Goal: Task Accomplishment & Management: Use online tool/utility

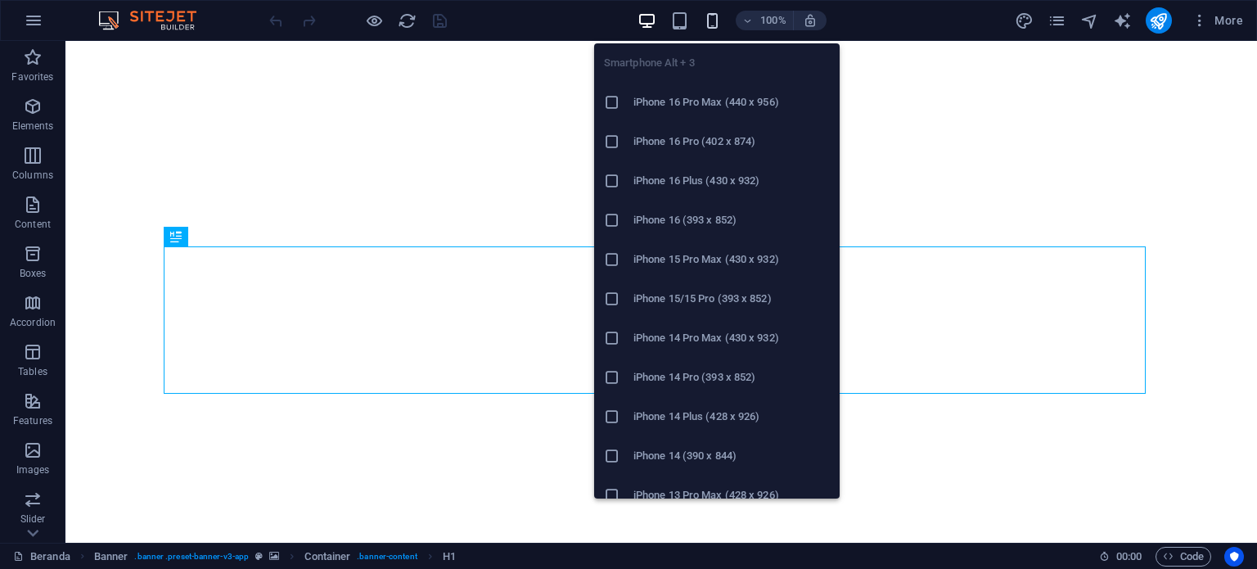
click at [710, 22] on icon "button" at bounding box center [712, 20] width 19 height 19
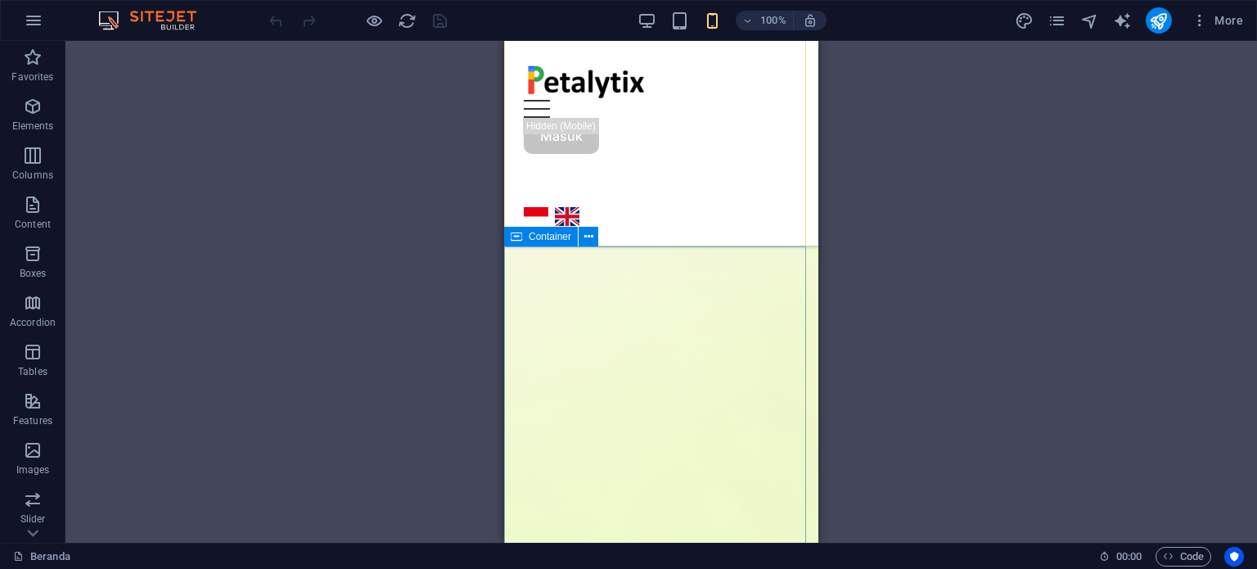
scroll to position [679, 0]
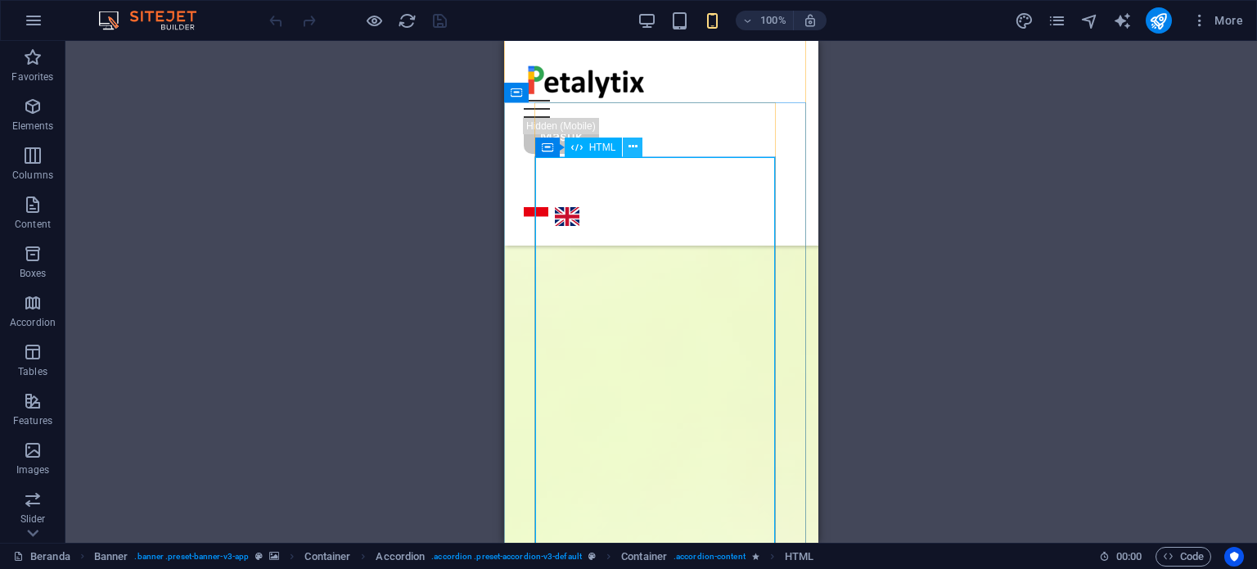
click at [632, 150] on icon at bounding box center [632, 146] width 9 height 17
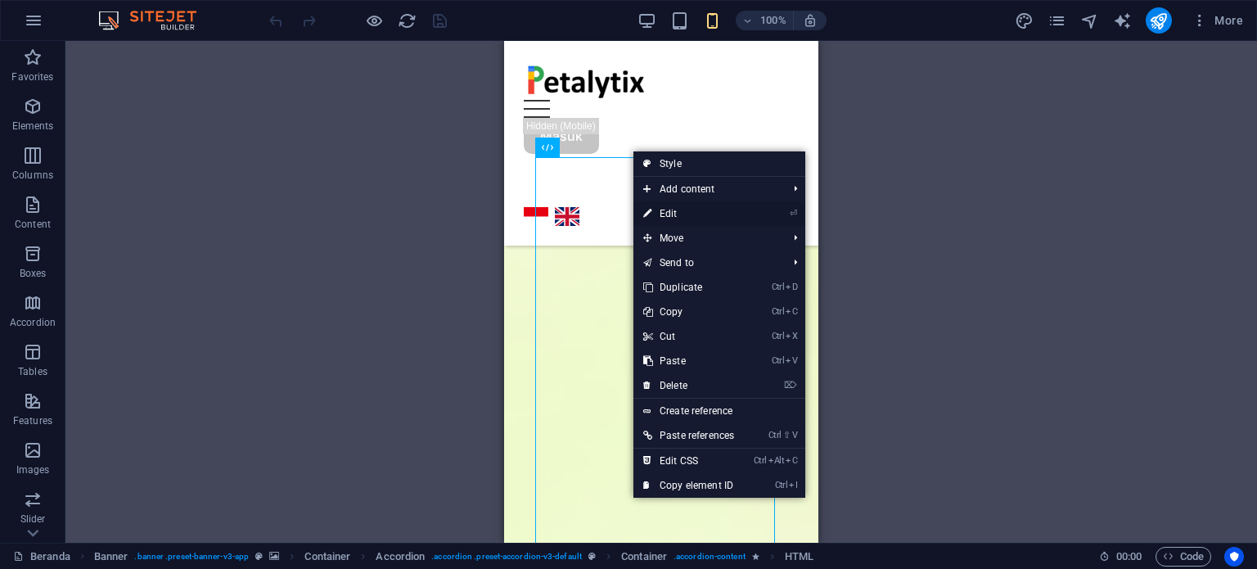
click at [686, 217] on link "⏎ Edit" at bounding box center [688, 213] width 110 height 25
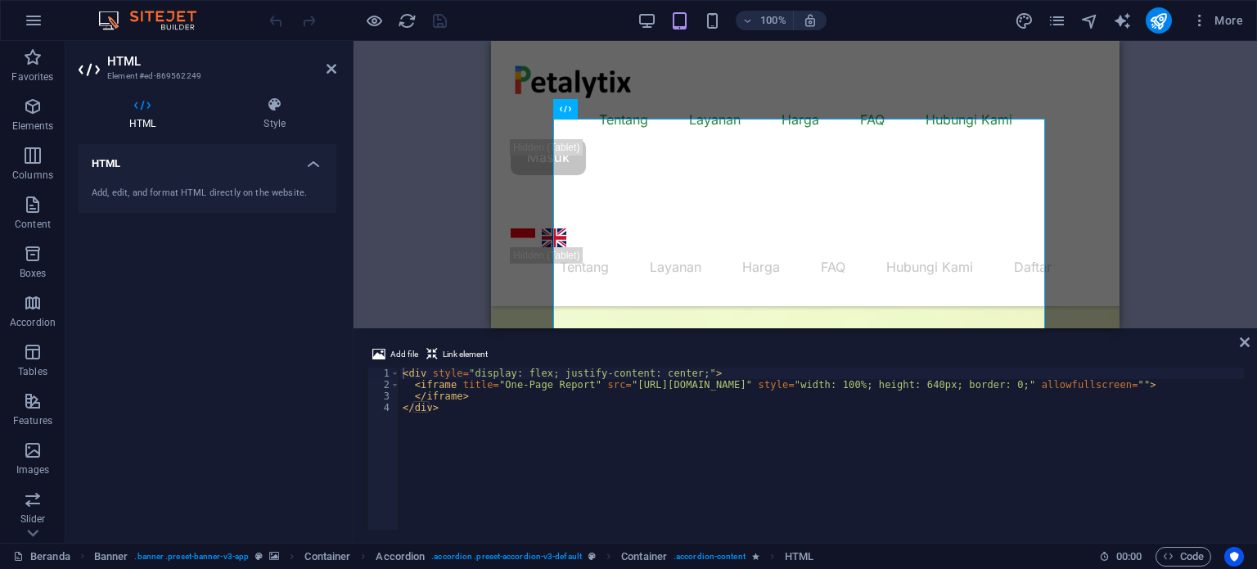
click at [1160, 201] on div "Drag here to replace the existing content. Press “Ctrl” if you want to create a…" at bounding box center [805, 184] width 903 height 287
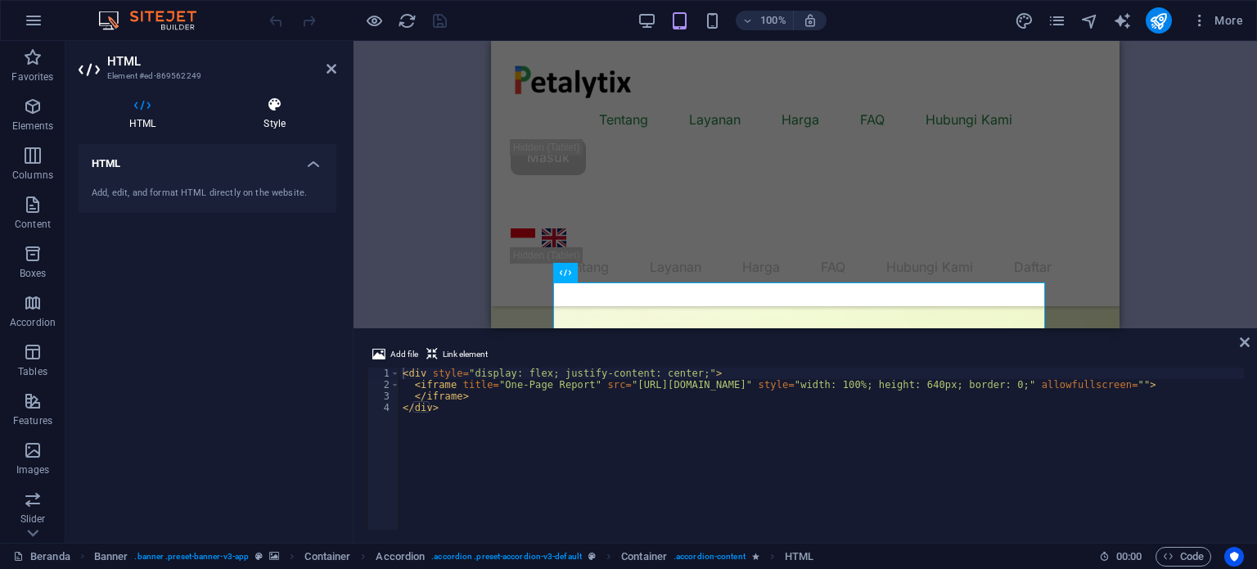
click at [247, 124] on h4 "Style" at bounding box center [275, 114] width 124 height 34
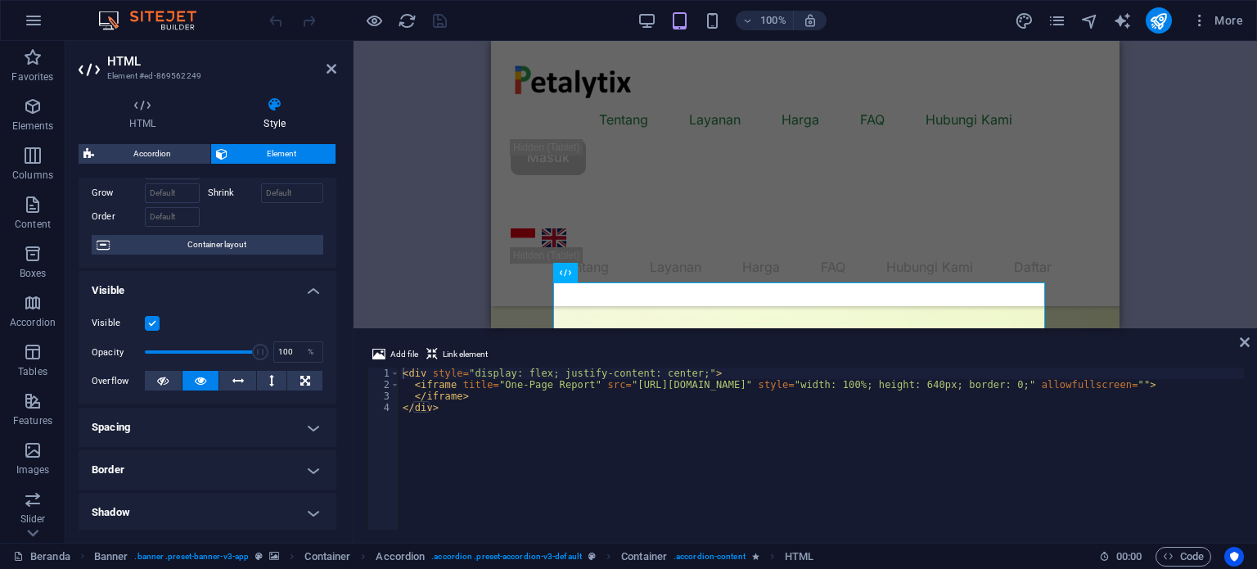
scroll to position [164, 0]
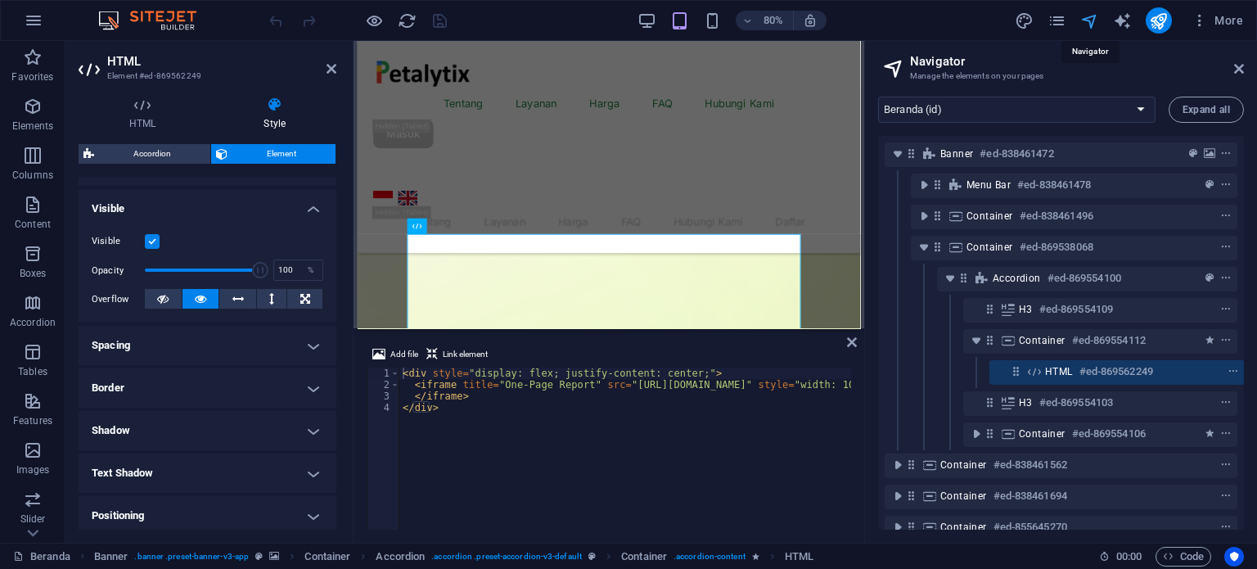
scroll to position [46, 3]
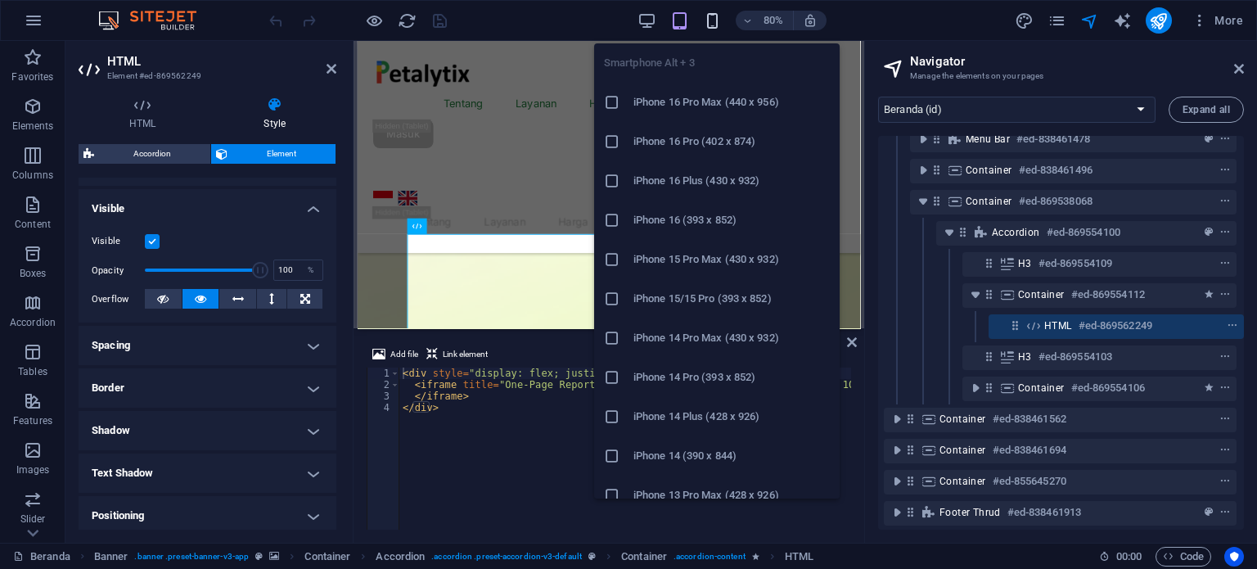
click at [710, 20] on icon "button" at bounding box center [712, 20] width 19 height 19
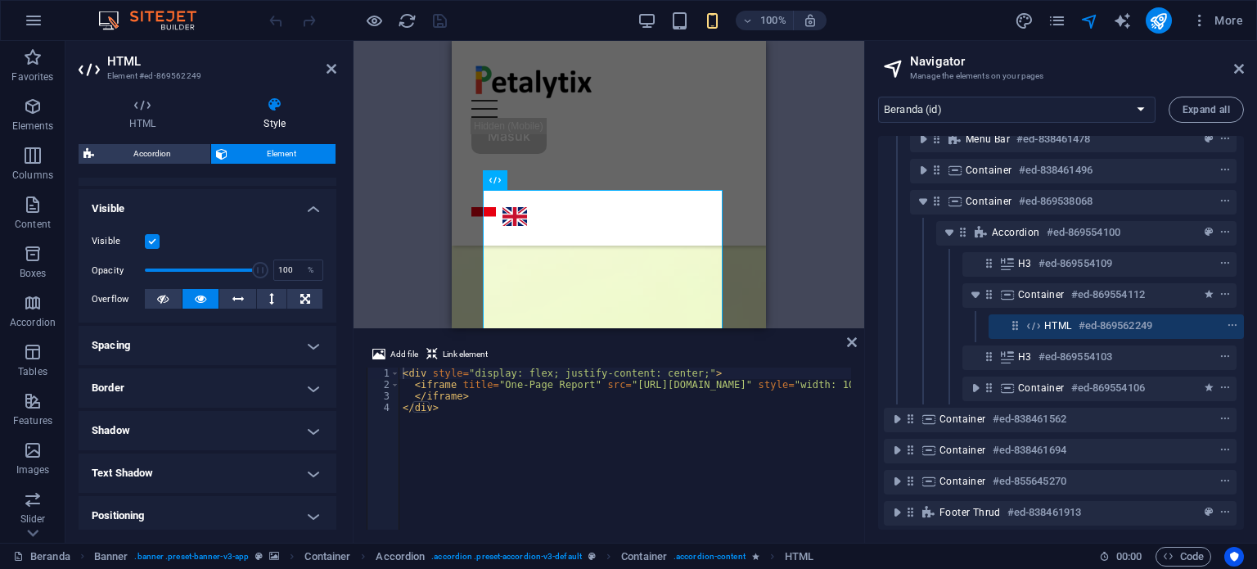
scroll to position [82, 0]
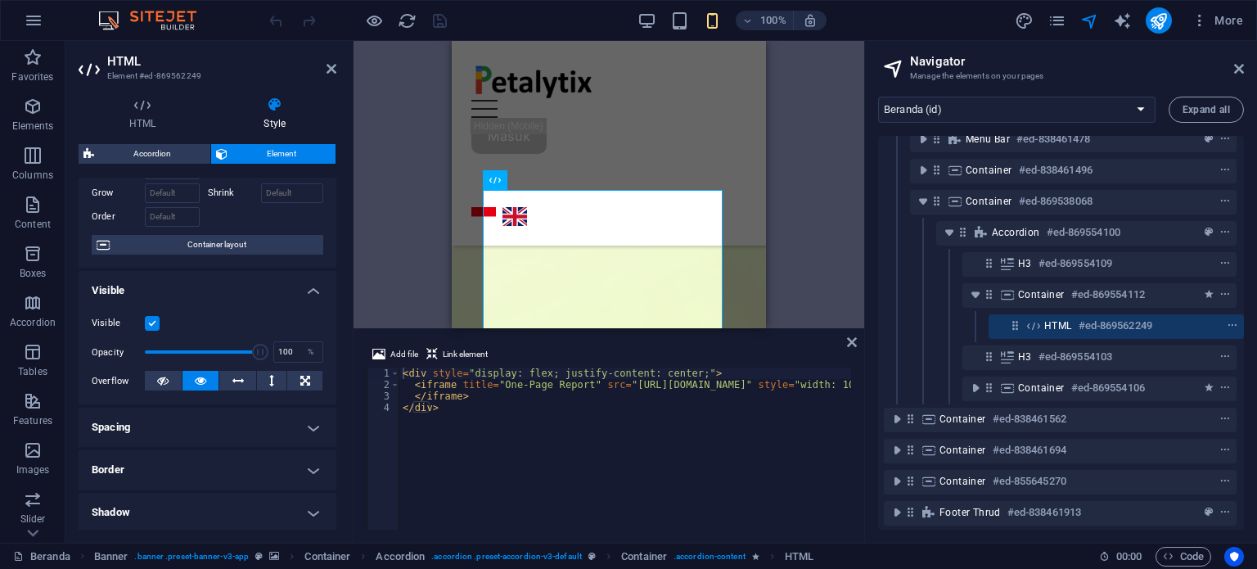
click at [150, 323] on label at bounding box center [152, 323] width 15 height 15
click at [0, 0] on input "Visible" at bounding box center [0, 0] width 0 height 0
click at [153, 323] on label at bounding box center [152, 323] width 15 height 15
click at [0, 0] on input "Visible" at bounding box center [0, 0] width 0 height 0
click at [154, 323] on label at bounding box center [152, 323] width 15 height 15
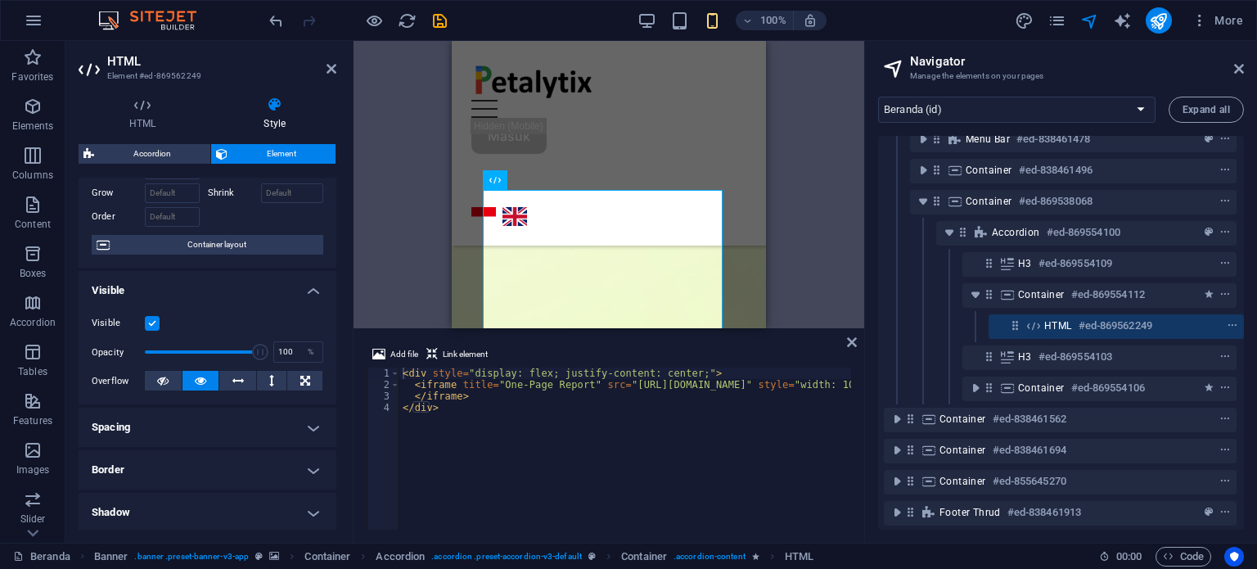
click at [0, 0] on input "Visible" at bounding box center [0, 0] width 0 height 0
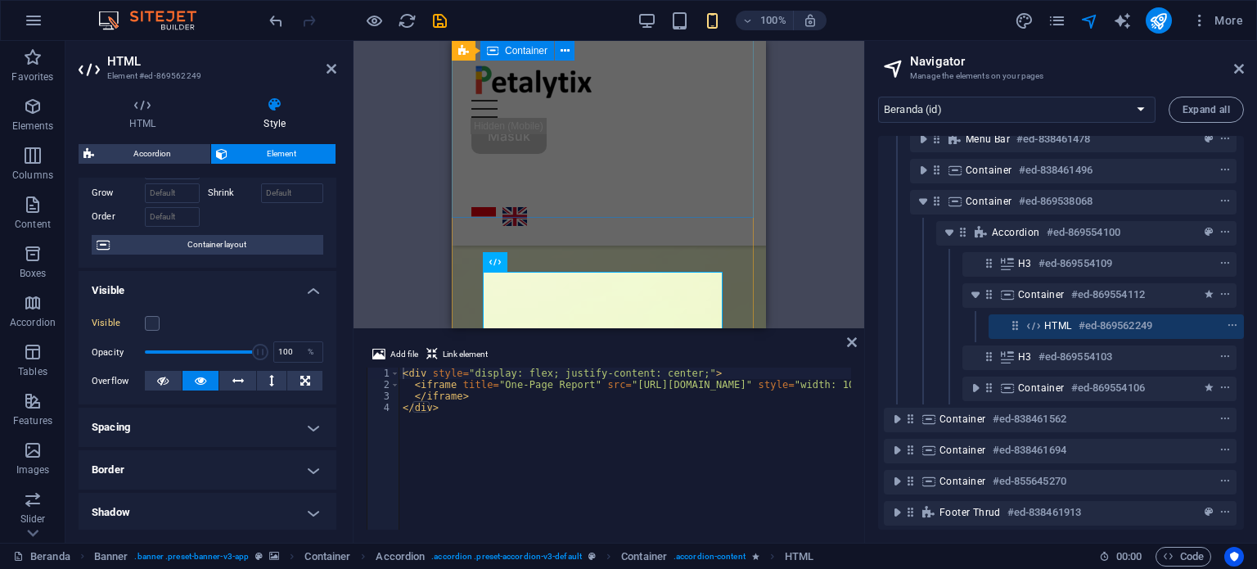
scroll to position [564, 0]
click at [147, 316] on label at bounding box center [152, 323] width 15 height 15
click at [0, 0] on input "Visible" at bounding box center [0, 0] width 0 height 0
click at [232, 353] on span at bounding box center [202, 352] width 115 height 25
click at [214, 350] on span at bounding box center [202, 352] width 115 height 25
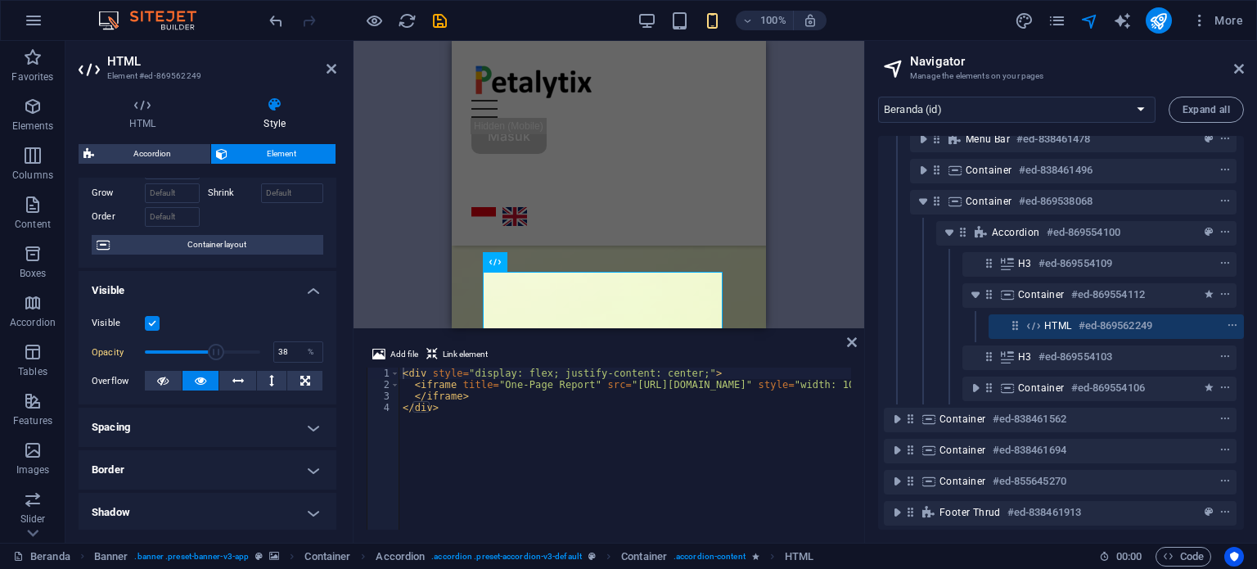
click at [187, 350] on span at bounding box center [202, 352] width 115 height 25
click at [202, 354] on span at bounding box center [202, 352] width 115 height 25
drag, startPoint x: 209, startPoint y: 347, endPoint x: 255, endPoint y: 354, distance: 47.2
click at [255, 354] on span at bounding box center [258, 352] width 16 height 16
type input "100"
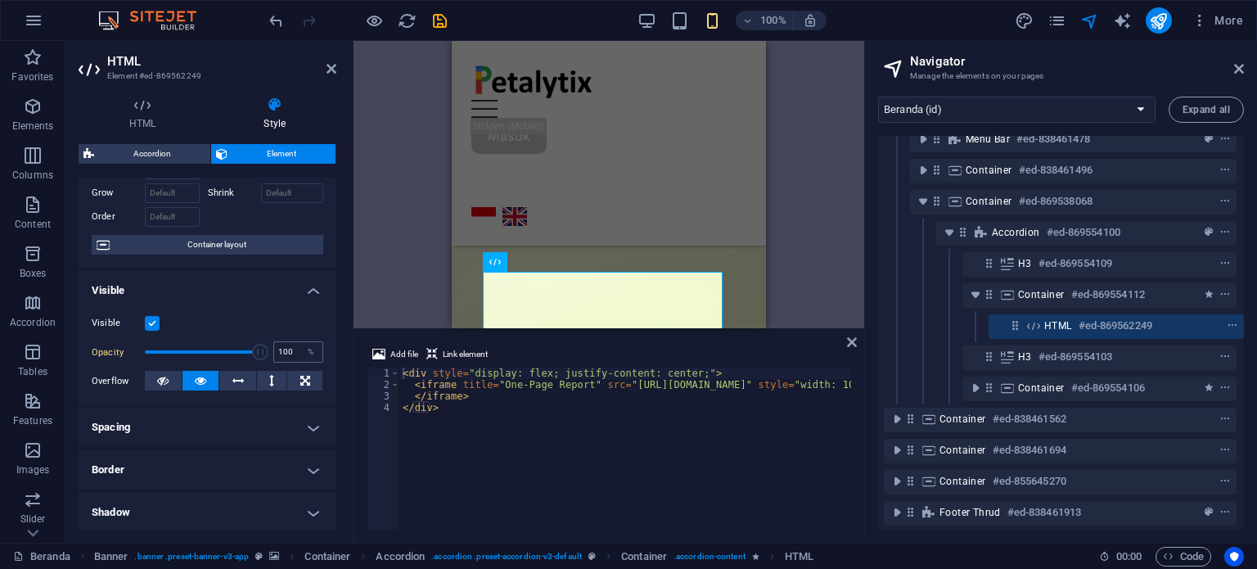
drag, startPoint x: 250, startPoint y: 354, endPoint x: 291, endPoint y: 356, distance: 40.9
click at [291, 356] on div "Opacity 100 %" at bounding box center [208, 352] width 232 height 25
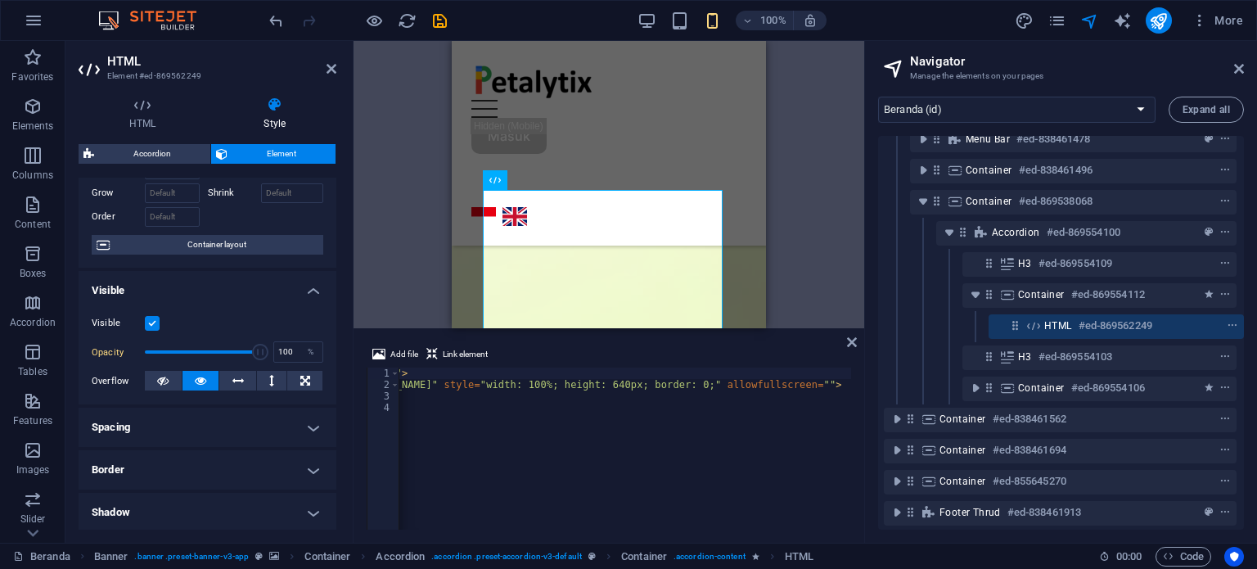
scroll to position [0, 314]
drag, startPoint x: 663, startPoint y: 529, endPoint x: 680, endPoint y: 524, distance: 18.1
click at [680, 524] on div "Add file Link element <div style="display: flex; justify-content: center;"> 1 2…" at bounding box center [609, 436] width 511 height 211
click at [668, 520] on div "< div style = "display: flex; justify-content: center;" > < iframe title = "One…" at bounding box center [664, 458] width 1159 height 182
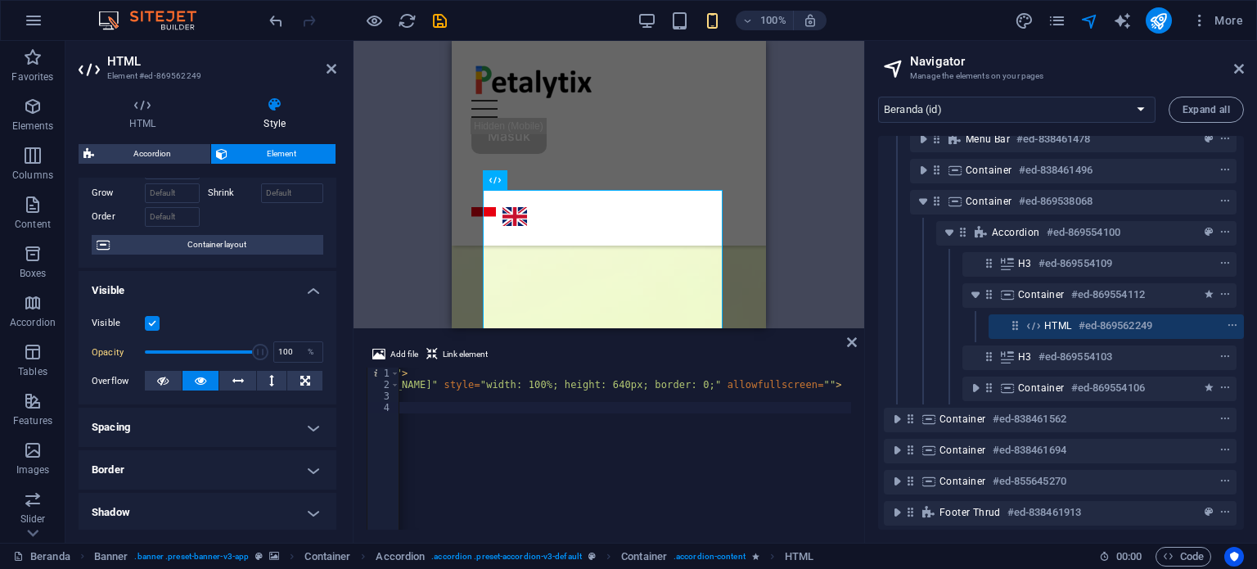
scroll to position [0, 314]
click at [556, 408] on div "< div style = "display: flex; justify-content: center;" > < iframe title = "One…" at bounding box center [664, 458] width 1159 height 182
type textarea "</iframe>"
click at [302, 382] on icon at bounding box center [305, 381] width 10 height 20
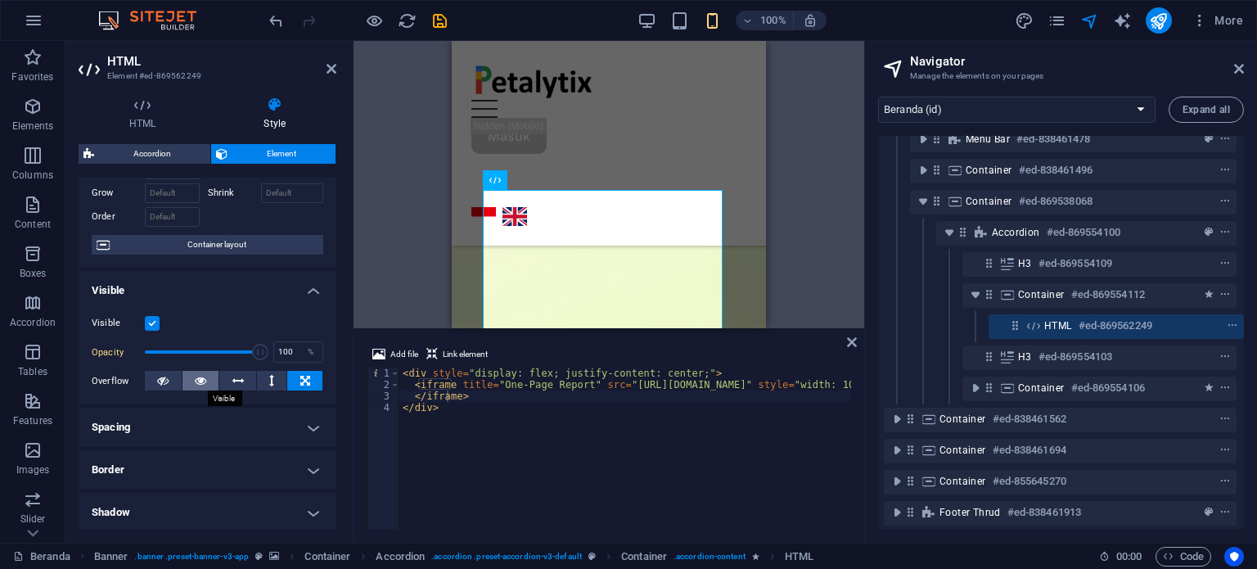
click at [187, 381] on button at bounding box center [200, 381] width 37 height 20
click at [223, 376] on button at bounding box center [237, 381] width 37 height 20
click at [195, 378] on icon at bounding box center [200, 381] width 11 height 20
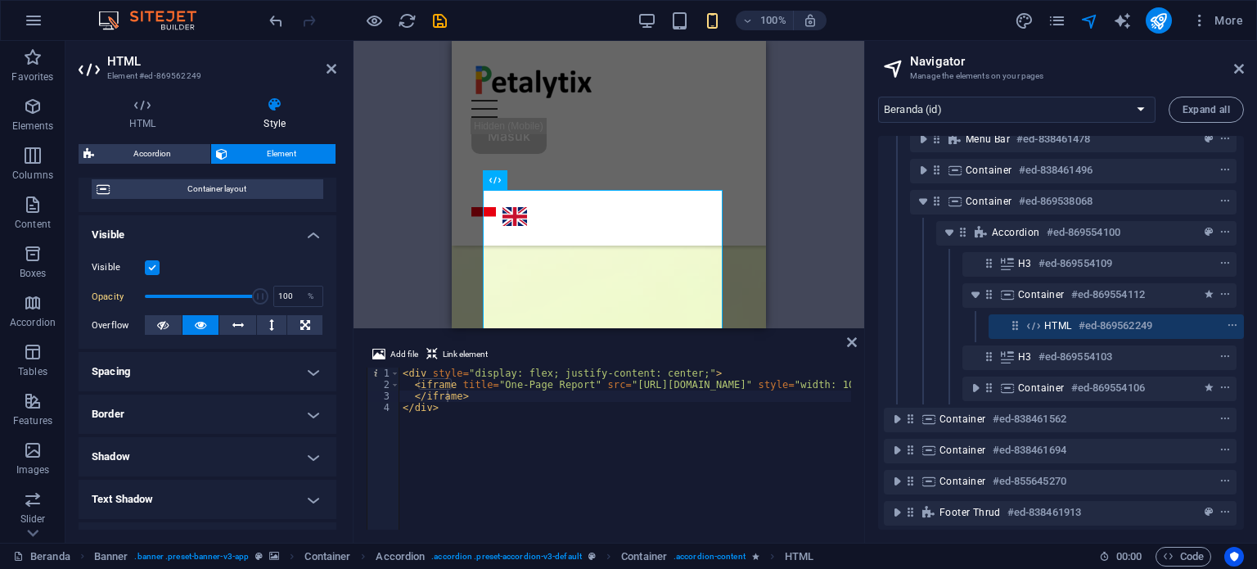
scroll to position [164, 0]
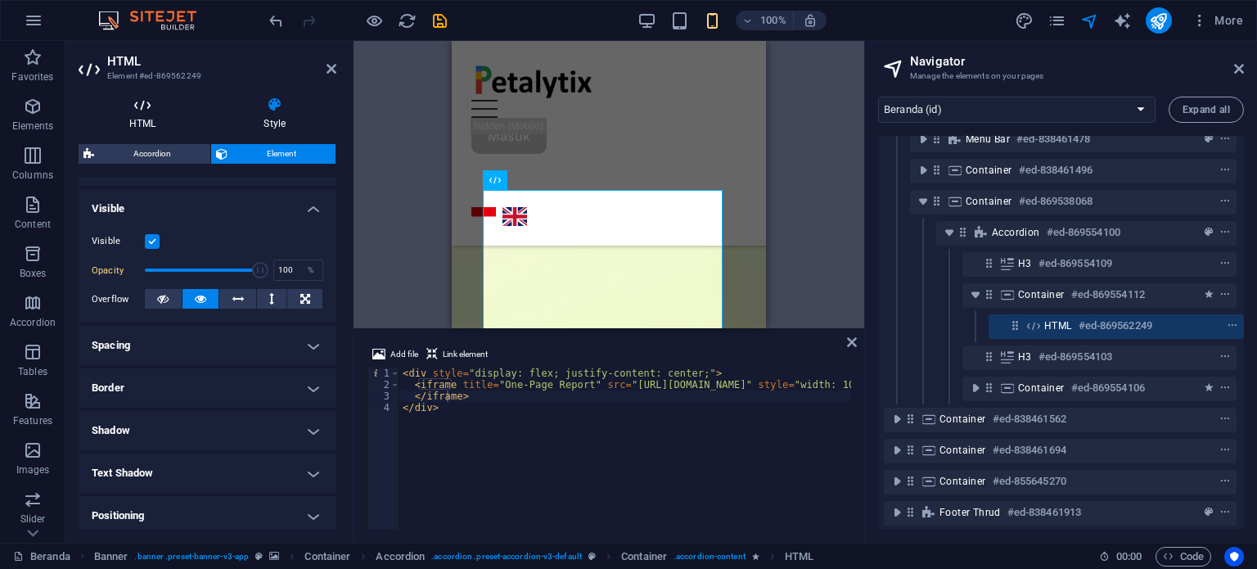
click at [156, 109] on icon at bounding box center [143, 105] width 128 height 16
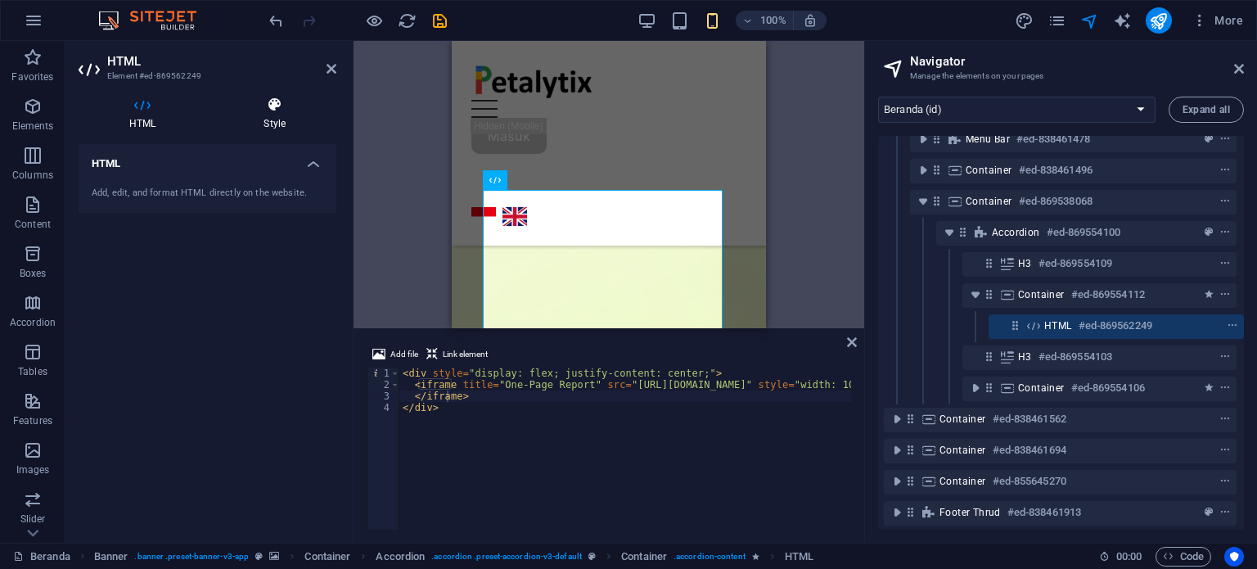
click at [265, 112] on icon at bounding box center [275, 105] width 124 height 16
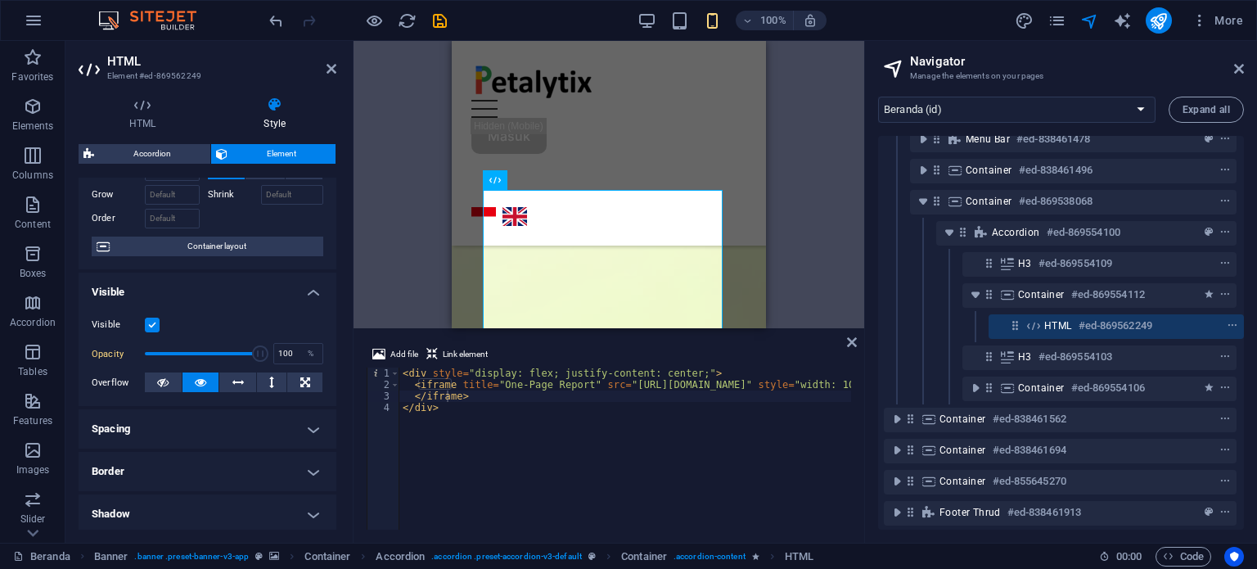
scroll to position [0, 0]
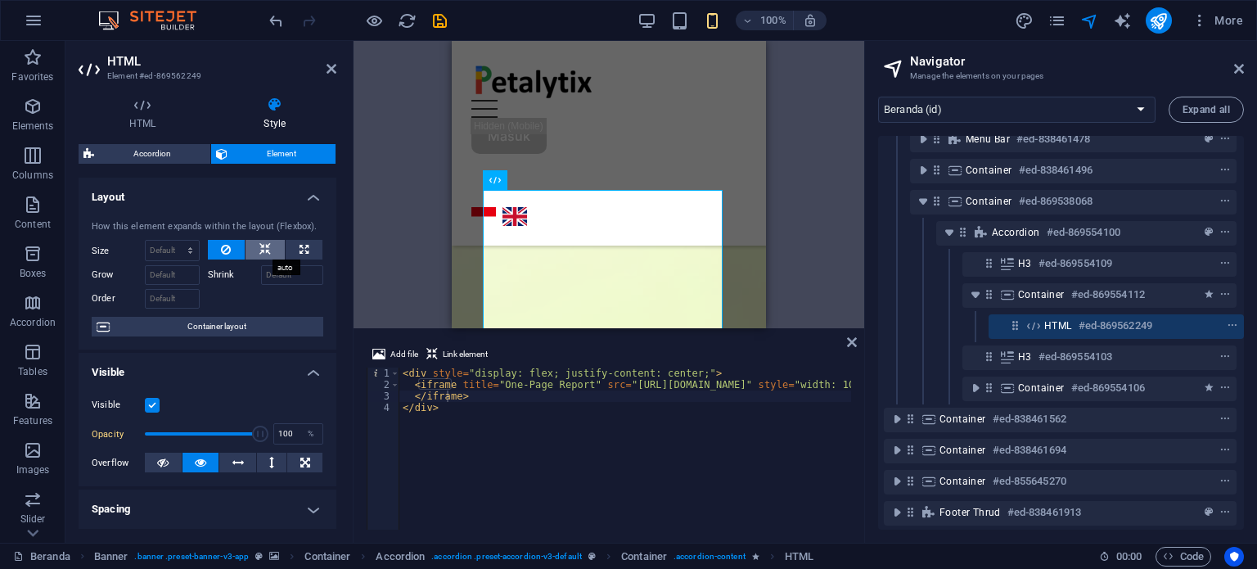
click at [263, 247] on icon at bounding box center [264, 250] width 11 height 20
click at [286, 251] on button at bounding box center [304, 250] width 37 height 20
type input "100"
select select "%"
click at [272, 252] on button at bounding box center [264, 250] width 39 height 20
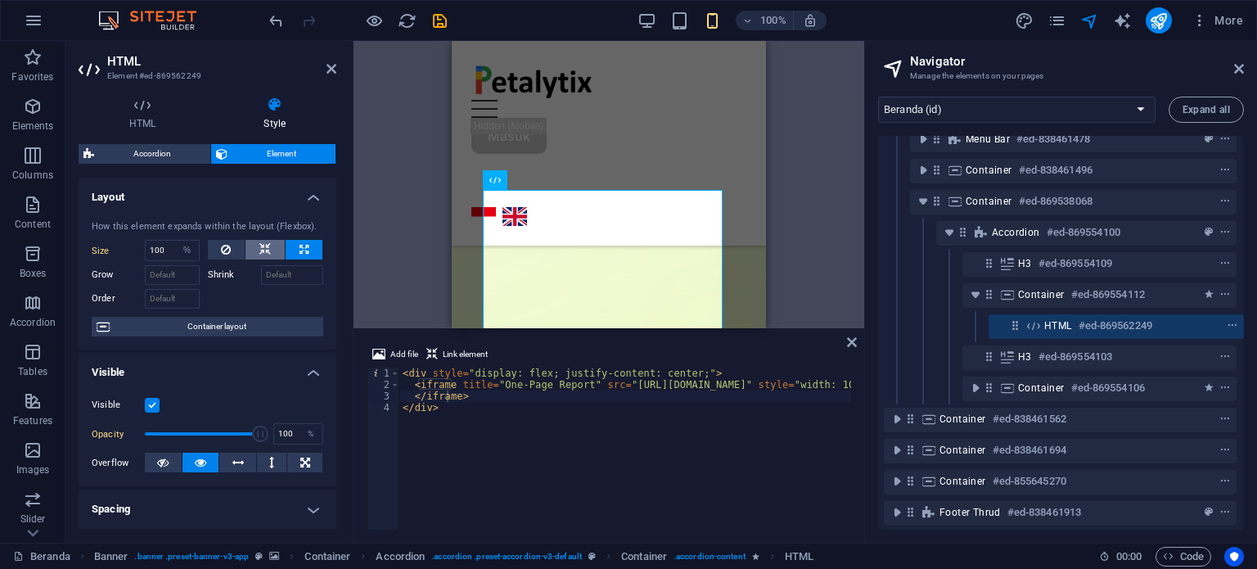
select select "DISABLED_OPTION_VALUE"
click at [221, 252] on icon at bounding box center [226, 250] width 10 height 20
type input "100"
drag, startPoint x: 254, startPoint y: 430, endPoint x: 294, endPoint y: 440, distance: 40.5
click at [294, 440] on div "Opacity 100 %" at bounding box center [208, 433] width 232 height 25
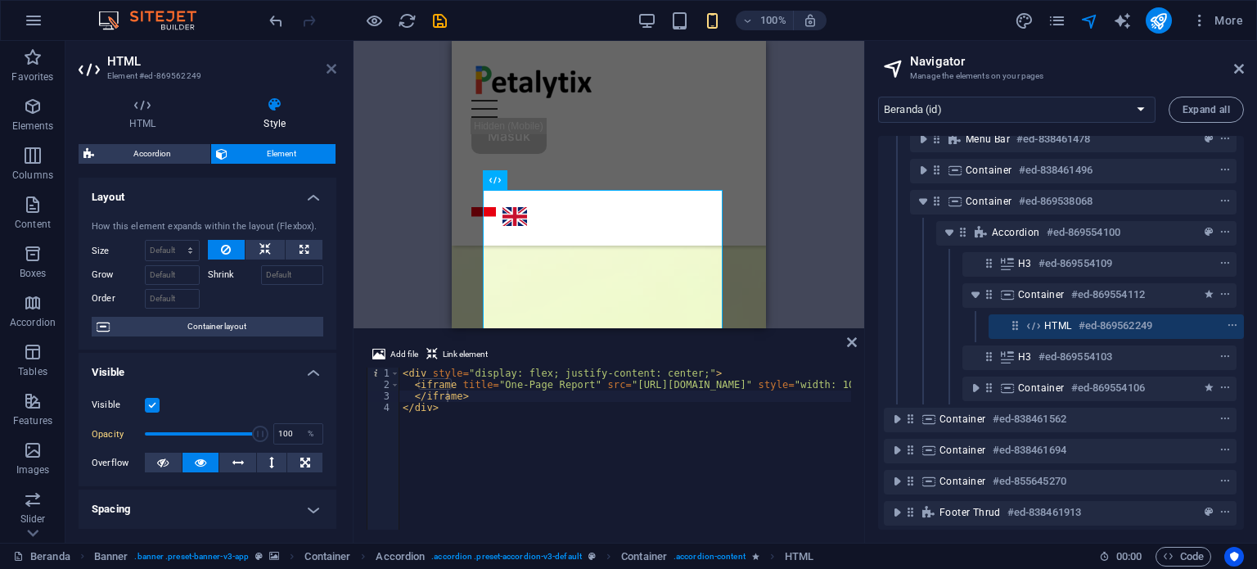
click at [334, 69] on icon at bounding box center [332, 68] width 10 height 13
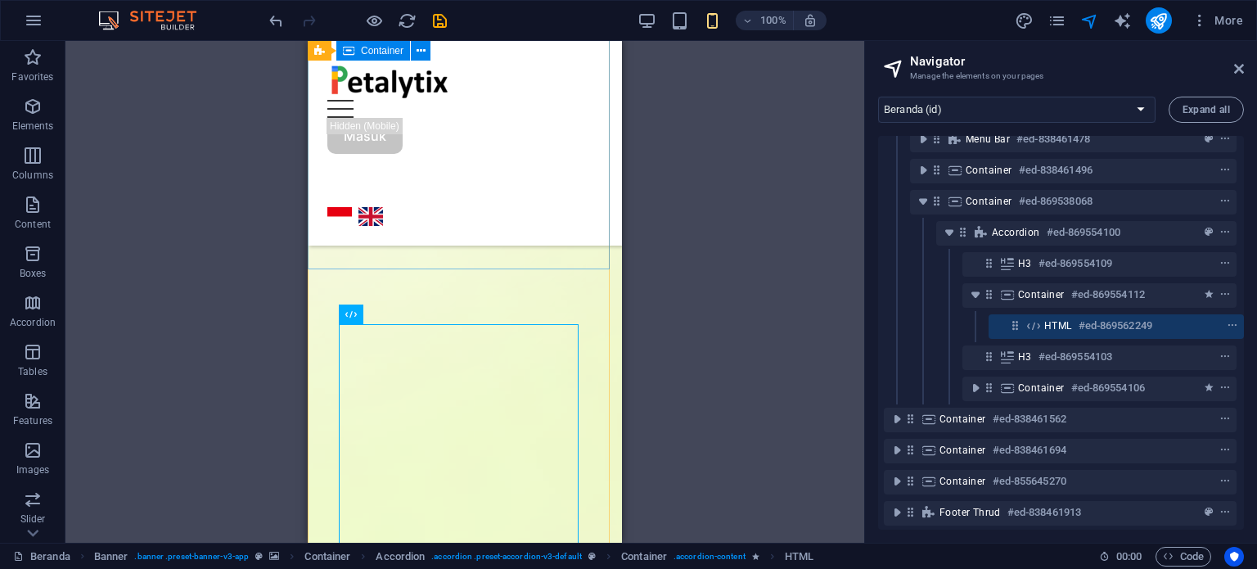
scroll to position [564, 0]
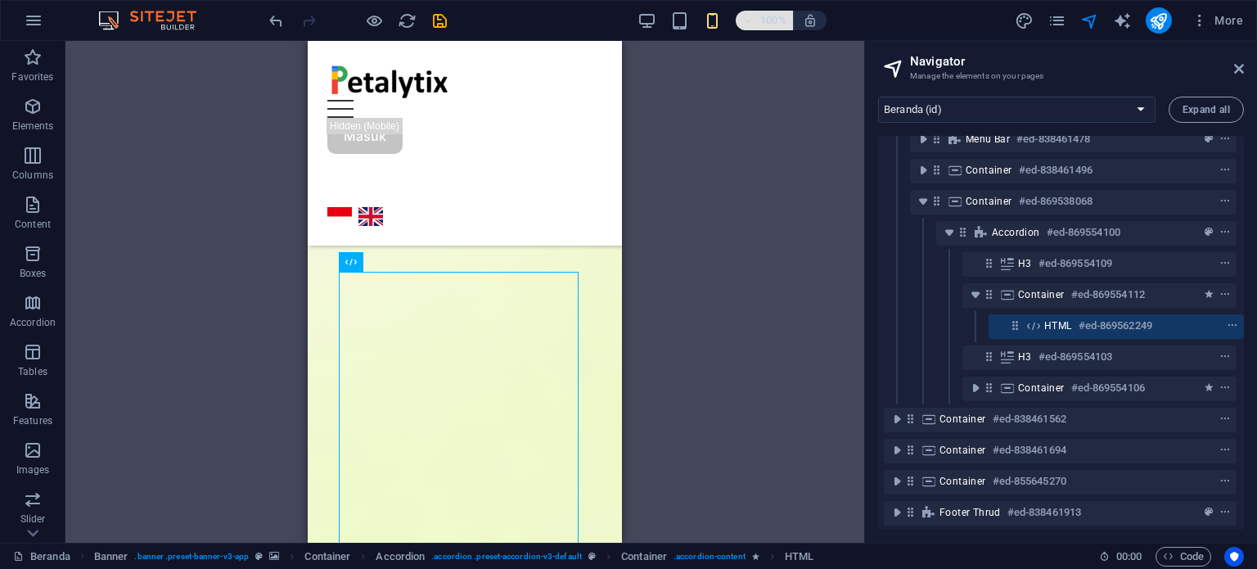
click at [761, 17] on h6 "100%" at bounding box center [773, 21] width 26 height 20
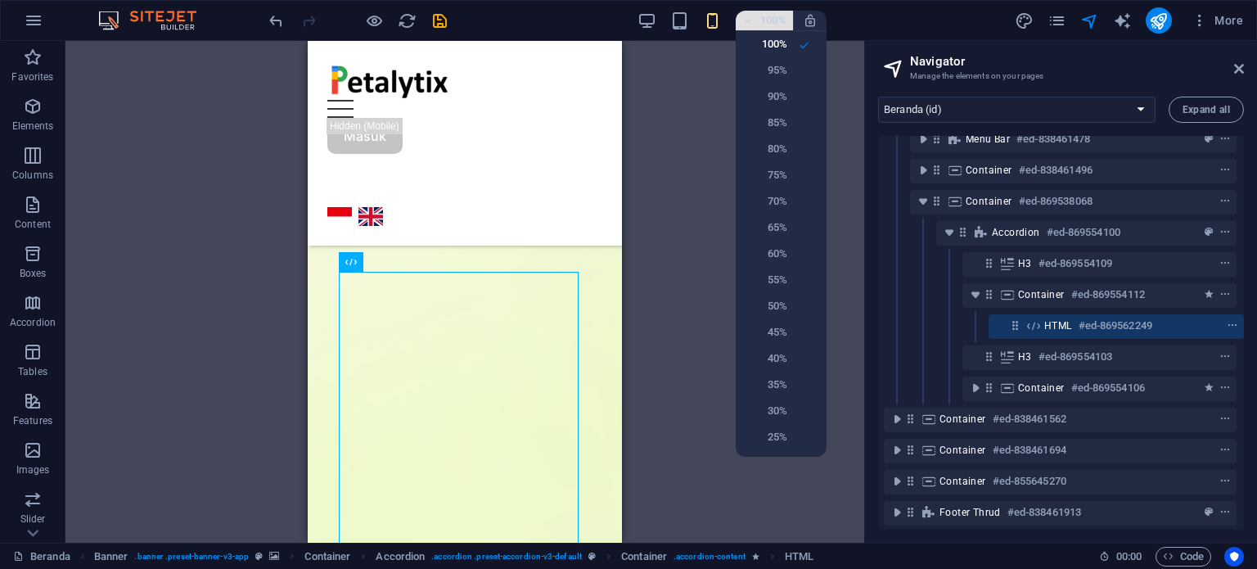
click at [761, 17] on div at bounding box center [628, 284] width 1257 height 569
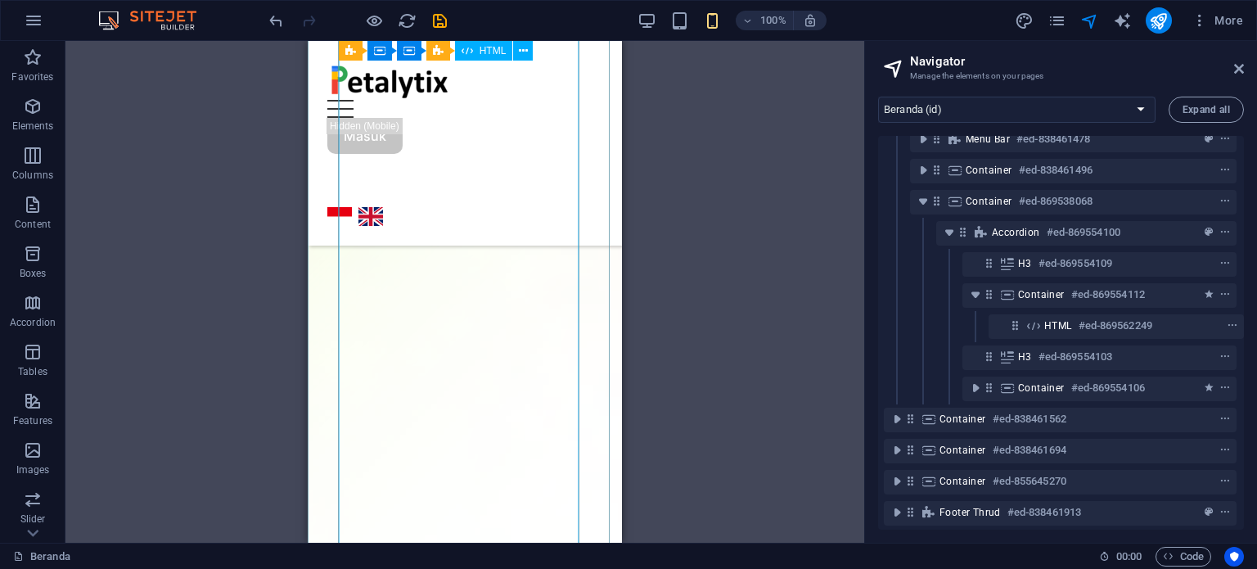
scroll to position [1218, 0]
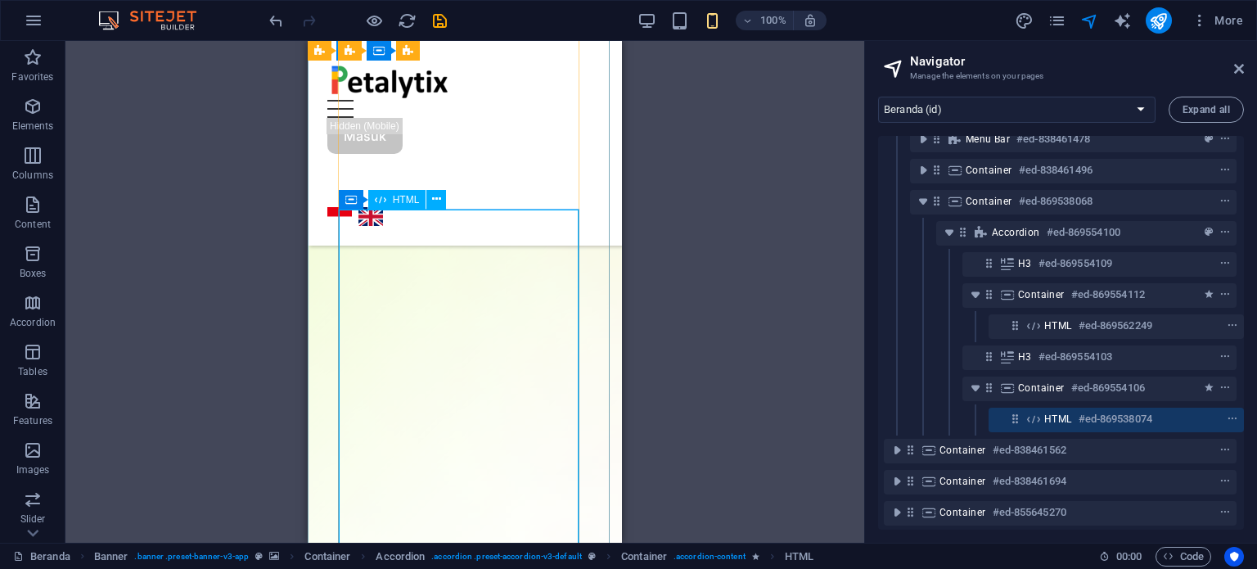
click at [1079, 415] on h6 "#ed-869538074" at bounding box center [1116, 419] width 74 height 20
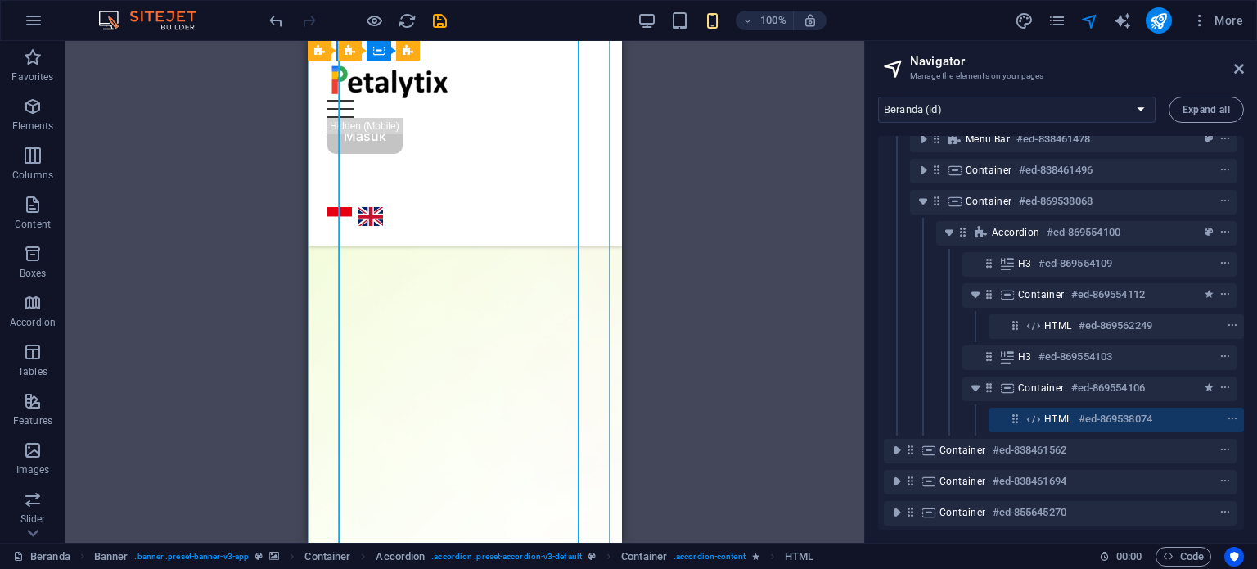
scroll to position [1602, 0]
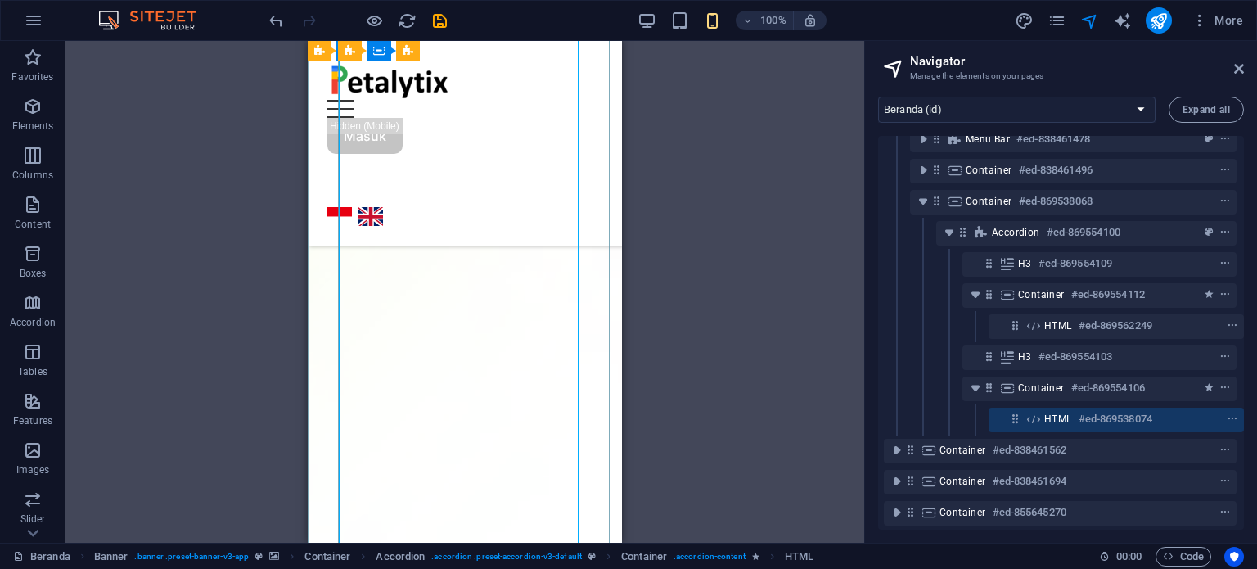
click at [1079, 415] on h6 "#ed-869538074" at bounding box center [1116, 419] width 74 height 20
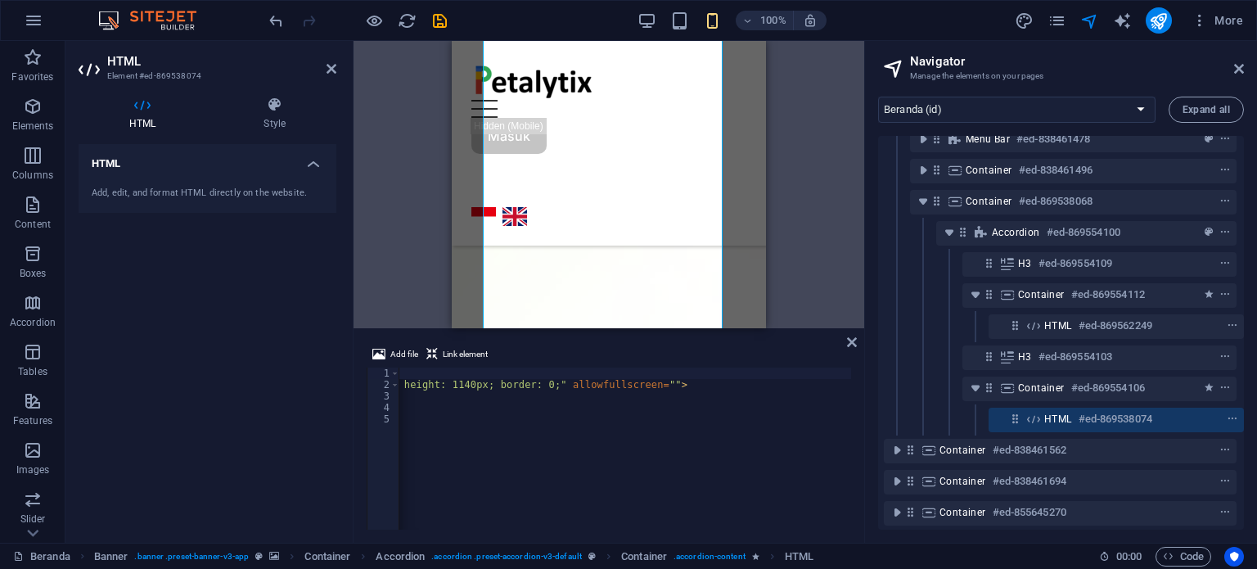
scroll to position [0, 475]
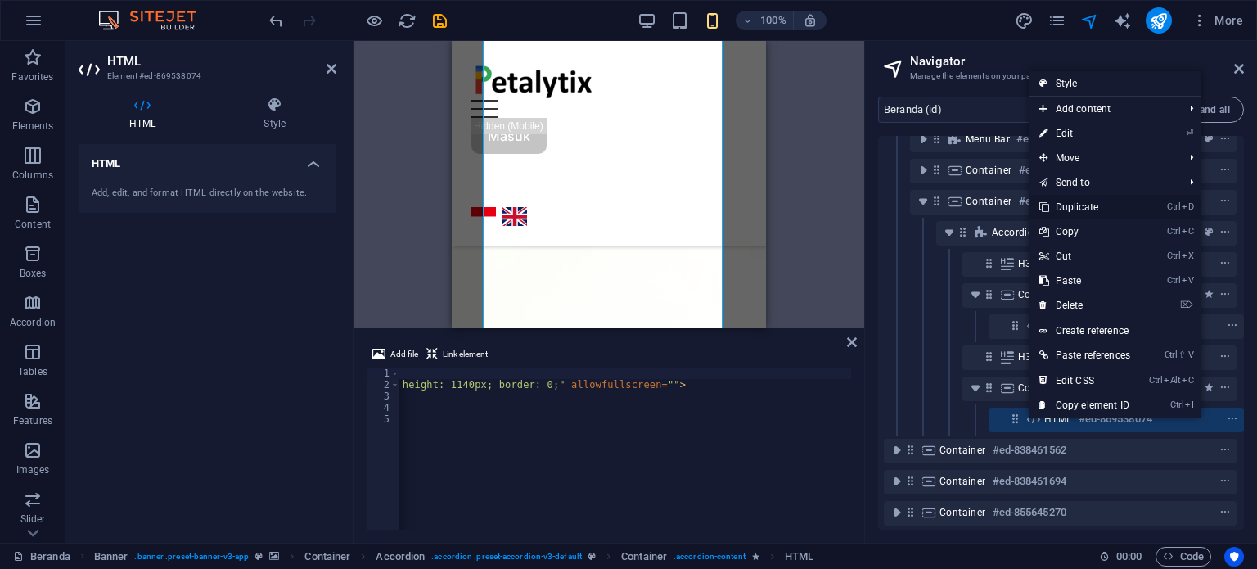
click at [1083, 207] on link "Ctrl D Duplicate" at bounding box center [1084, 207] width 110 height 25
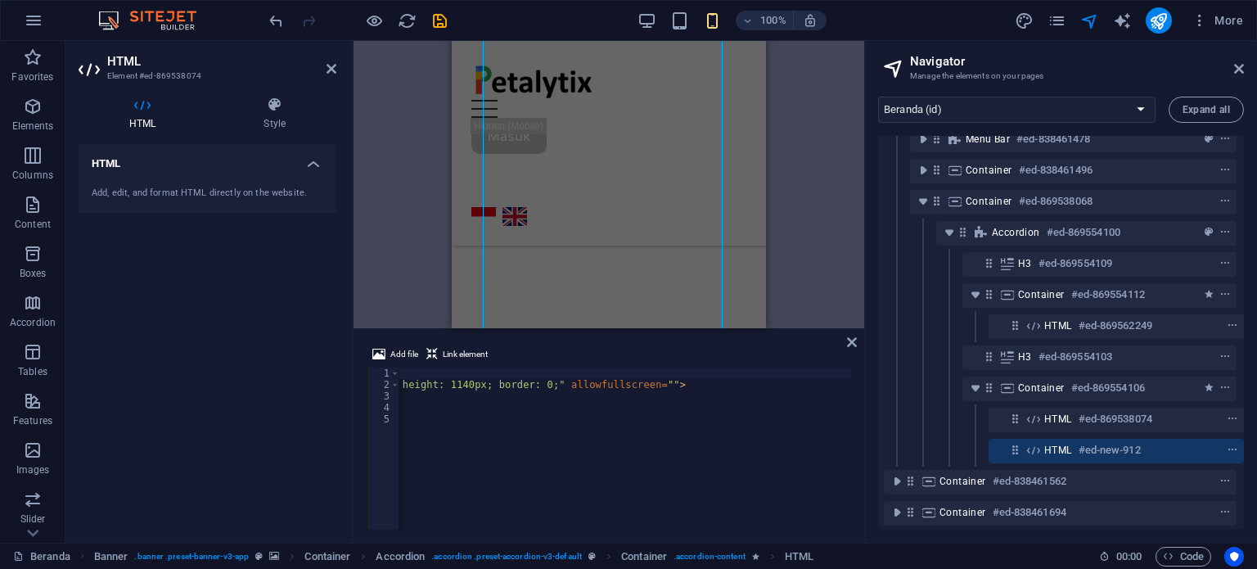
scroll to position [2535, 0]
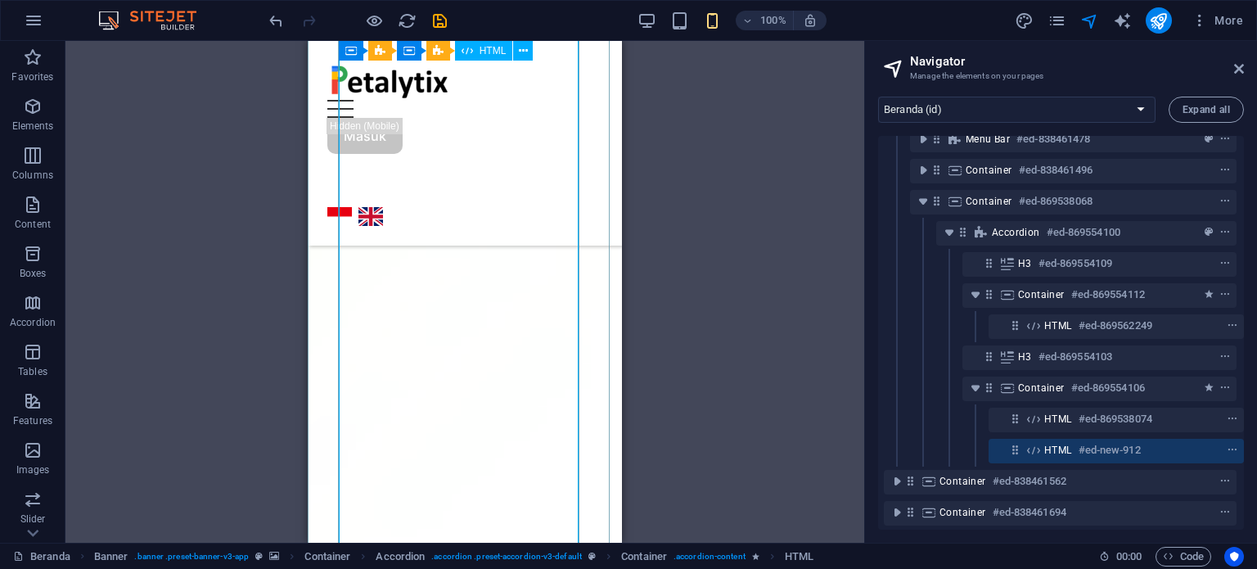
click at [1107, 453] on h6 "#ed-new-912" at bounding box center [1110, 450] width 62 height 20
click at [1107, 452] on h6 "#ed-new-912" at bounding box center [1110, 450] width 62 height 20
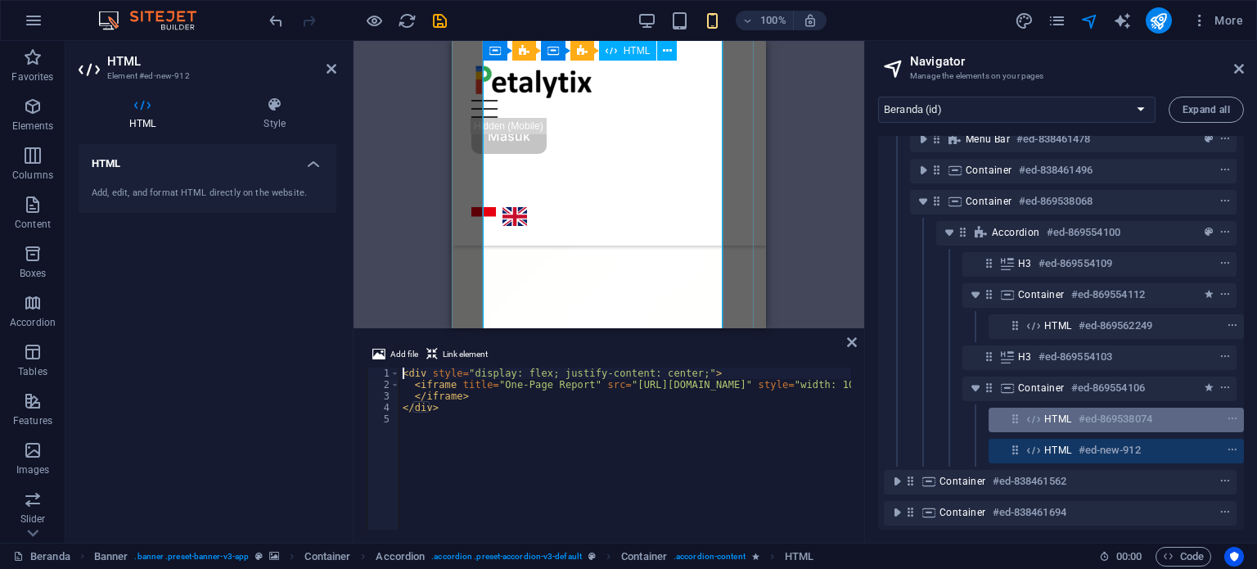
click at [1067, 417] on span "HTML" at bounding box center [1058, 418] width 28 height 13
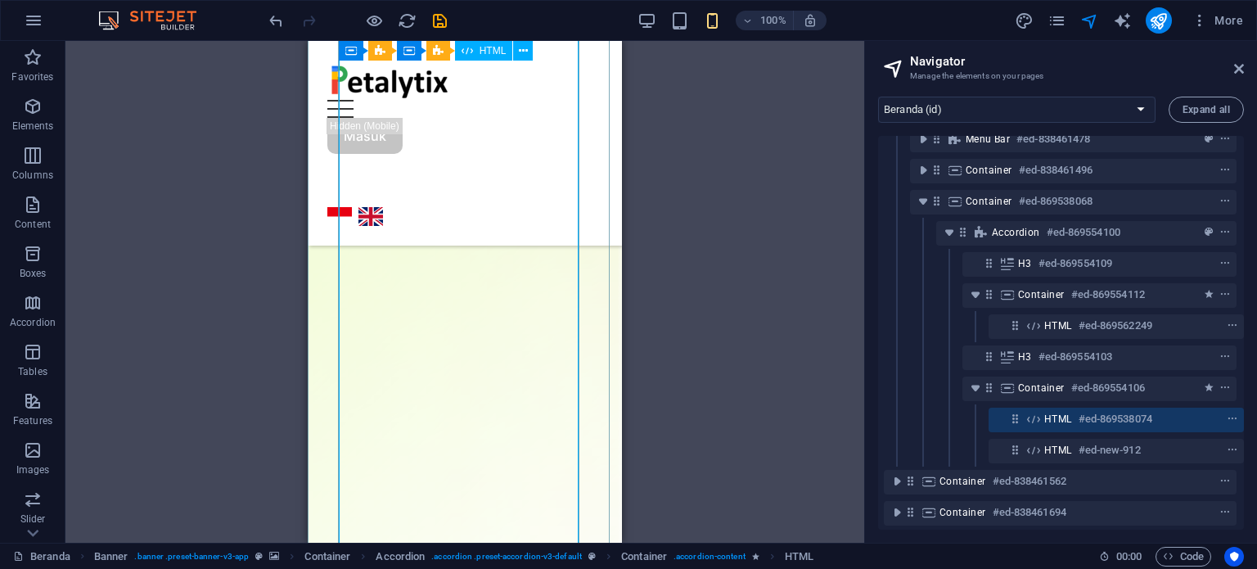
click at [1074, 424] on div "HTML #ed-869538074" at bounding box center [1103, 419] width 118 height 20
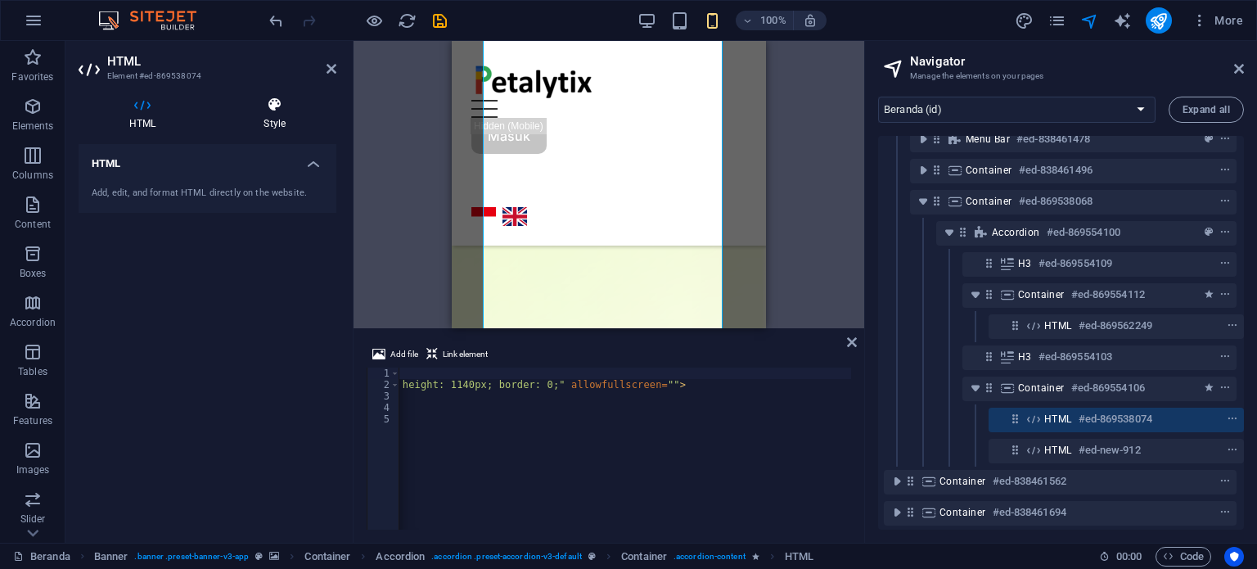
click at [304, 114] on h4 "Style" at bounding box center [275, 114] width 124 height 34
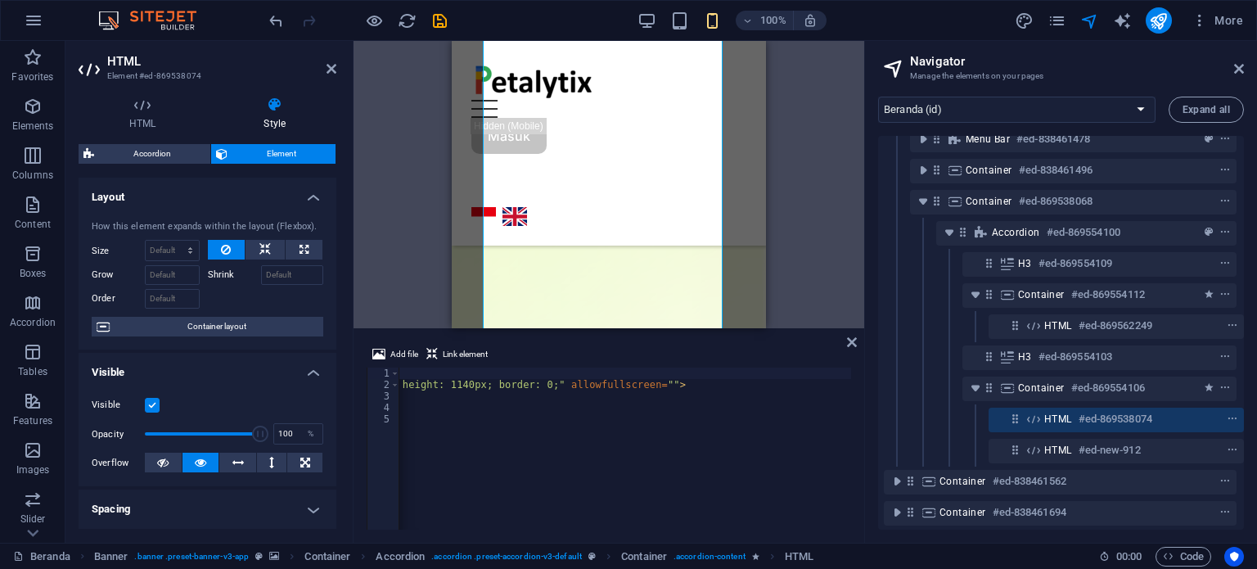
click at [155, 401] on label at bounding box center [152, 405] width 15 height 15
click at [0, 0] on input "Visible" at bounding box center [0, 0] width 0 height 0
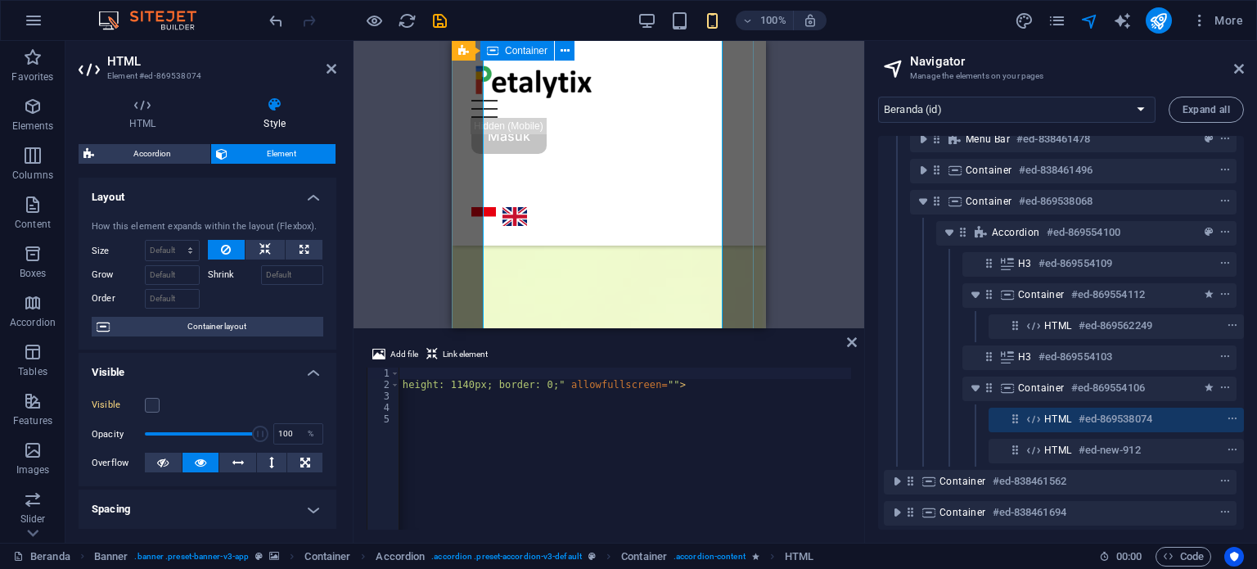
scroll to position [1275, 0]
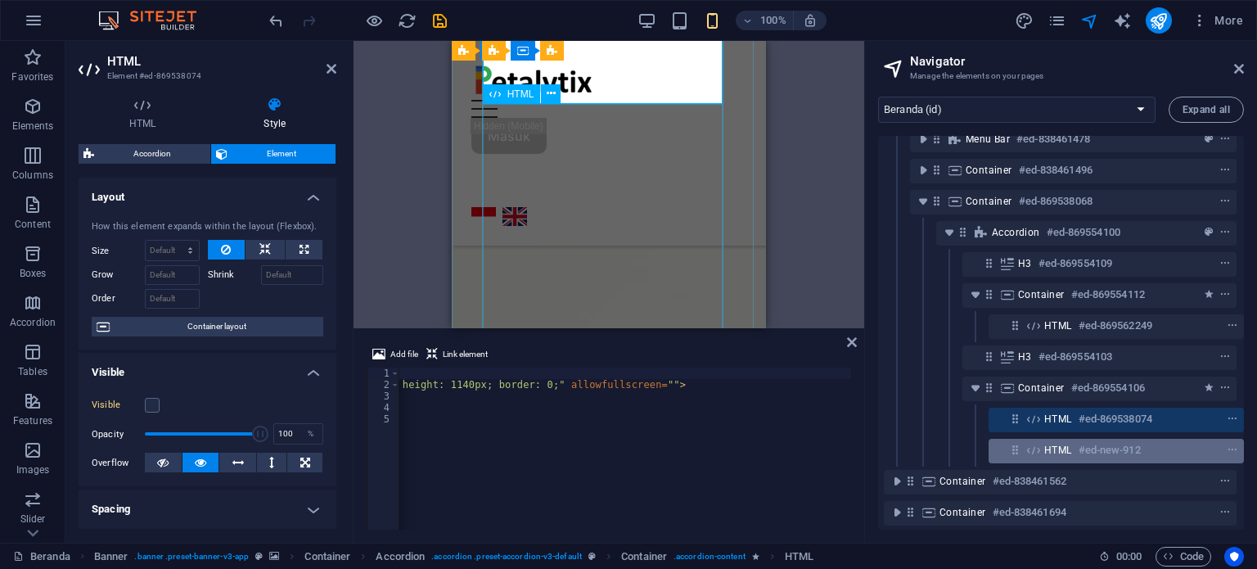
click at [1070, 453] on div "HTML #ed-new-912" at bounding box center [1103, 450] width 118 height 20
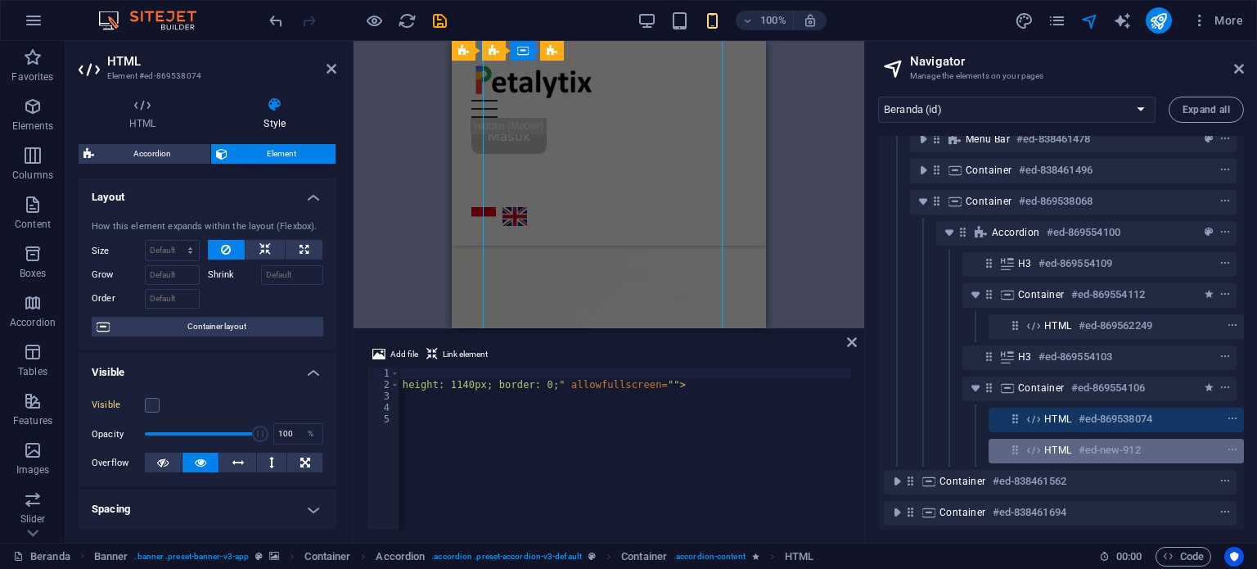
scroll to position [2642, 0]
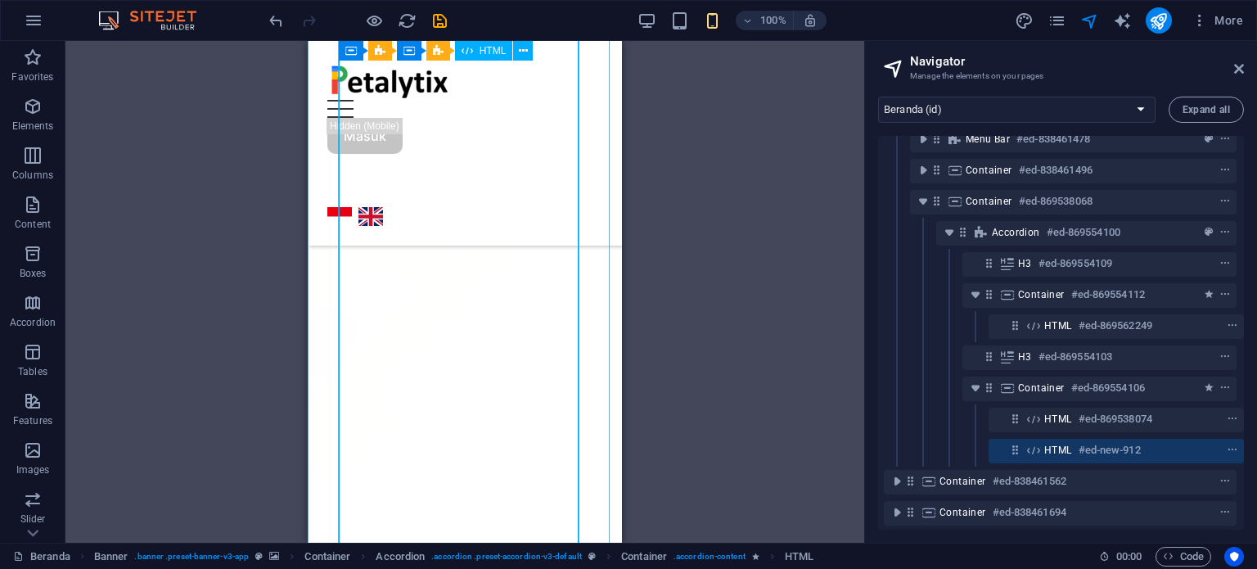
click at [1052, 448] on span "HTML" at bounding box center [1058, 450] width 28 height 13
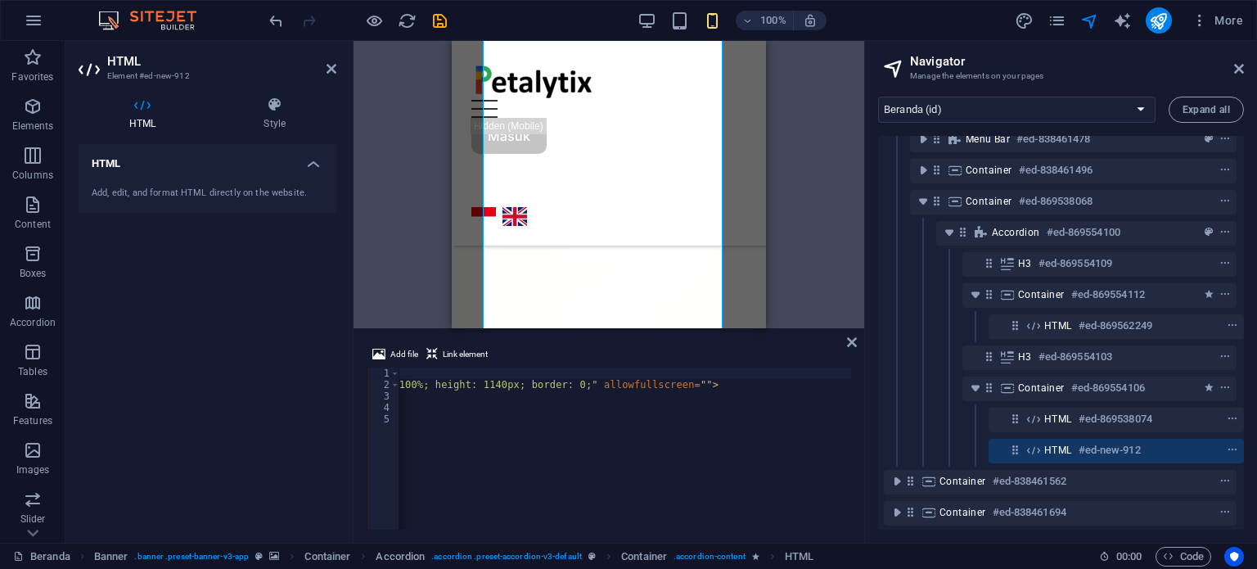
scroll to position [0, 460]
click at [736, 384] on div "< div style = "display: flex; justify-content: center;" > < iframe title = "One…" at bounding box center [441, 458] width 1005 height 182
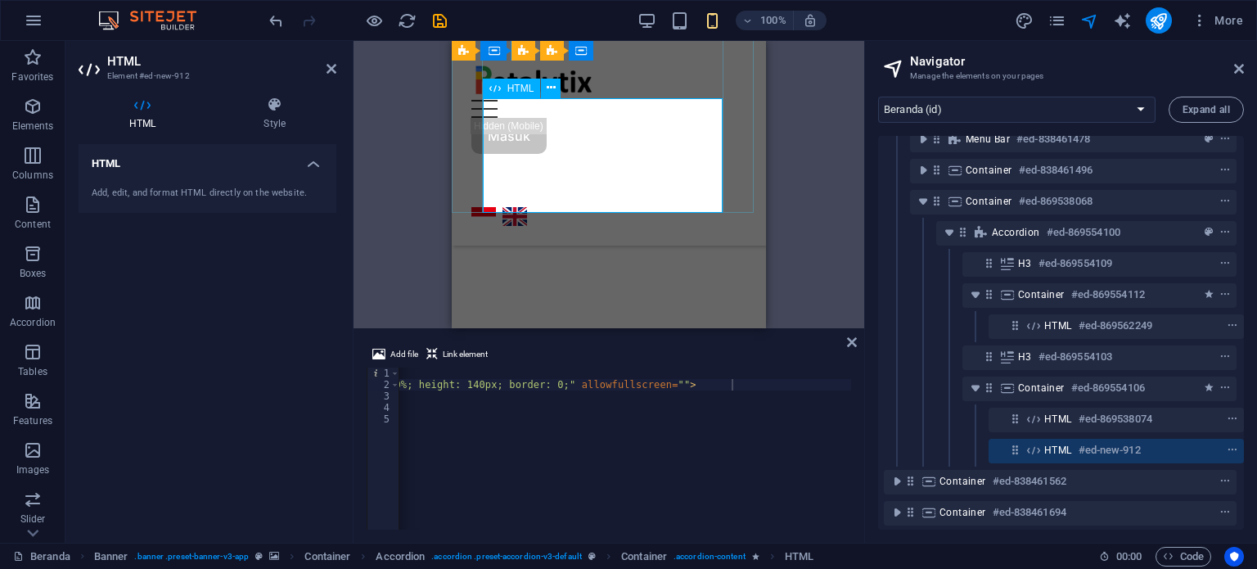
scroll to position [2186, 0]
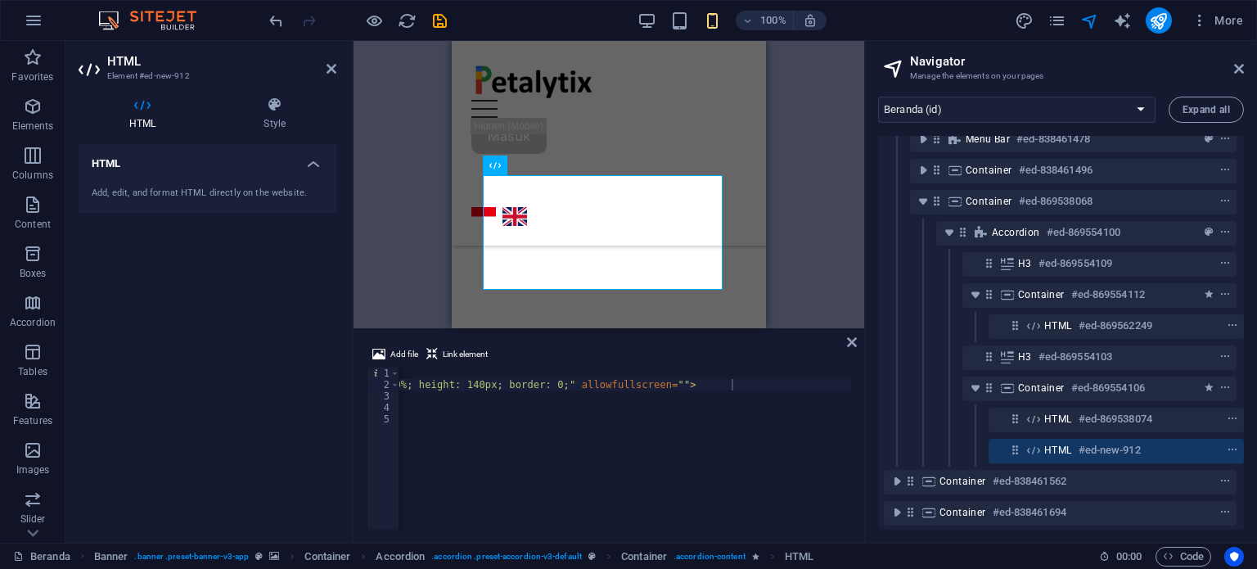
click at [736, 384] on div "< div style = "display: flex; justify-content: center;" > < iframe title = "One…" at bounding box center [438, 458] width 999 height 182
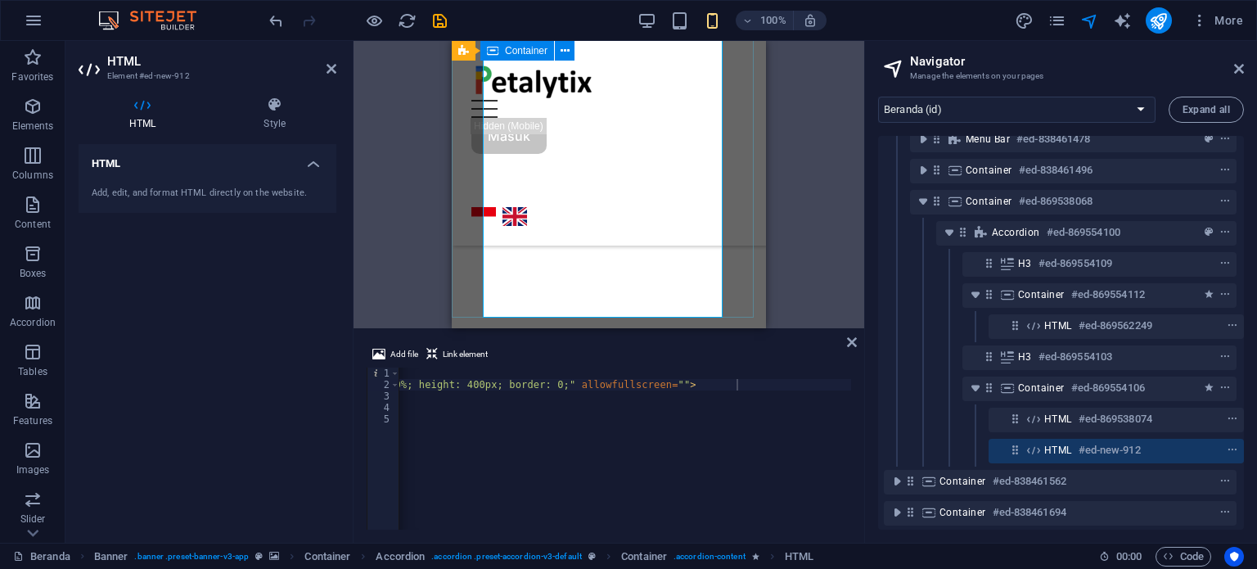
scroll to position [2370, 0]
click at [729, 385] on div "< div style = "display: flex; justify-content: center;" > < iframe title = "One…" at bounding box center [438, 458] width 999 height 182
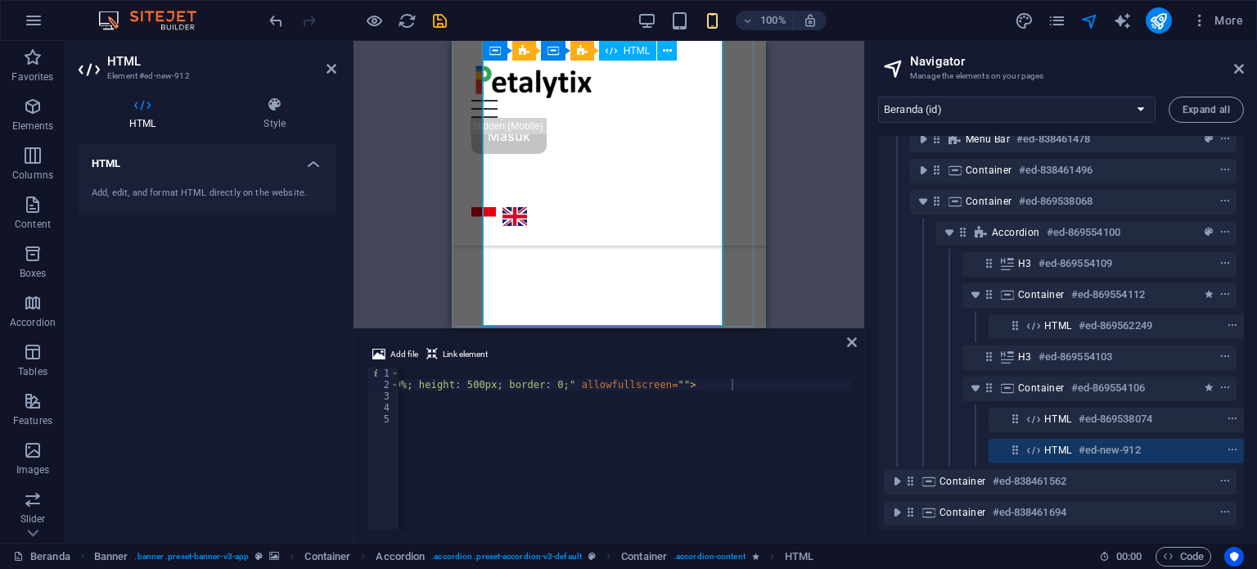
scroll to position [2434, 0]
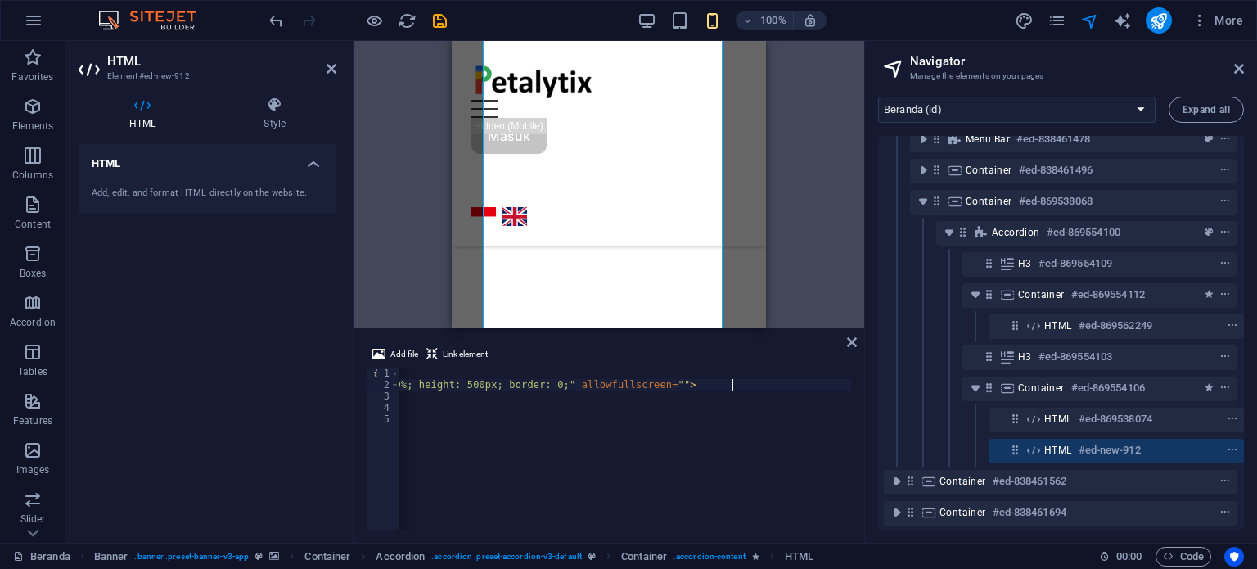
click at [730, 385] on div "< div style = "display: flex; justify-content: center;" > < iframe title = "One…" at bounding box center [438, 458] width 999 height 182
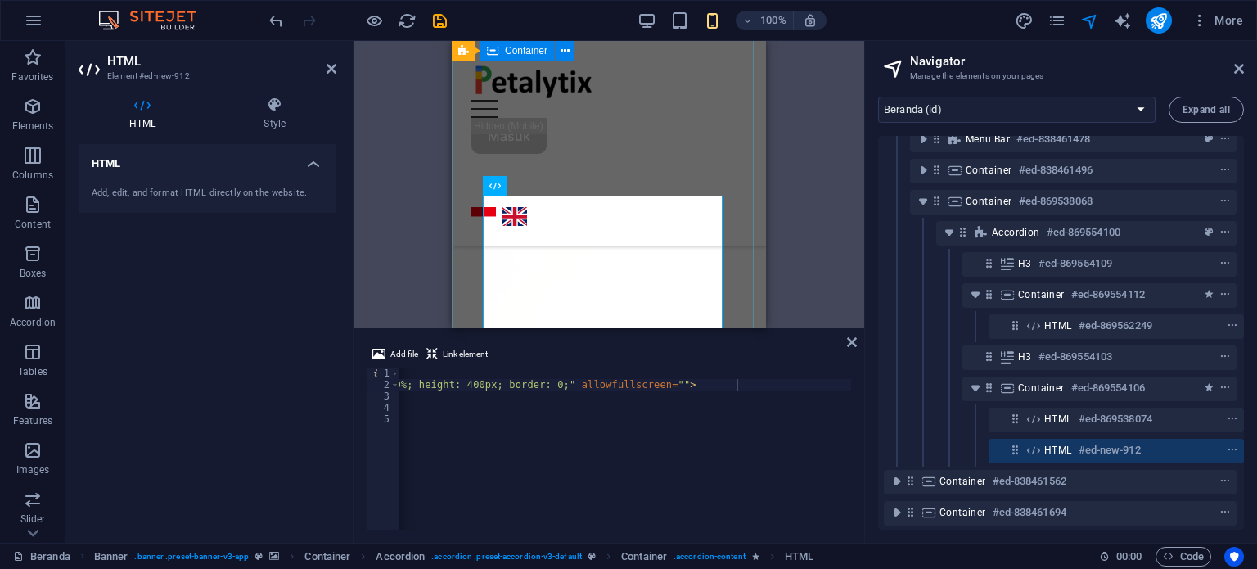
scroll to position [2188, 0]
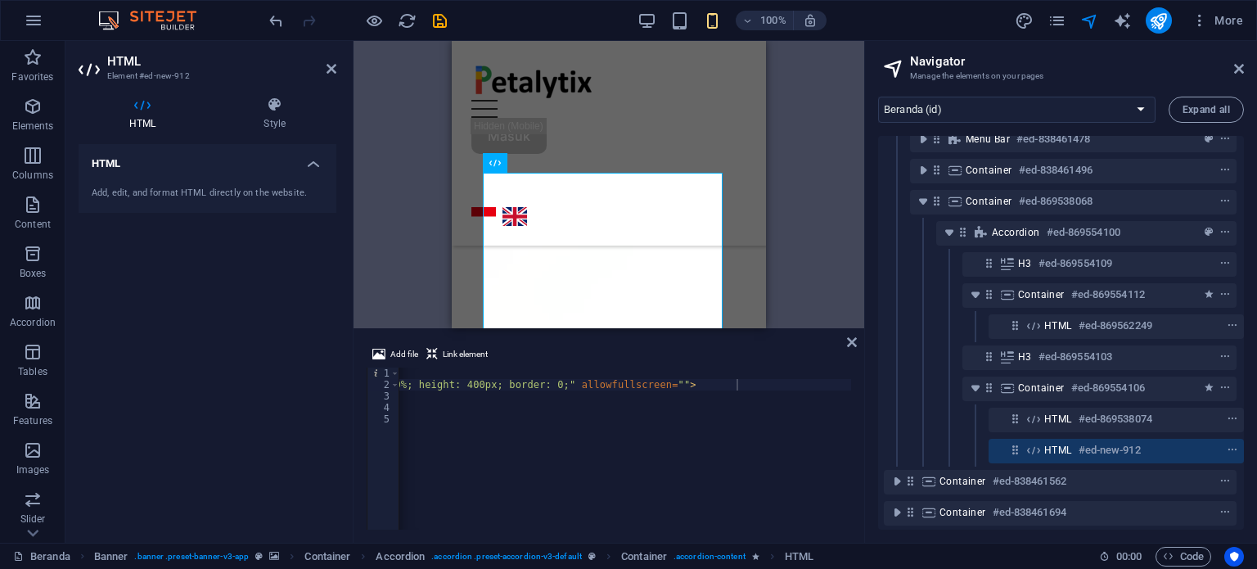
click at [668, 384] on div "< div style = "display: flex; justify-content: center;" > < iframe title = "One…" at bounding box center [438, 458] width 999 height 182
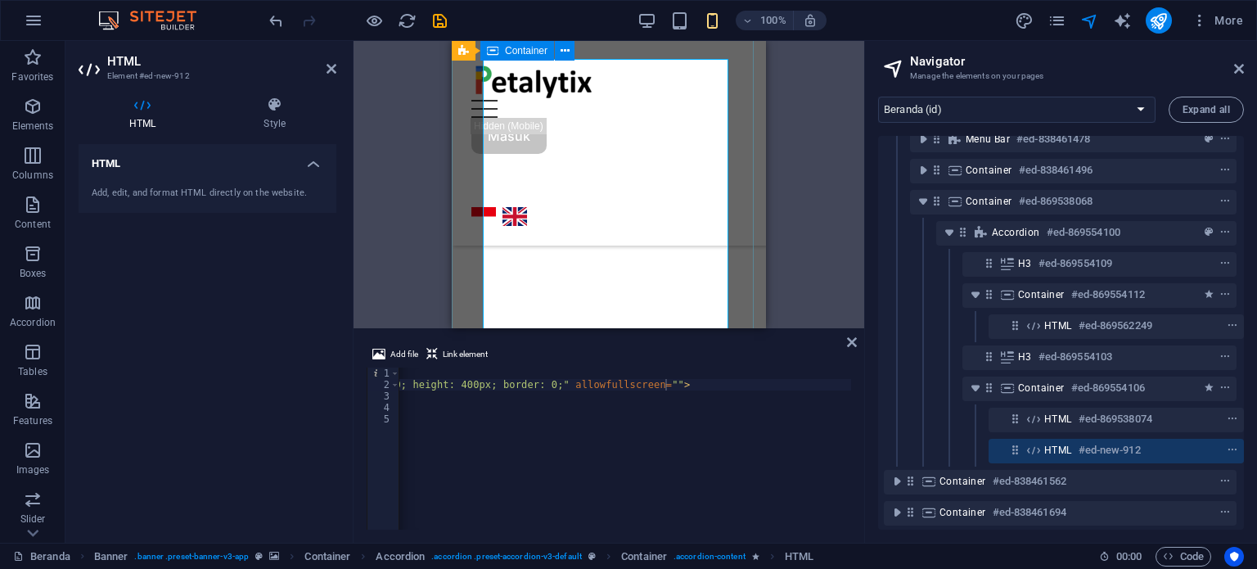
scroll to position [2434, 0]
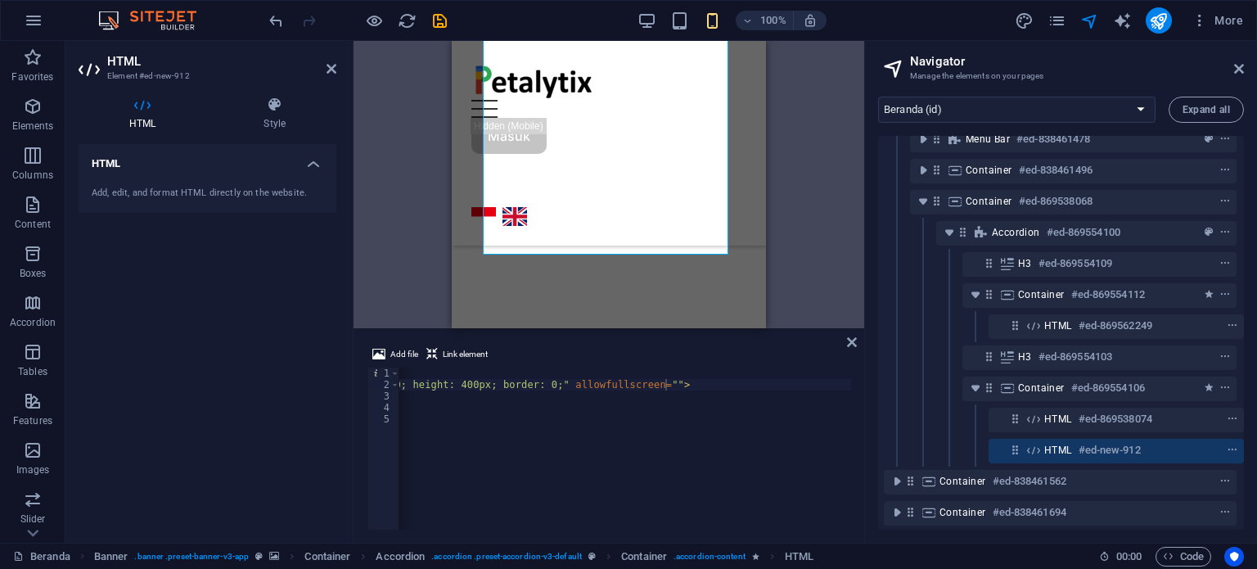
click at [665, 387] on div "< div style = "display: flex; justify-content: center;" > < iframe title = "One…" at bounding box center [435, 458] width 993 height 182
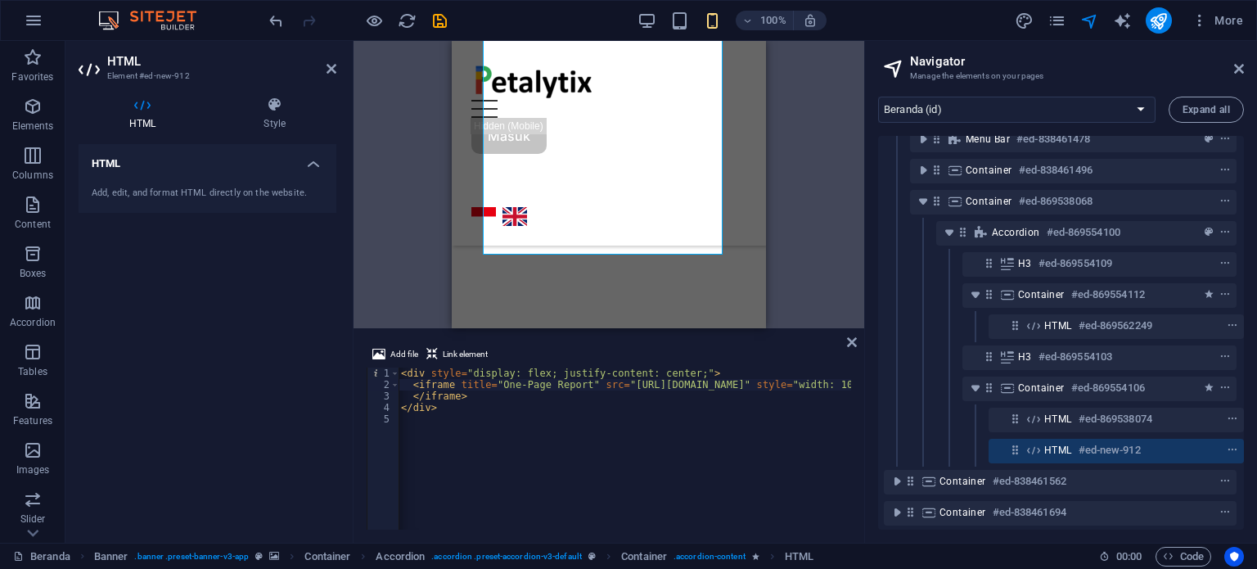
scroll to position [0, 0]
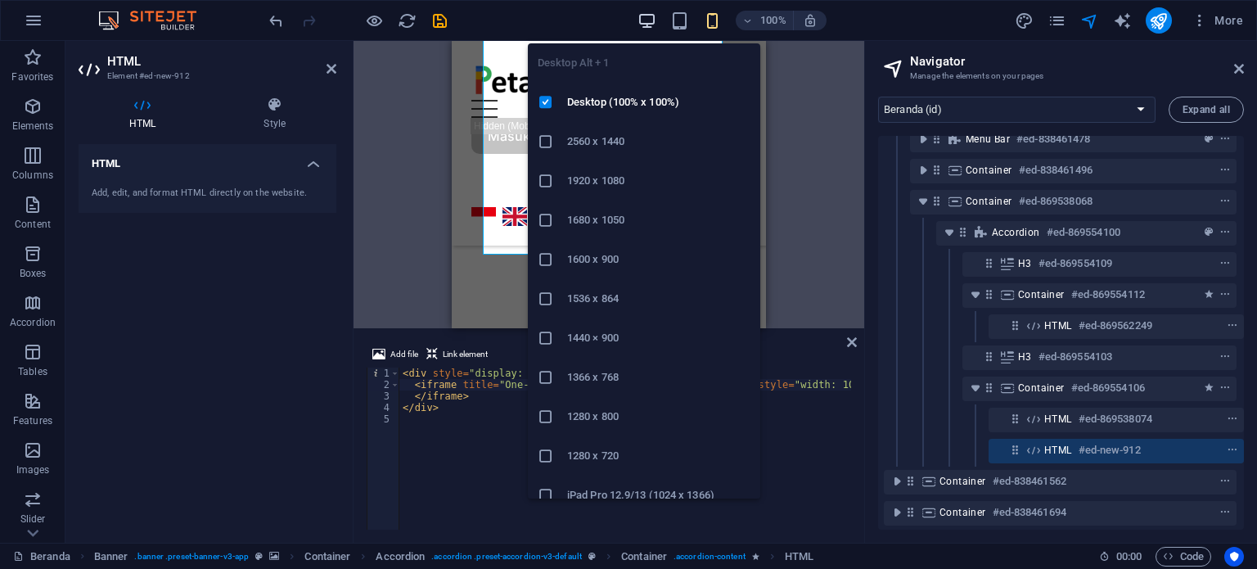
type textarea "<iframe title="One-Page Report" src="[URL][DOMAIN_NAME]" style="width: 100%; he…"
click at [0, 0] on icon "button" at bounding box center [0, 0] width 0 height 0
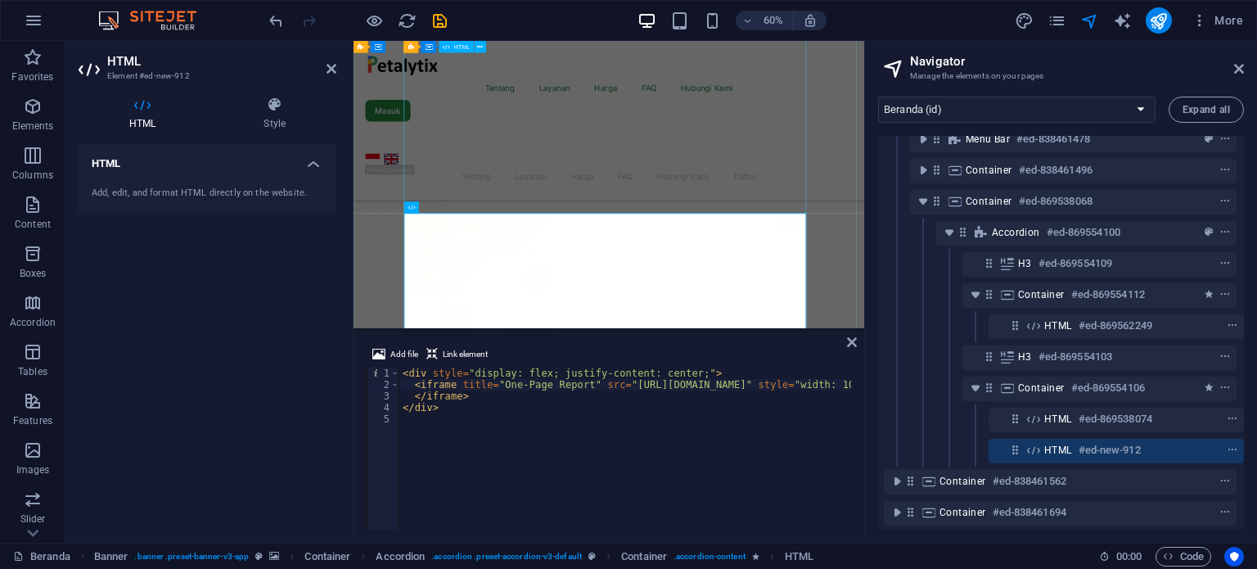
scroll to position [1779, 0]
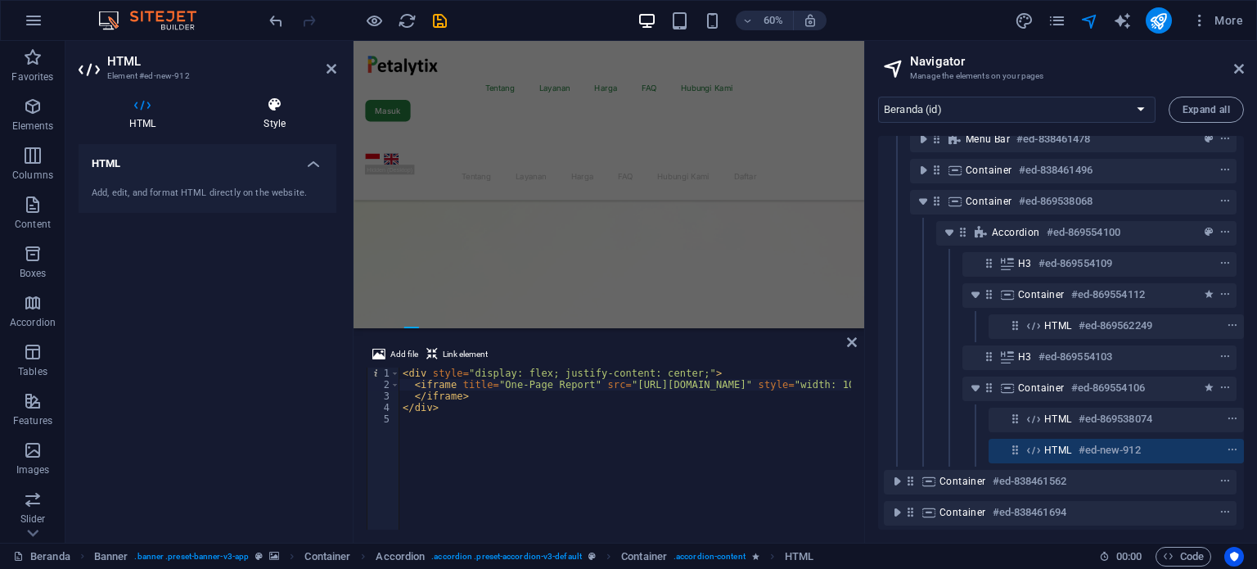
click at [278, 110] on icon at bounding box center [275, 105] width 124 height 16
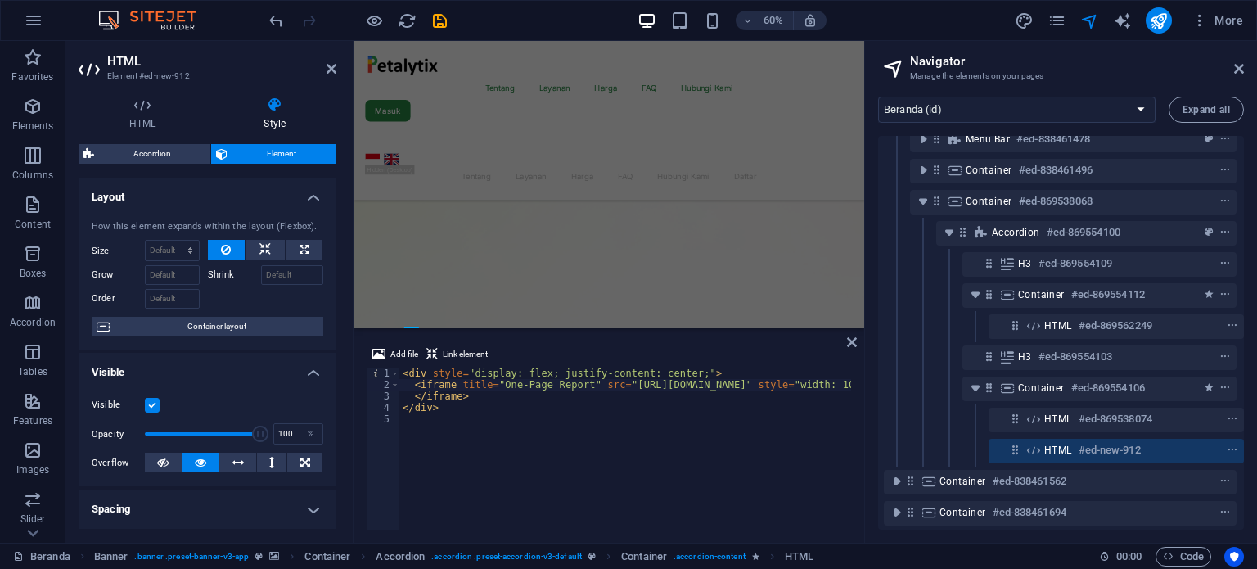
click at [144, 407] on label "Visible" at bounding box center [118, 405] width 53 height 20
click at [0, 0] on input "Visible" at bounding box center [0, 0] width 0 height 0
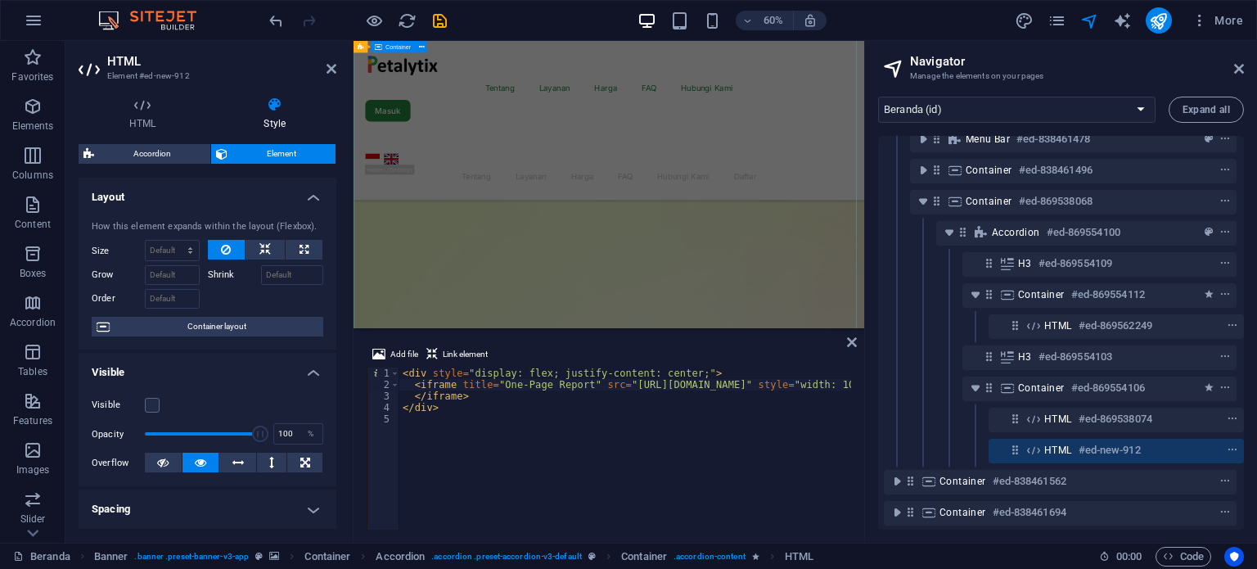
scroll to position [890, 0]
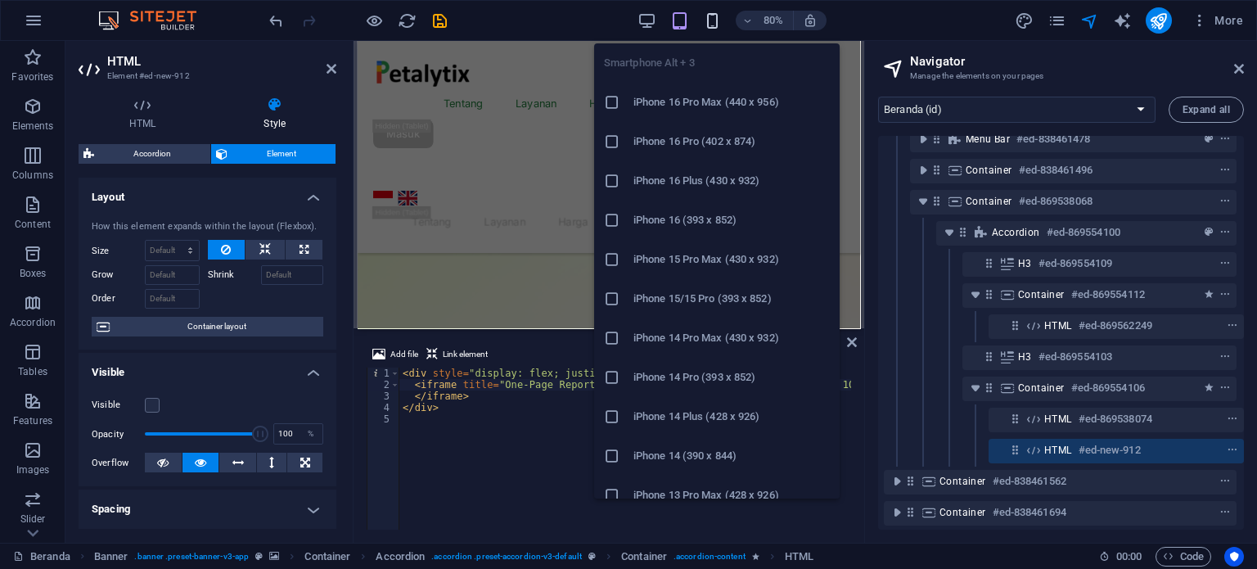
click at [708, 16] on icon "button" at bounding box center [712, 20] width 19 height 19
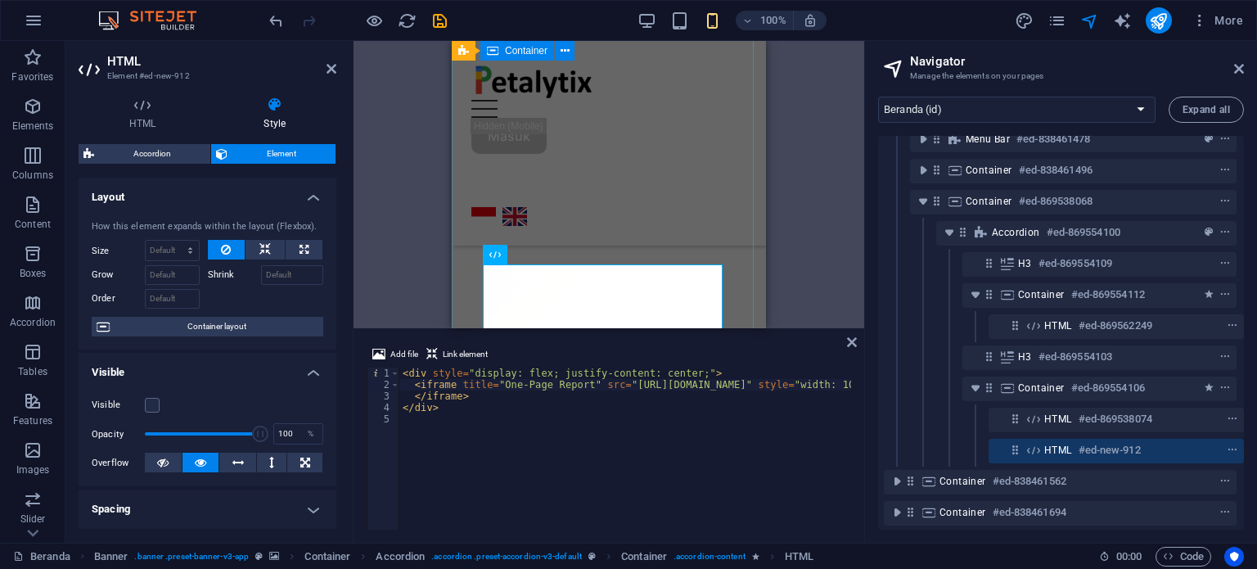
scroll to position [2154, 0]
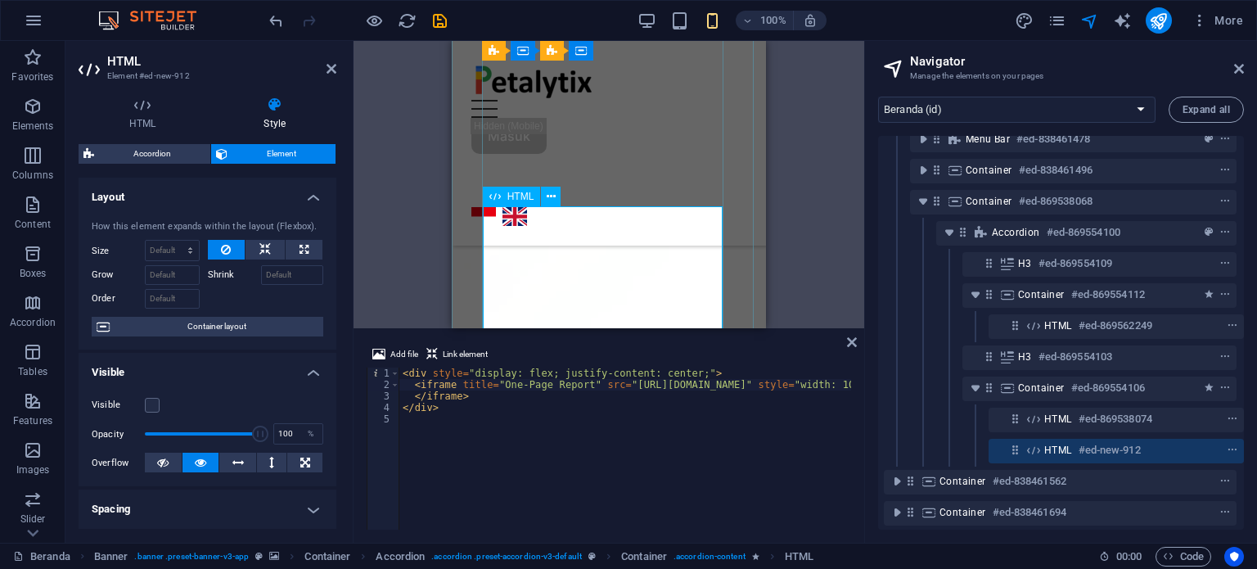
click at [1063, 455] on span "HTML" at bounding box center [1058, 450] width 28 height 13
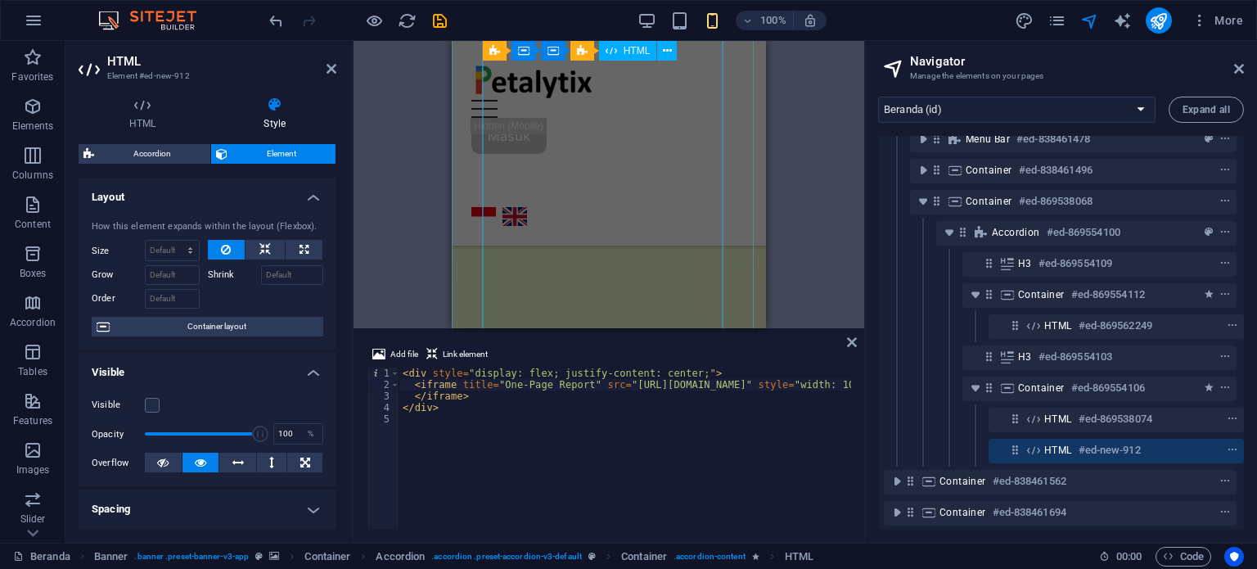
scroll to position [1358, 0]
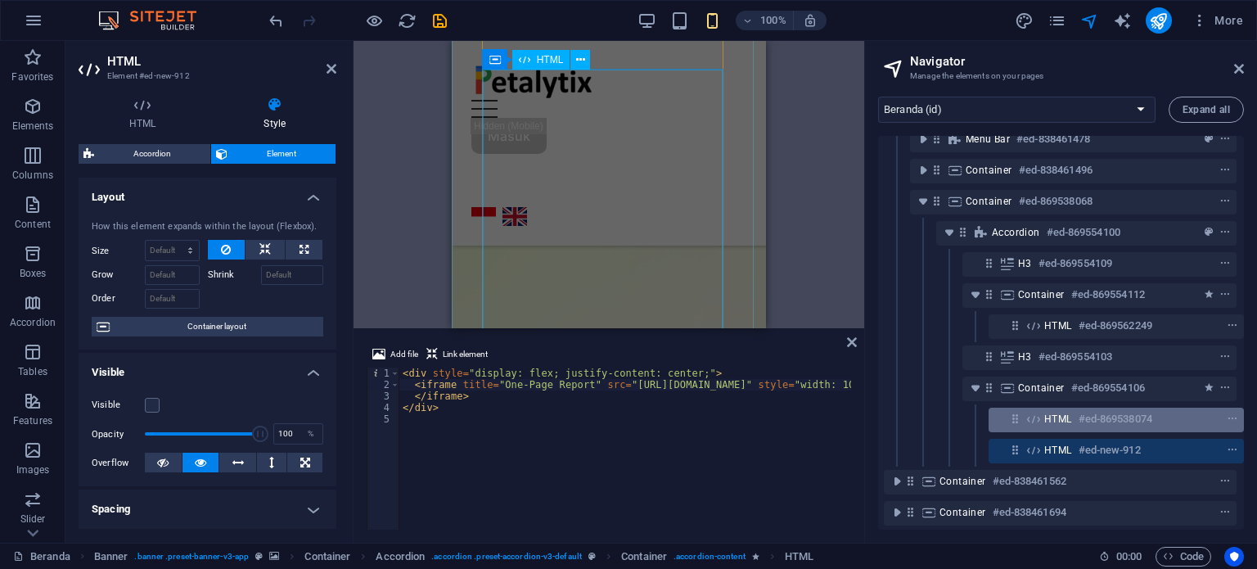
click at [1070, 421] on div "HTML #ed-869538074" at bounding box center [1103, 419] width 118 height 20
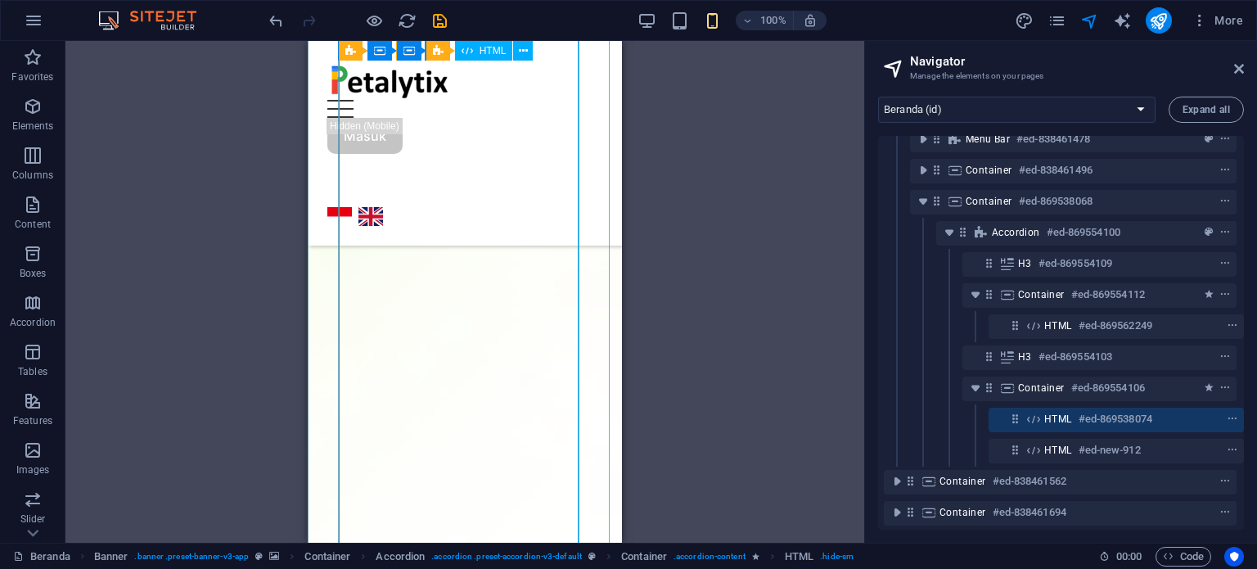
click at [1073, 427] on div "HTML #ed-869538074" at bounding box center [1103, 419] width 118 height 20
click at [1072, 426] on div "HTML #ed-869538074" at bounding box center [1103, 419] width 118 height 20
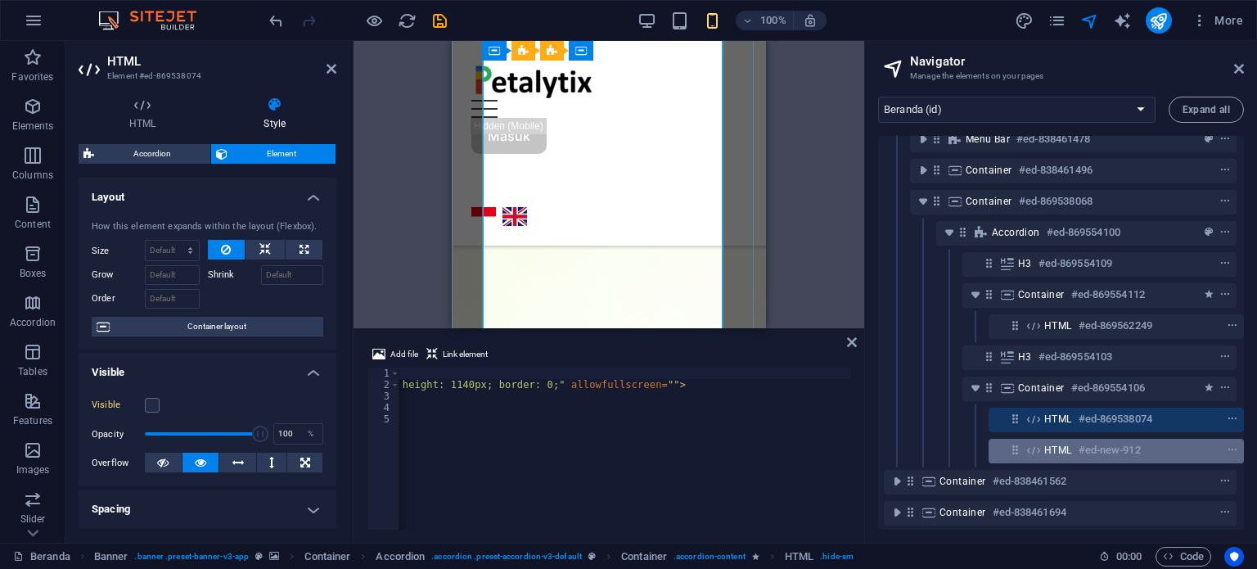
click at [1052, 452] on span "HTML" at bounding box center [1058, 450] width 28 height 13
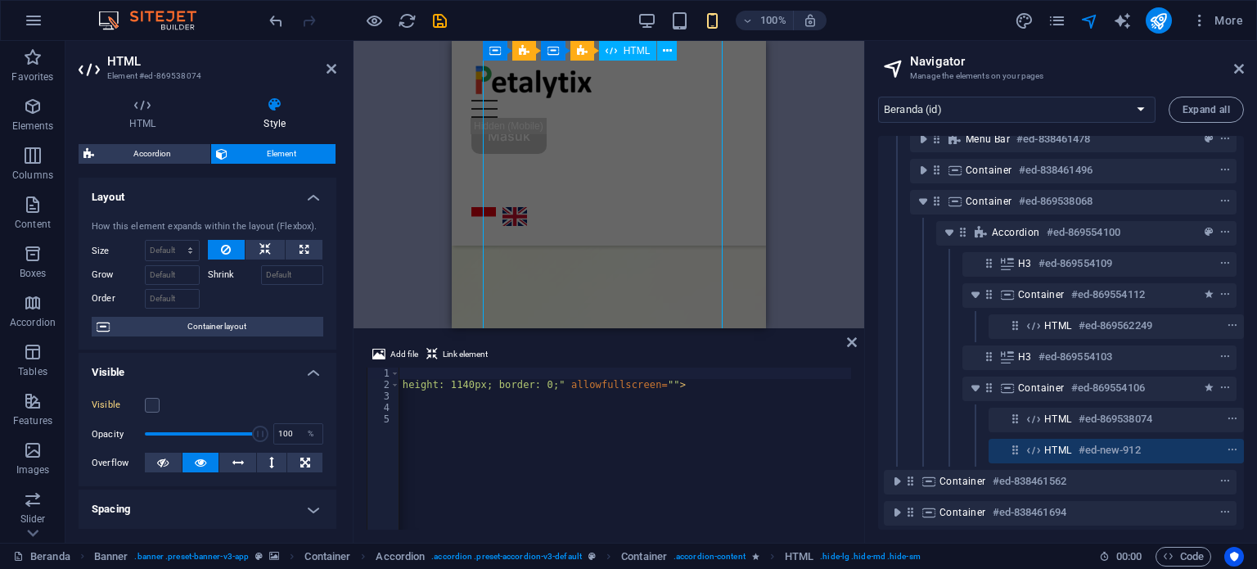
scroll to position [2340, 0]
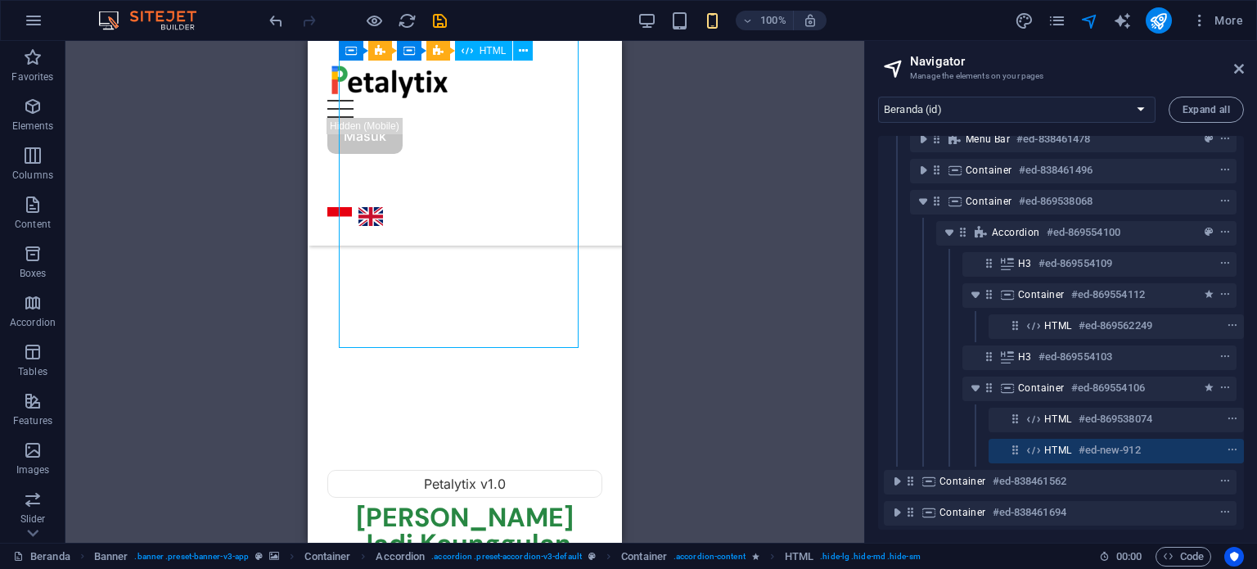
click at [1052, 452] on span "HTML" at bounding box center [1058, 450] width 28 height 13
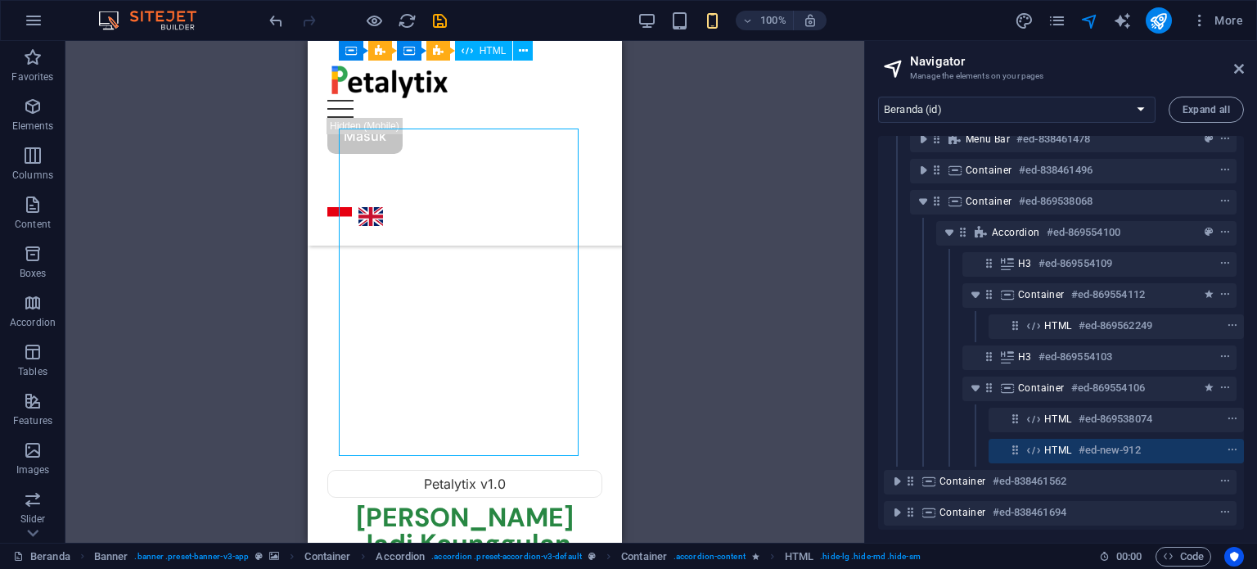
scroll to position [2232, 0]
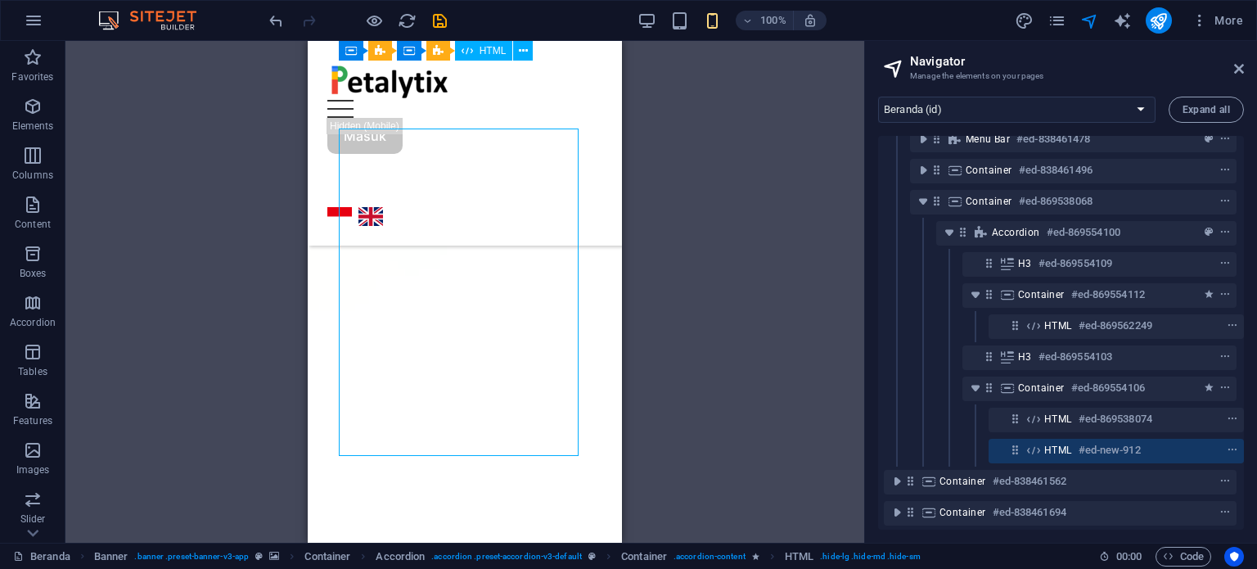
click at [1052, 452] on span "HTML" at bounding box center [1058, 450] width 28 height 13
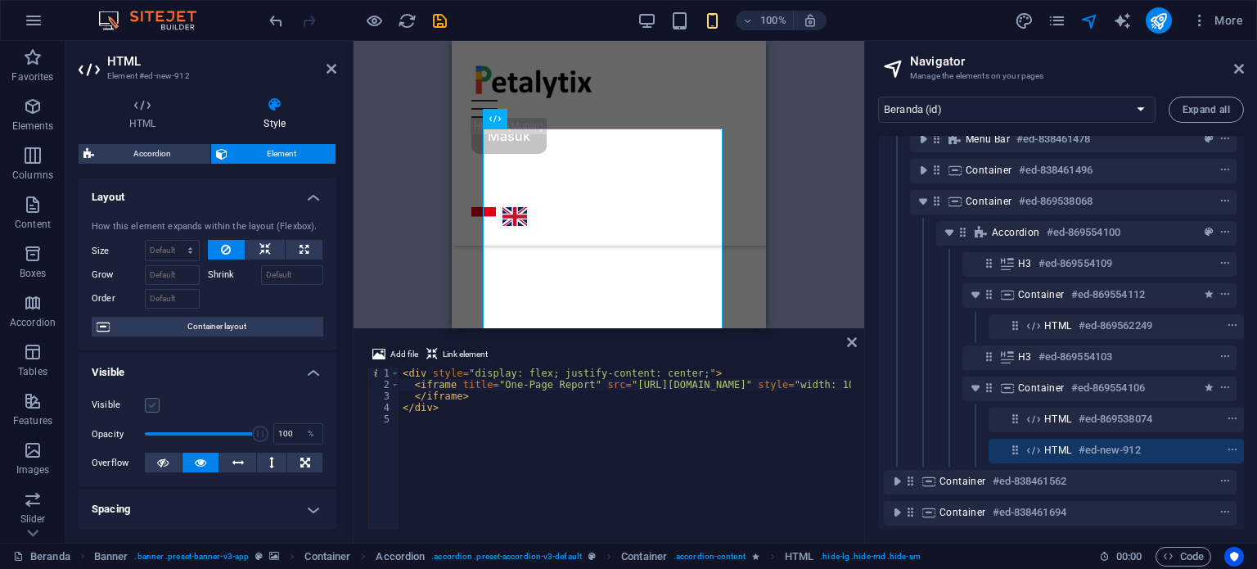
click at [145, 405] on label at bounding box center [152, 405] width 15 height 15
click at [0, 0] on input "Visible" at bounding box center [0, 0] width 0 height 0
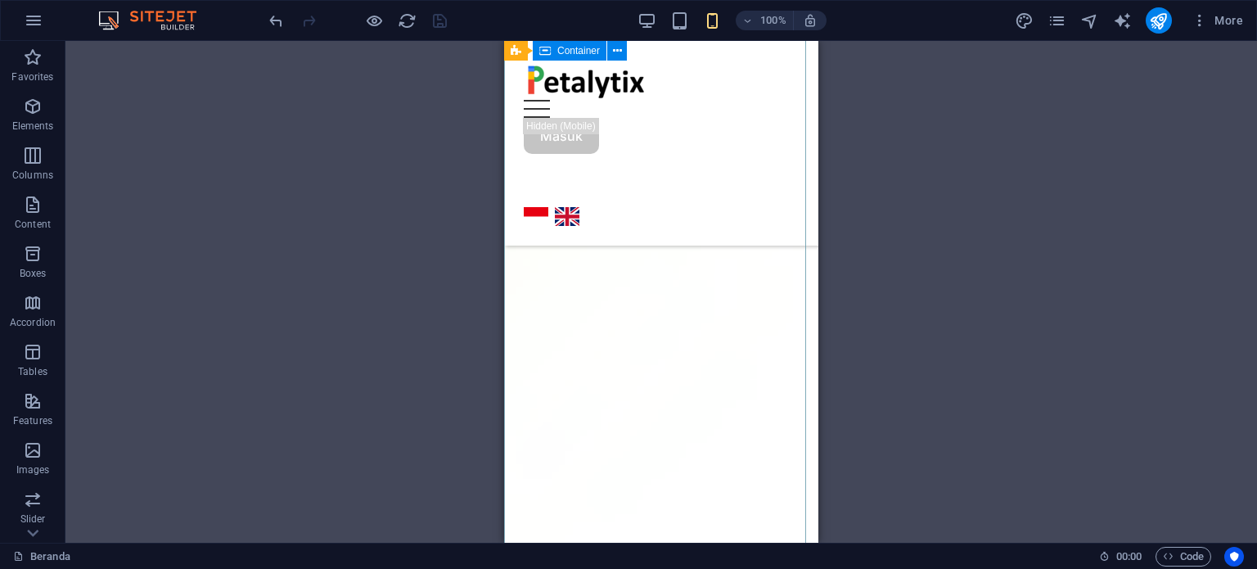
scroll to position [2151, 0]
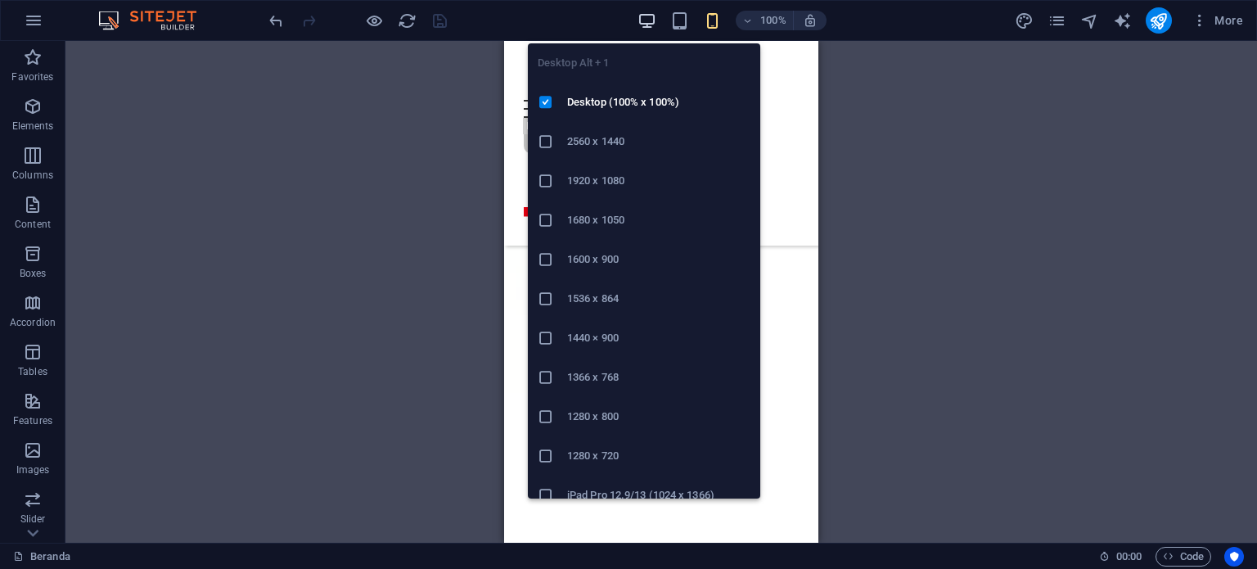
click at [0, 0] on icon "button" at bounding box center [0, 0] width 0 height 0
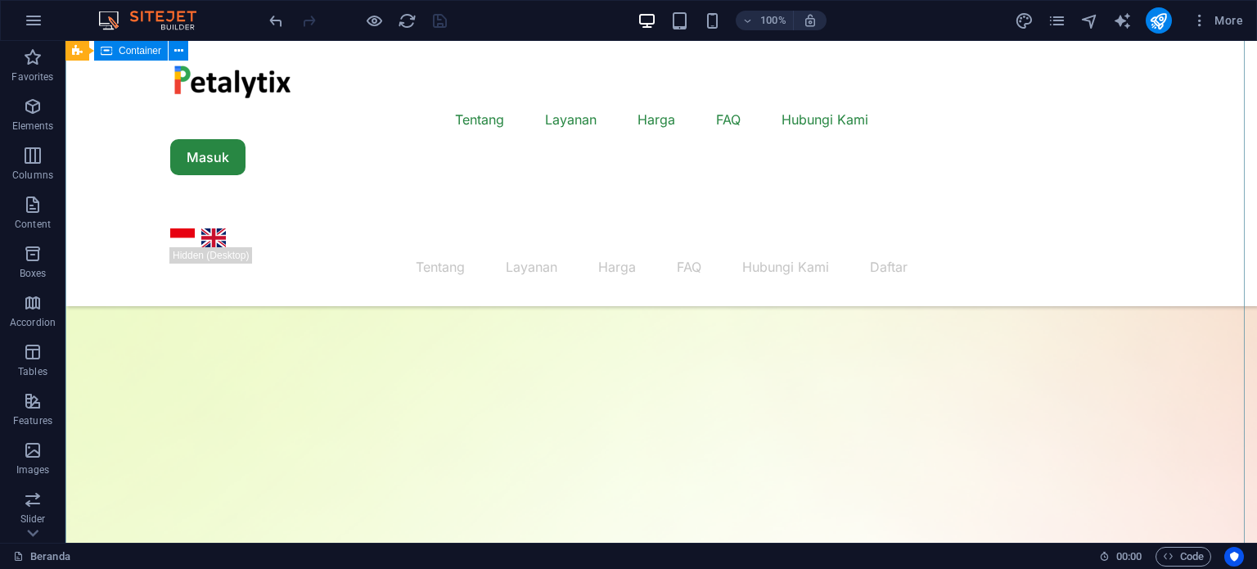
scroll to position [1169, 0]
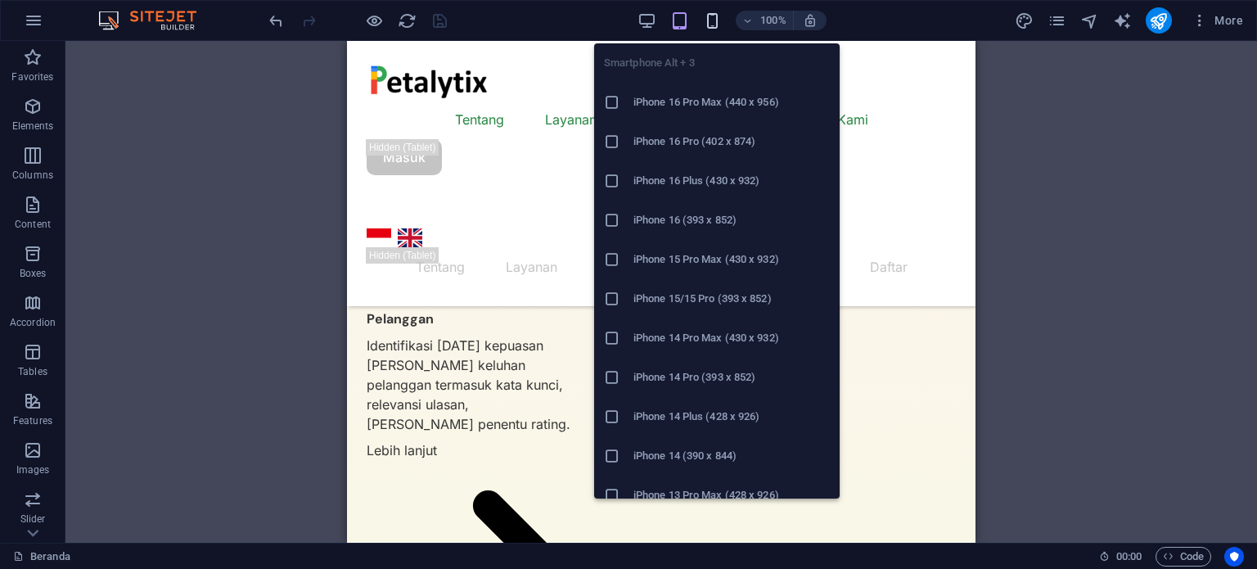
click at [711, 19] on icon "button" at bounding box center [712, 20] width 19 height 19
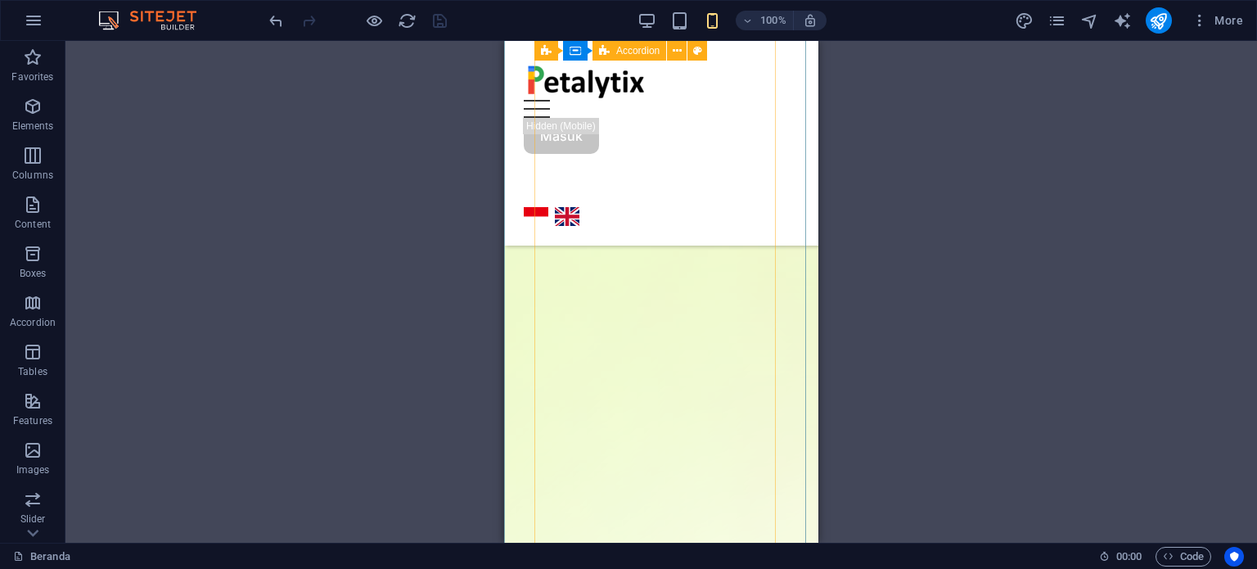
scroll to position [1092, 0]
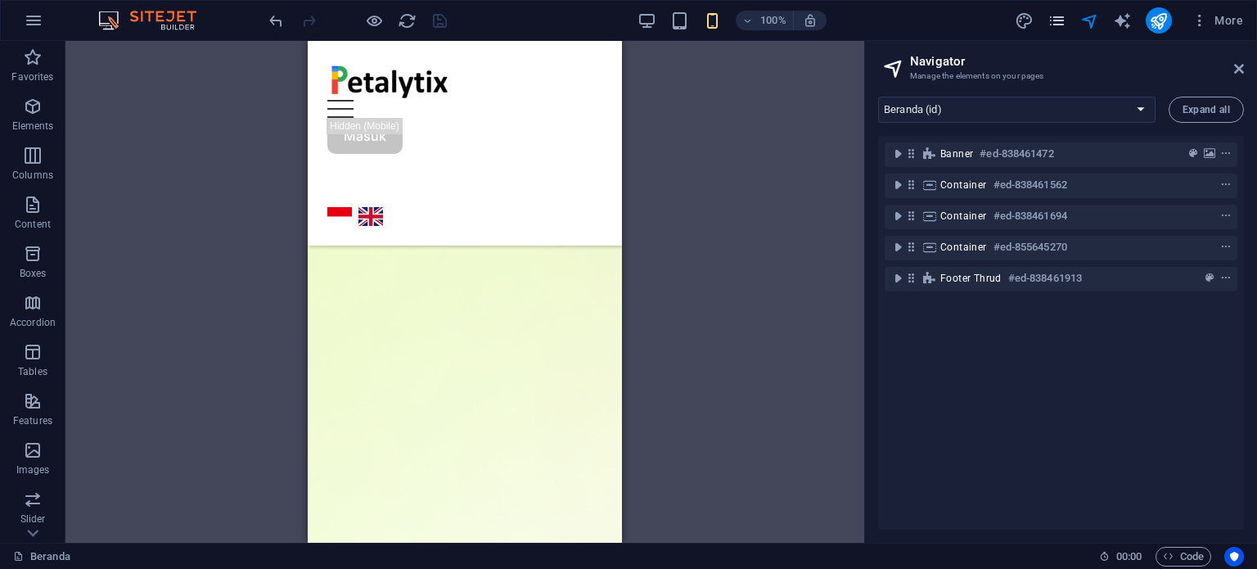
click at [1066, 19] on icon "pages" at bounding box center [1056, 20] width 19 height 19
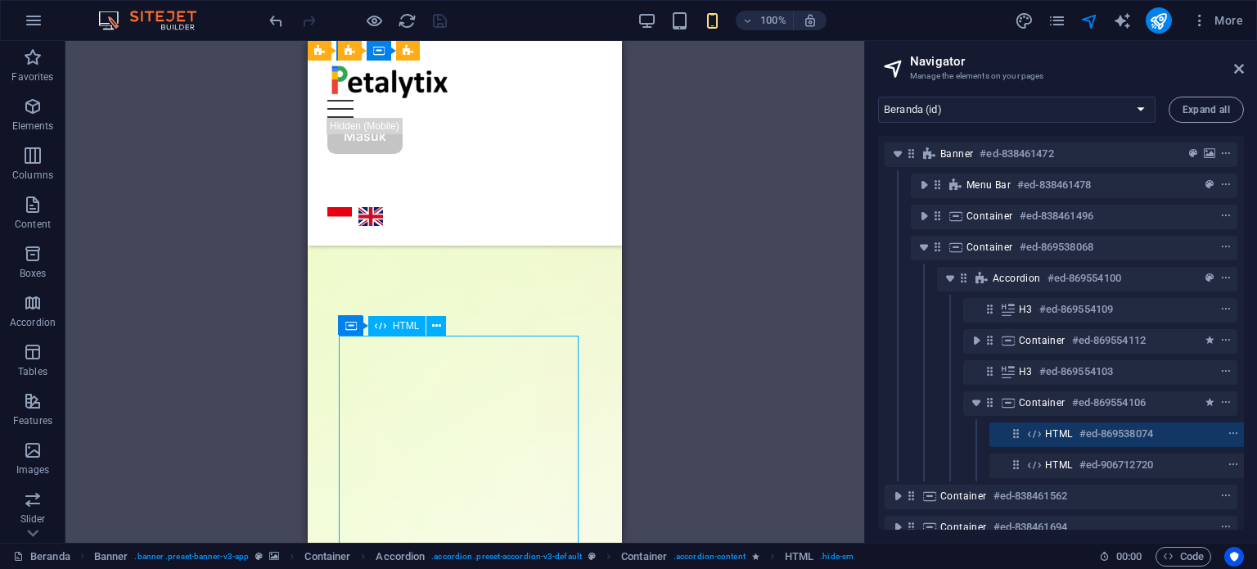
scroll to position [71, 3]
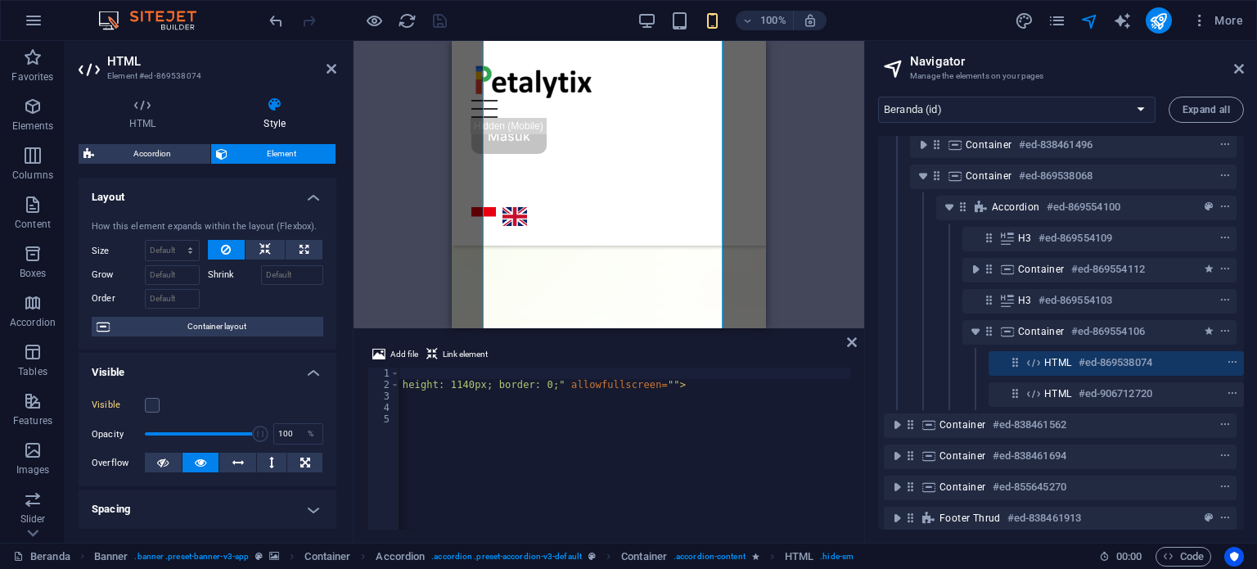
scroll to position [92, 3]
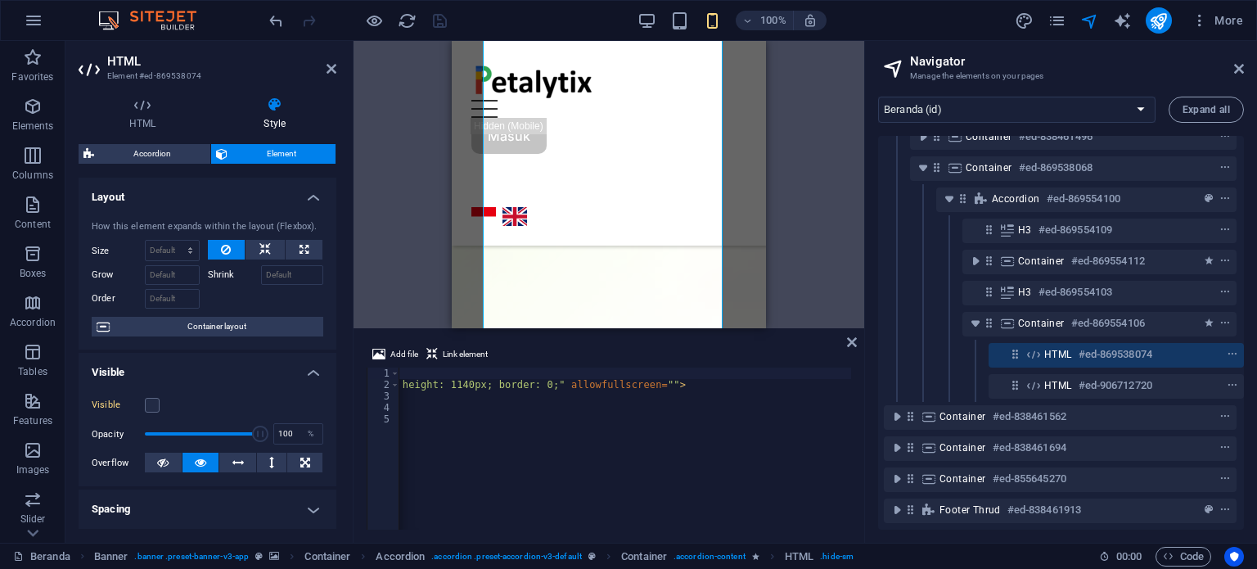
click at [332, 59] on h2 "HTML" at bounding box center [221, 61] width 229 height 15
click at [335, 68] on icon at bounding box center [332, 68] width 10 height 13
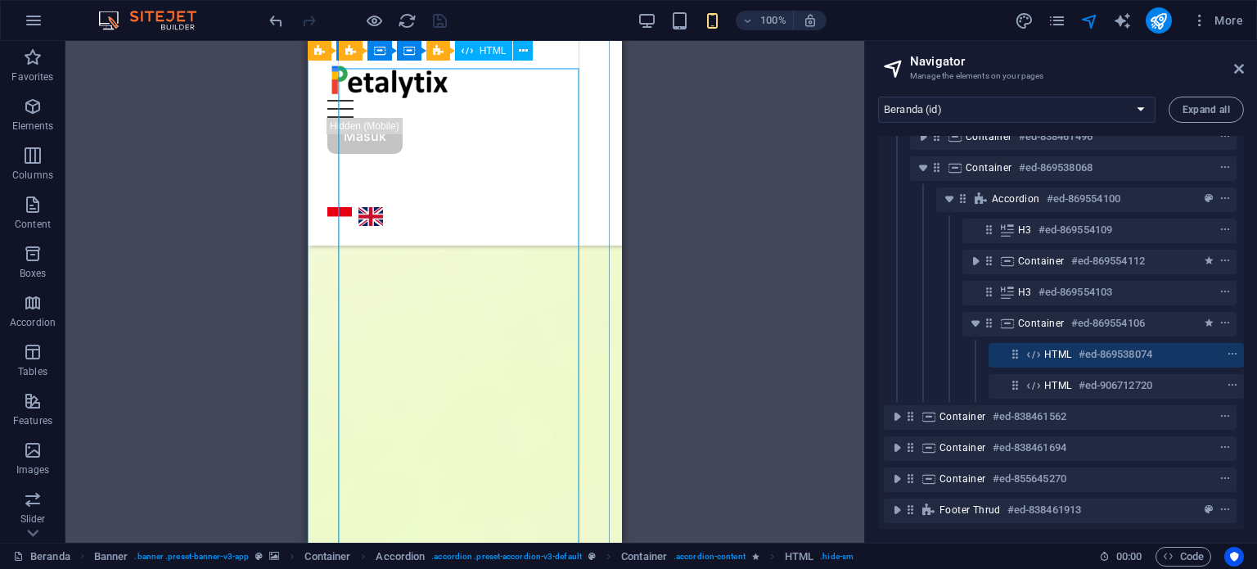
scroll to position [727, 0]
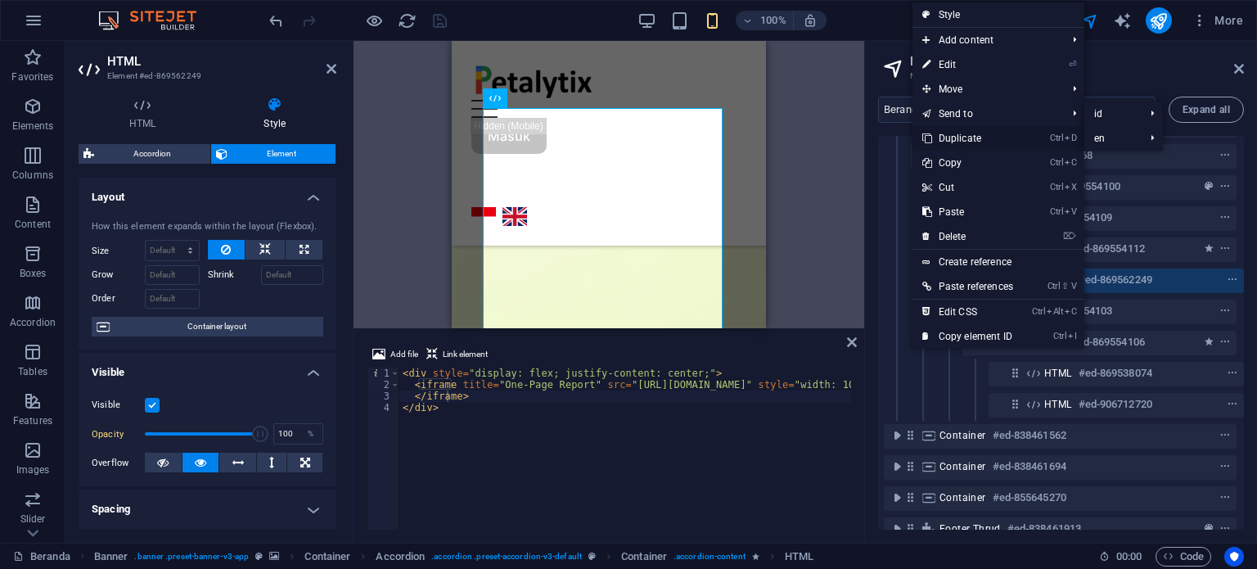
click at [995, 140] on link "Ctrl D Duplicate" at bounding box center [967, 138] width 110 height 25
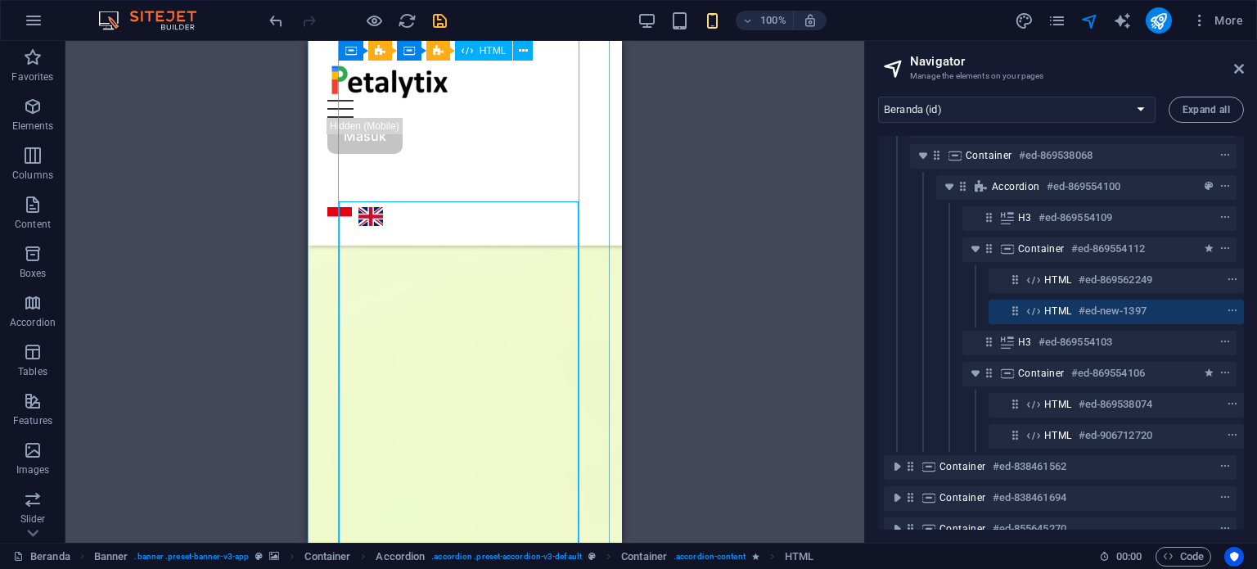
scroll to position [946, 0]
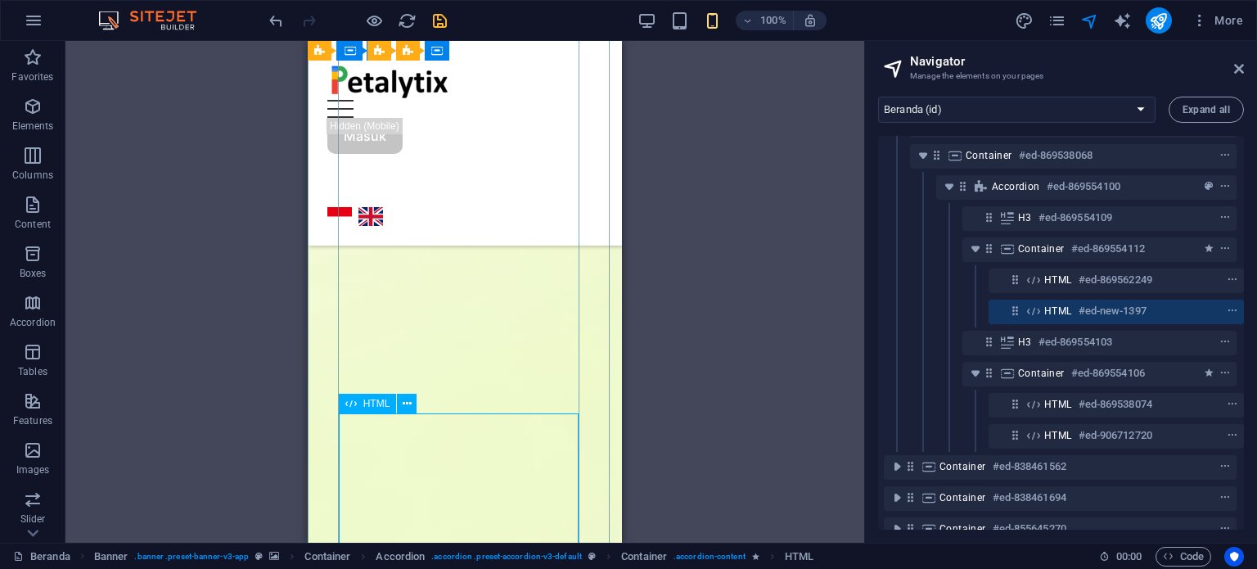
click at [1054, 314] on span "HTML" at bounding box center [1058, 310] width 28 height 13
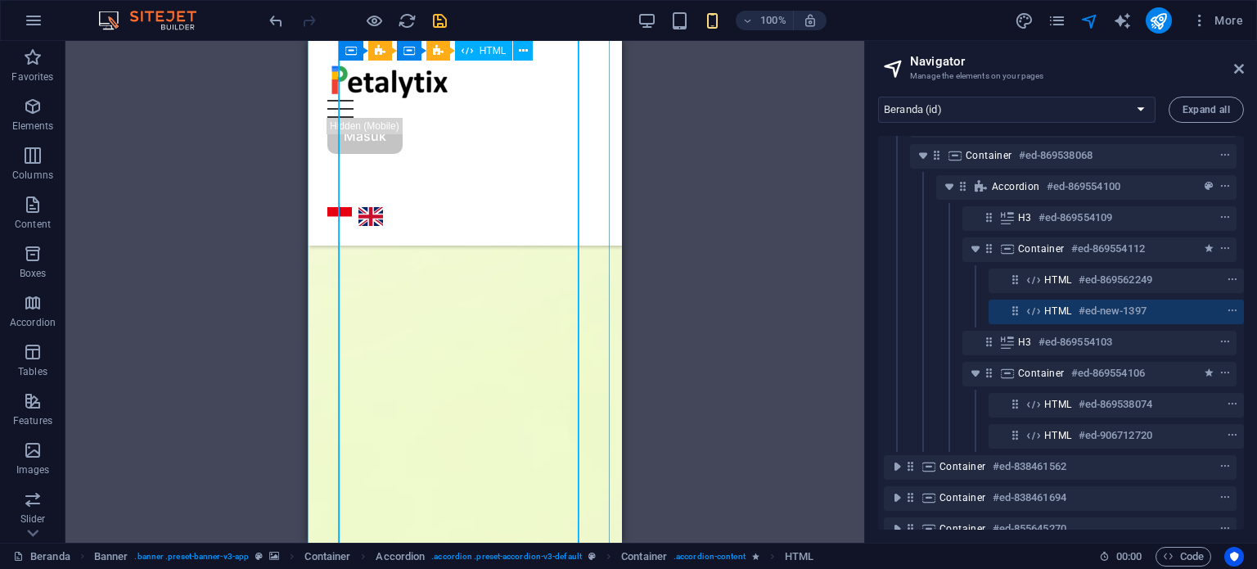
scroll to position [1329, 0]
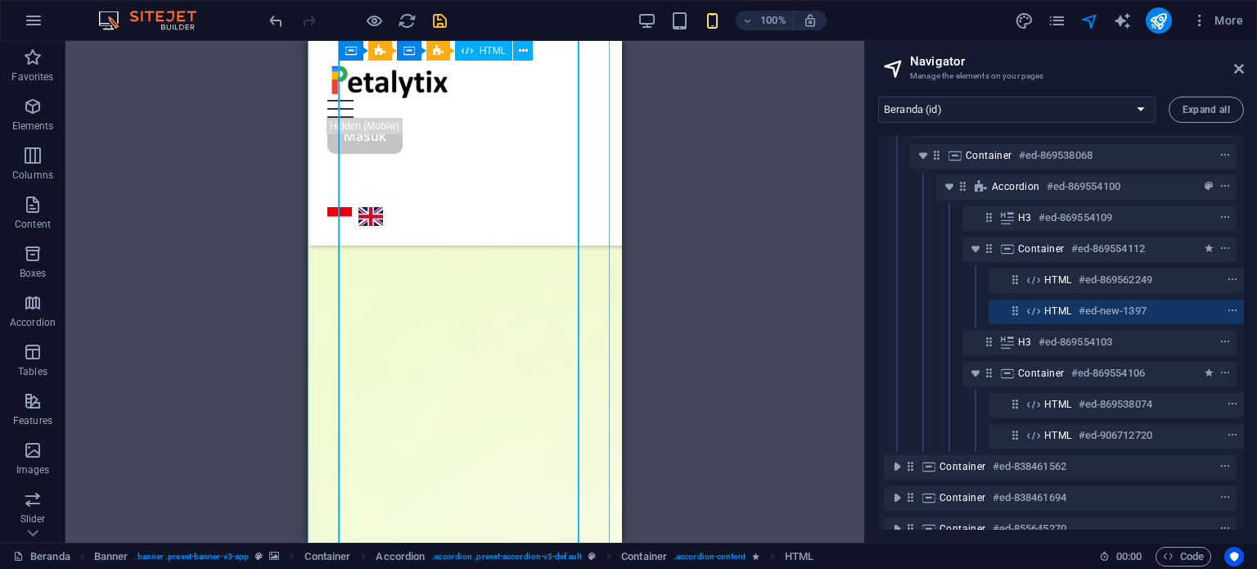
click at [1054, 314] on span "HTML" at bounding box center [1058, 310] width 28 height 13
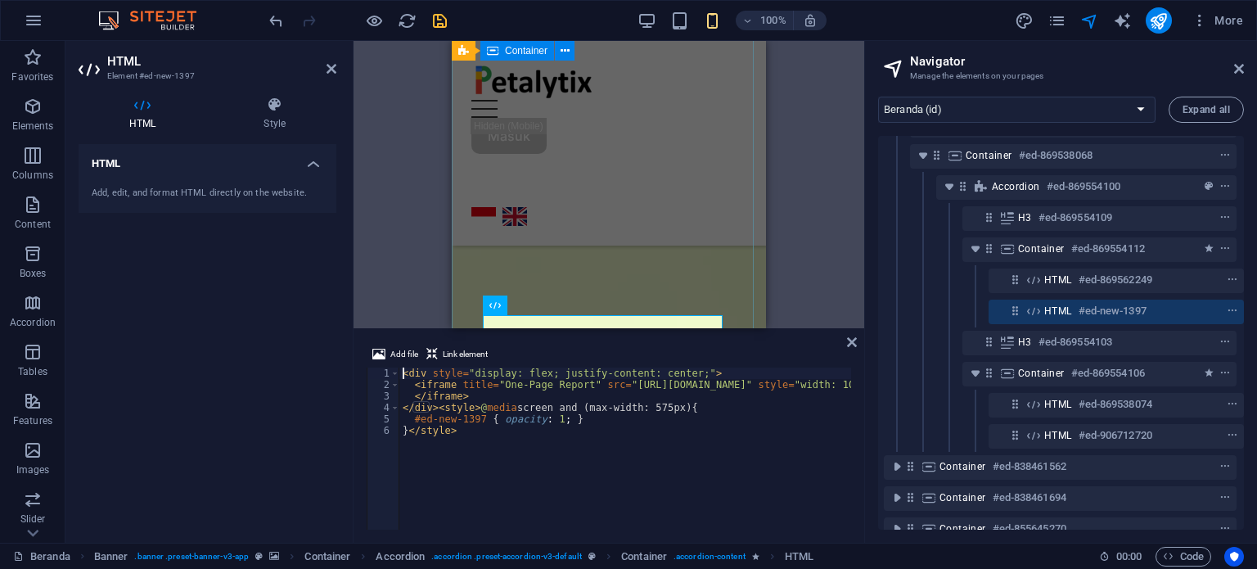
scroll to position [1008, 0]
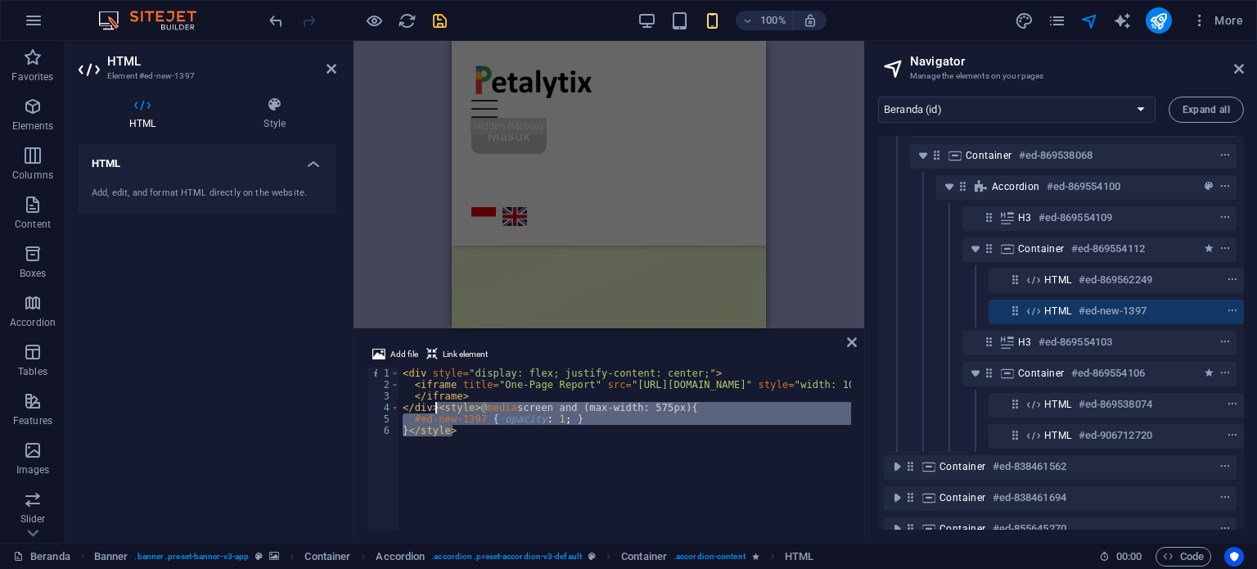
drag, startPoint x: 468, startPoint y: 435, endPoint x: 436, endPoint y: 411, distance: 40.3
click at [436, 411] on div "< div style = "display: flex; justify-content: center;" > < iframe title = "One…" at bounding box center [978, 458] width 1159 height 182
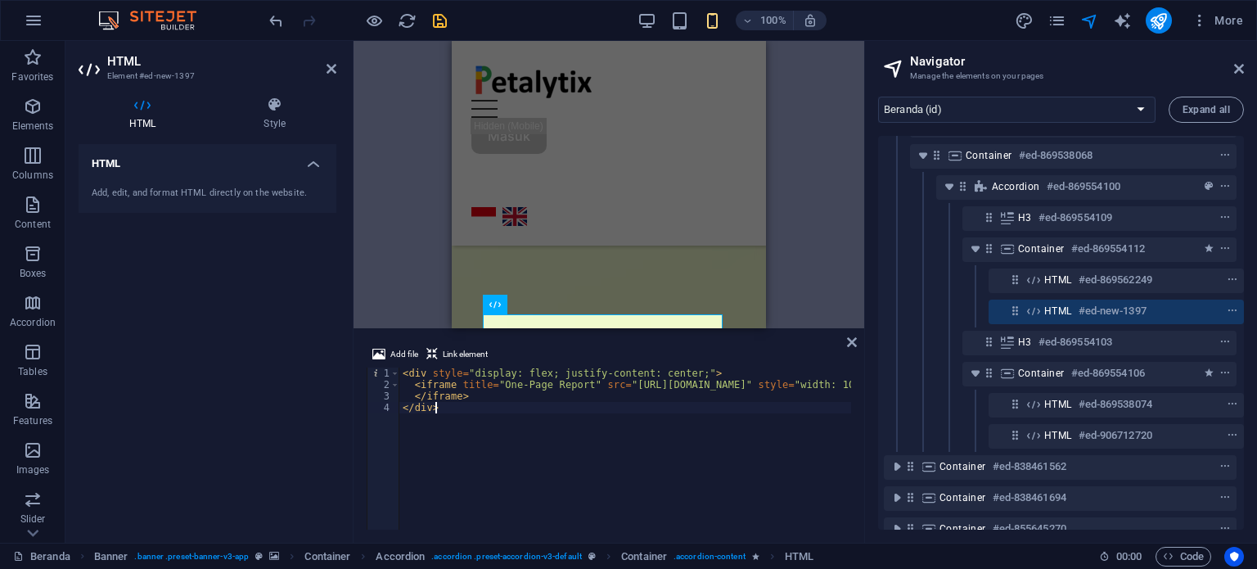
scroll to position [1051, 0]
click at [412, 398] on div "< div style = "display: flex; justify-content: center;" > < iframe title = "One…" at bounding box center [978, 458] width 1159 height 182
type textarea "</iframe>"
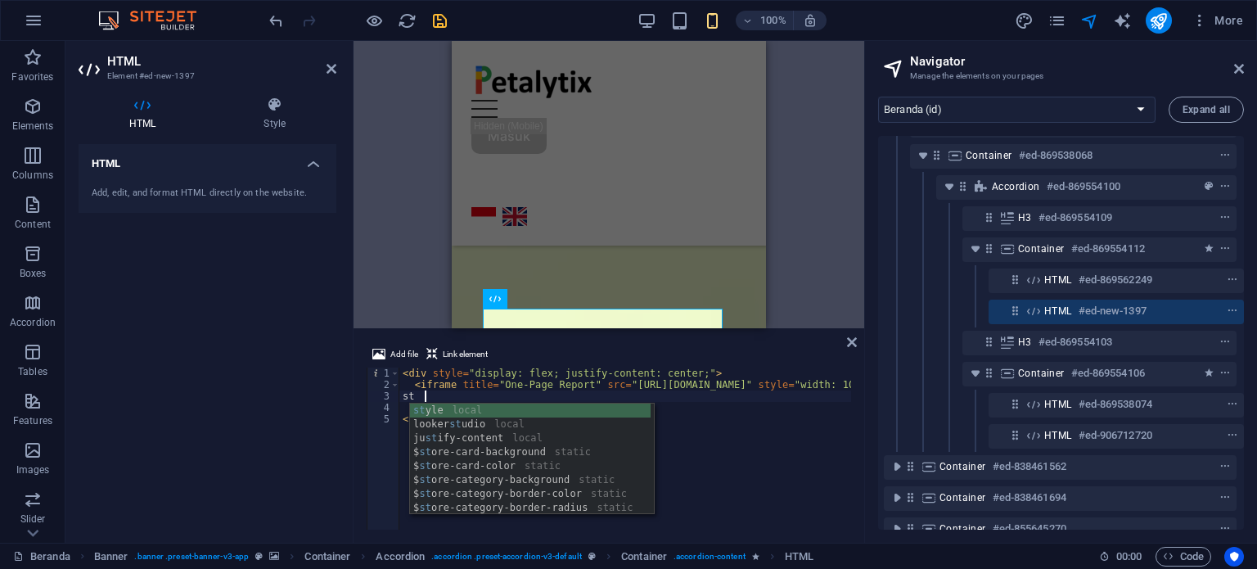
scroll to position [0, 1]
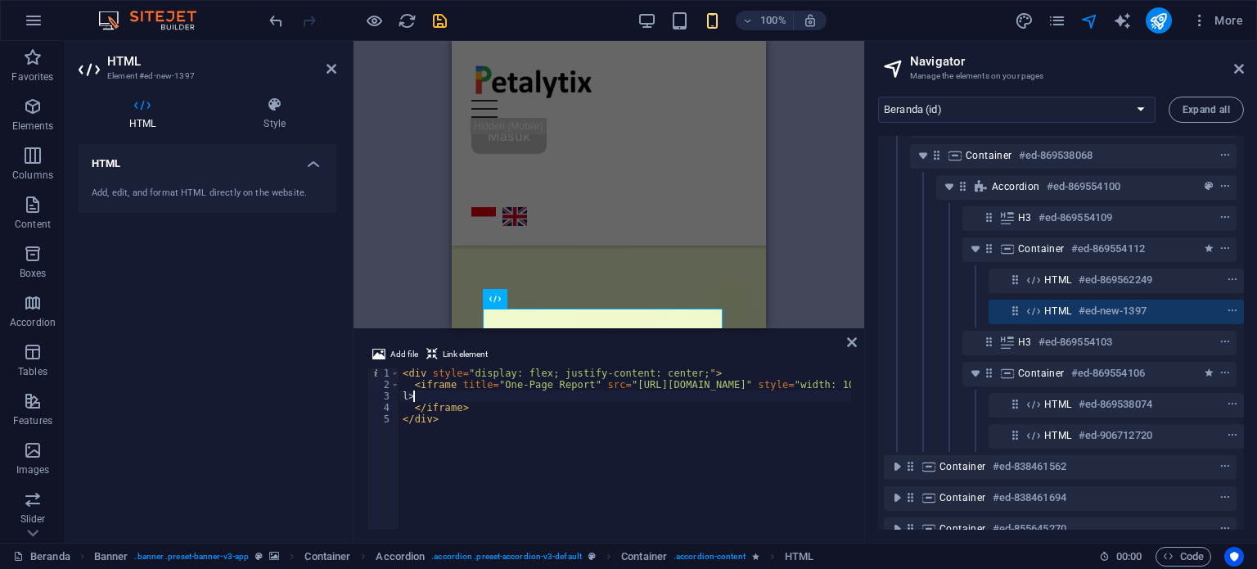
type textarea ">"
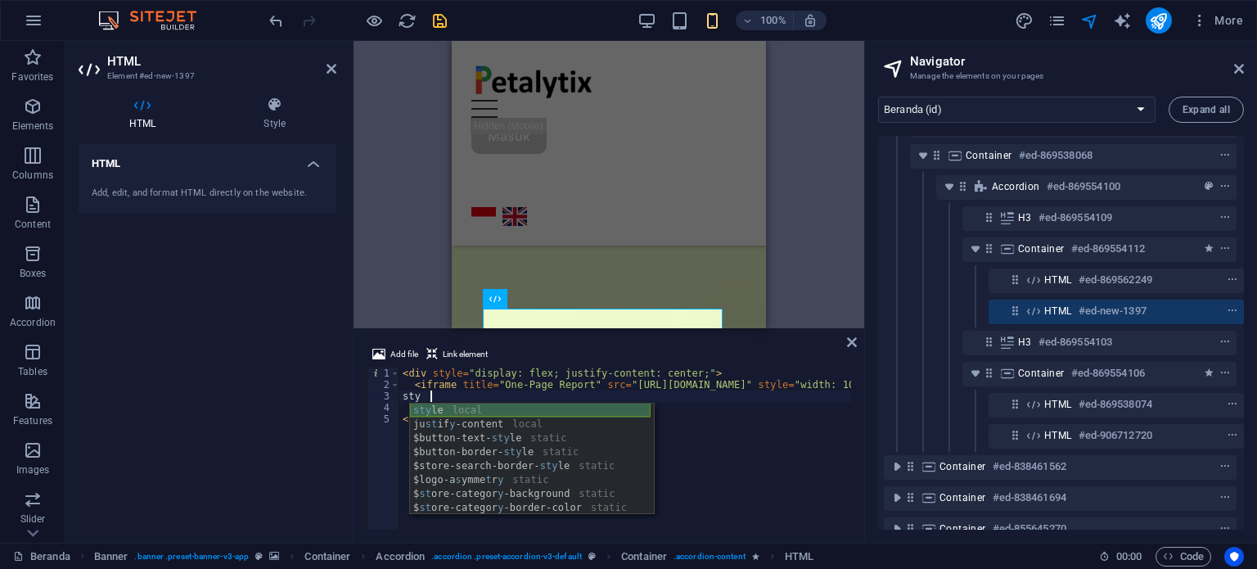
click at [434, 408] on div "sty le local ju st if y -content local $button-text- sty le static $button-bord…" at bounding box center [530, 472] width 241 height 139
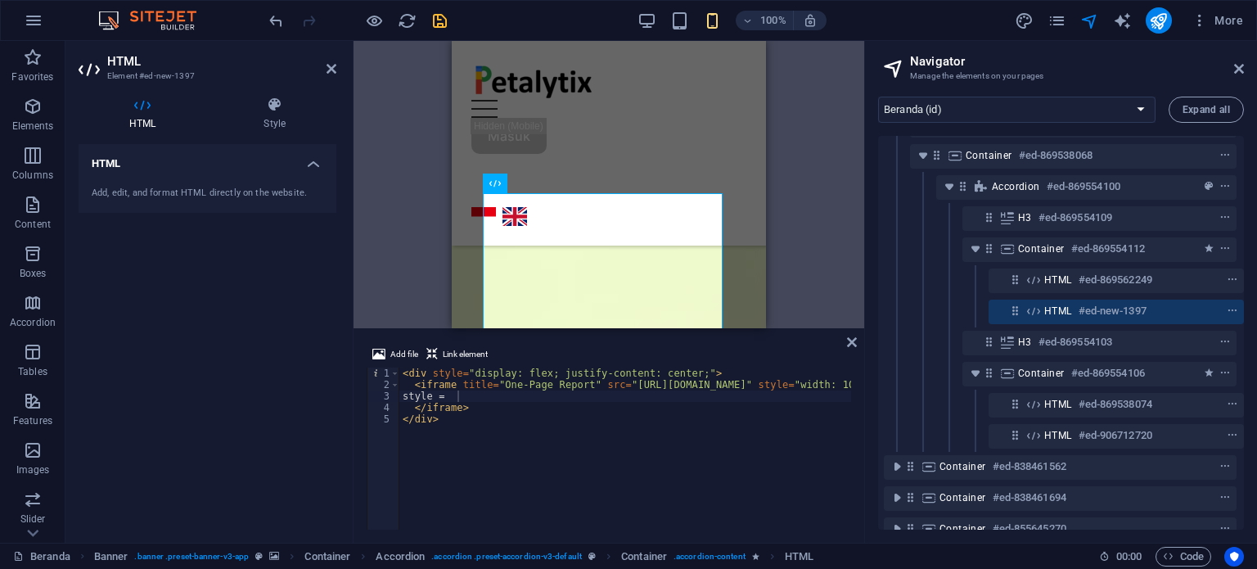
scroll to position [1090, 0]
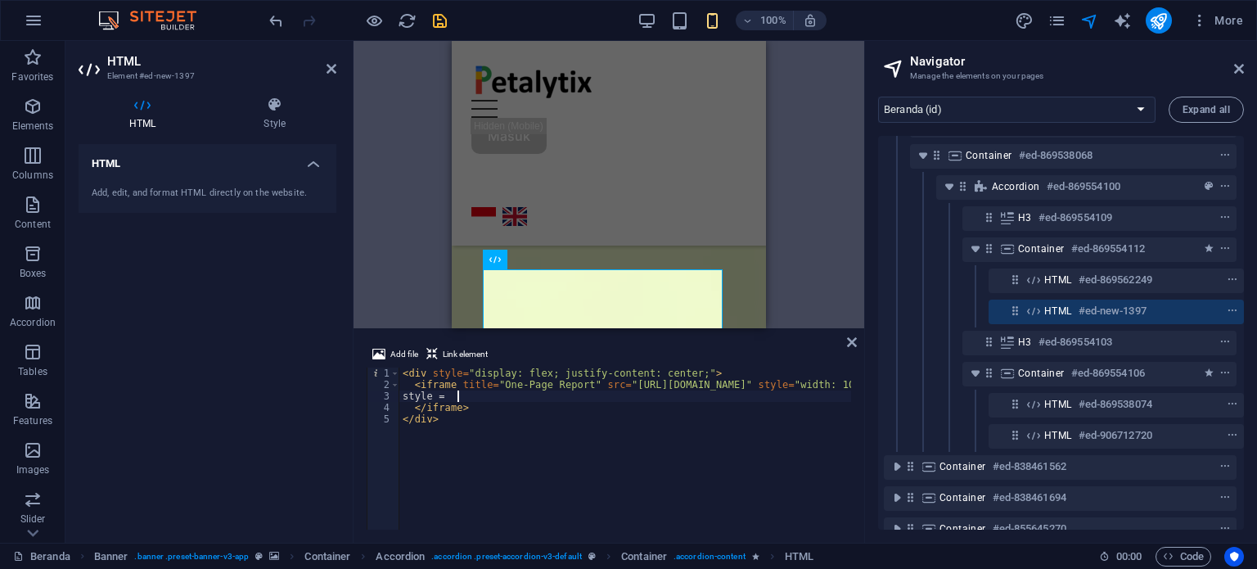
click at [488, 399] on div "< div style = "display: flex; justify-content: center;" > < iframe title = "One…" at bounding box center [978, 458] width 1159 height 182
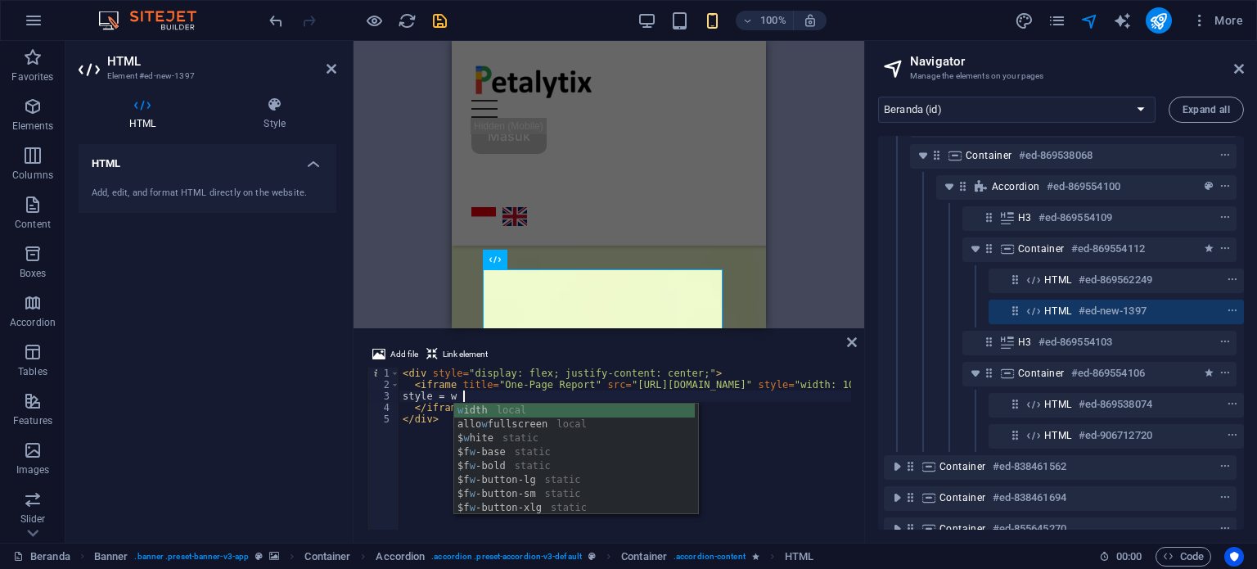
scroll to position [0, 4]
click at [489, 412] on div "wi dth local $border- wi dth static $content- wi dth static $ w h i te static $…" at bounding box center [574, 472] width 241 height 139
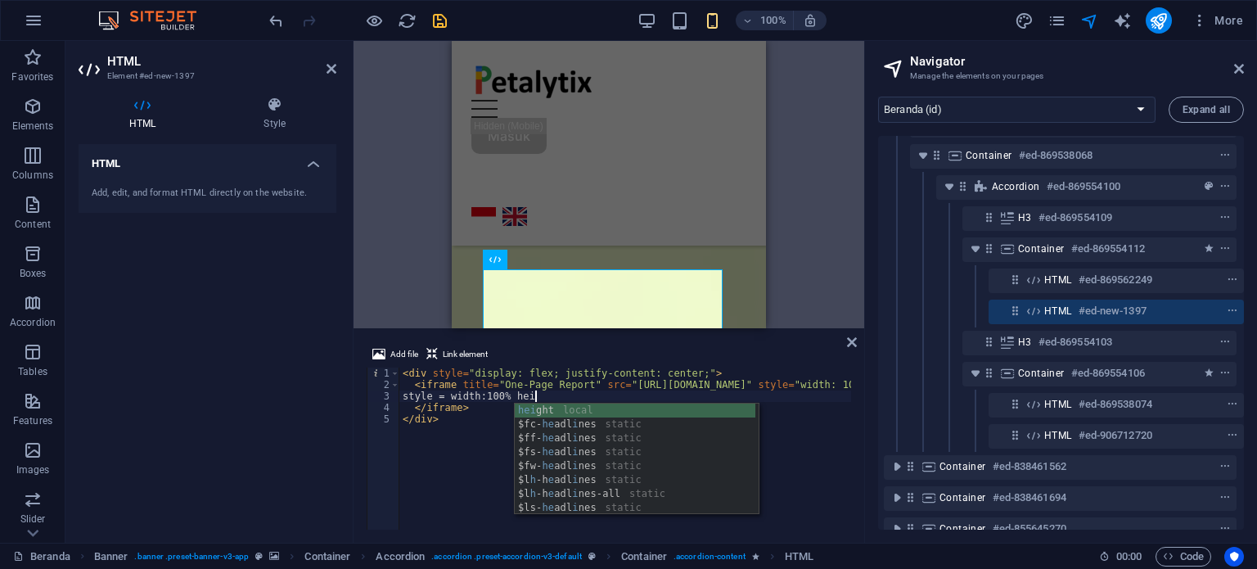
scroll to position [0, 10]
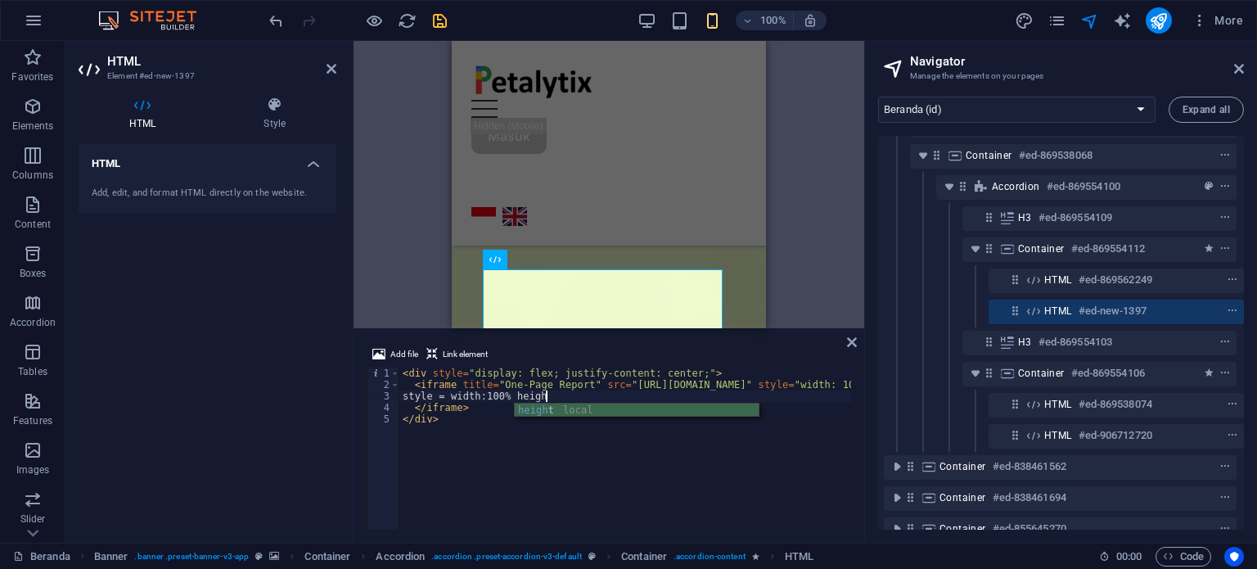
click at [571, 412] on div "heigh t local" at bounding box center [637, 424] width 244 height 42
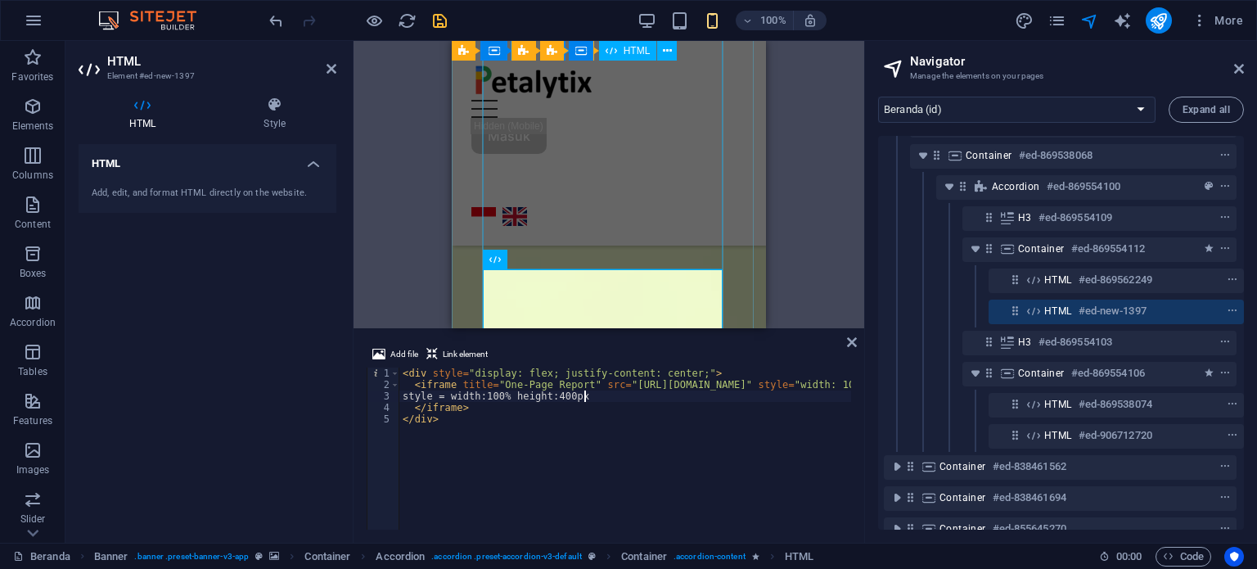
type textarea "style = width:100% height:400px"
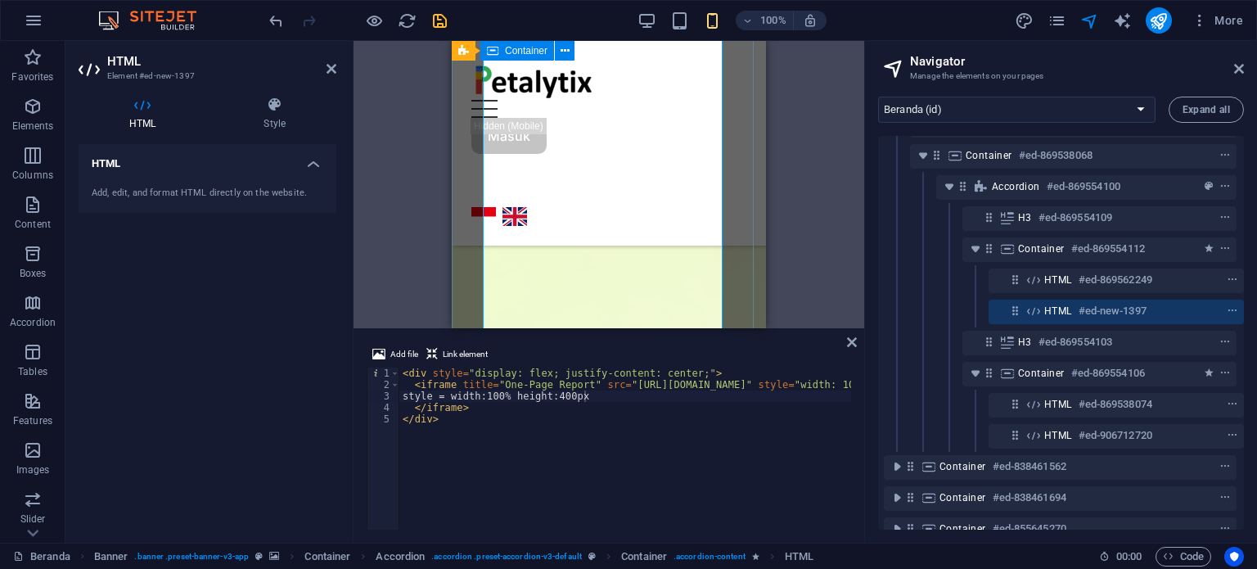
scroll to position [1335, 0]
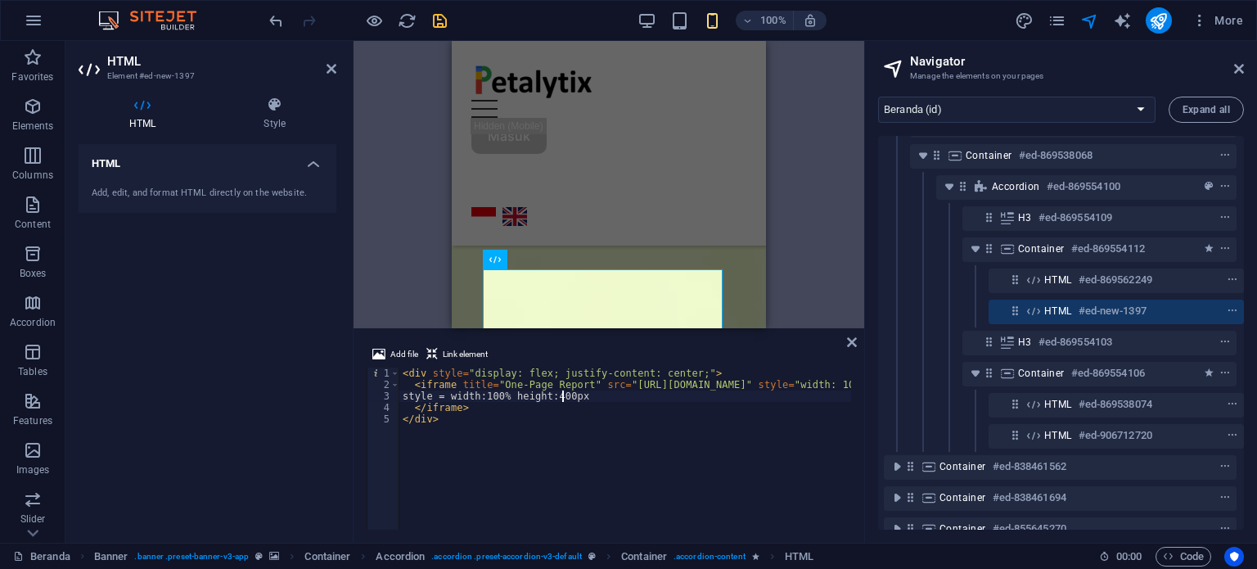
click at [563, 399] on div "< div style = "display: flex; justify-content: center;" > < iframe title = "One…" at bounding box center [978, 458] width 1159 height 182
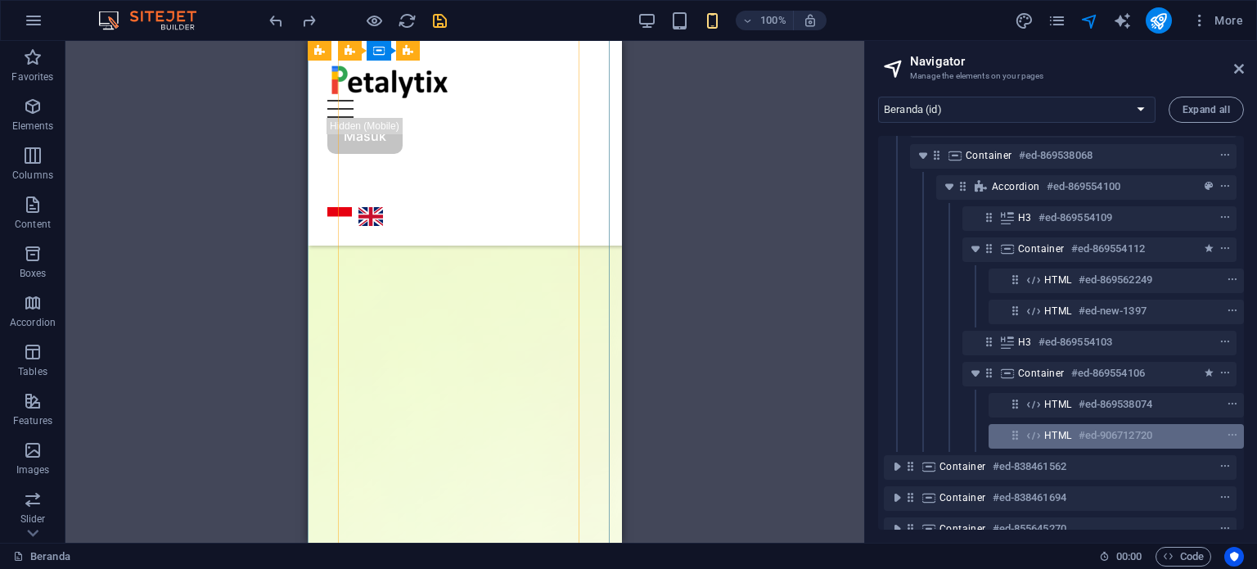
click at [1053, 438] on span "HTML" at bounding box center [1058, 435] width 28 height 13
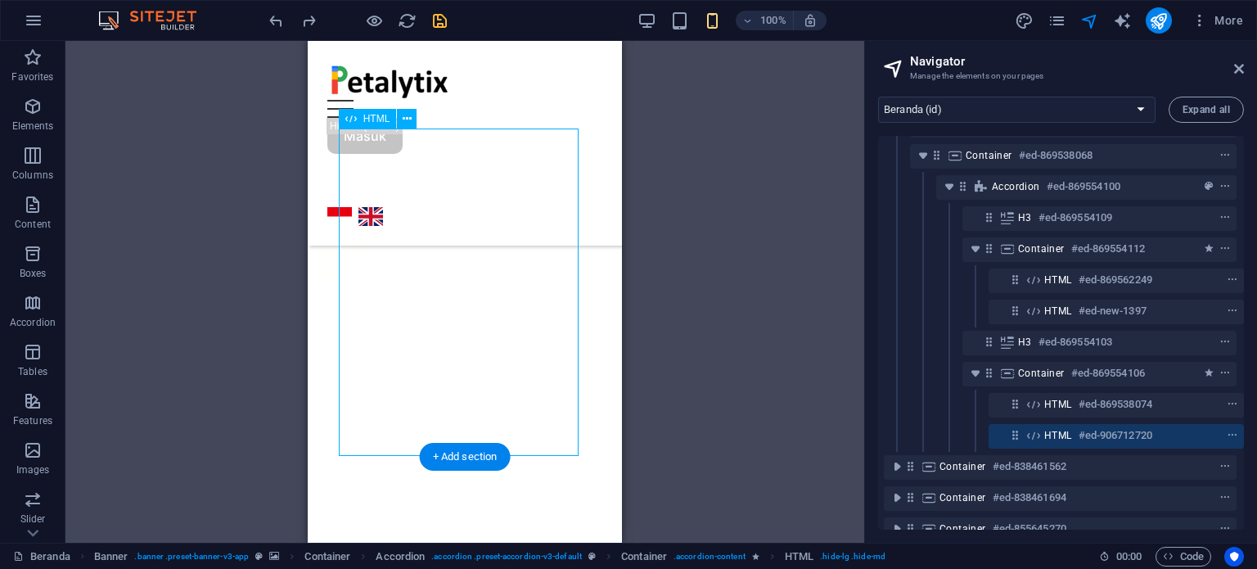
click at [1053, 437] on span "HTML" at bounding box center [1058, 435] width 28 height 13
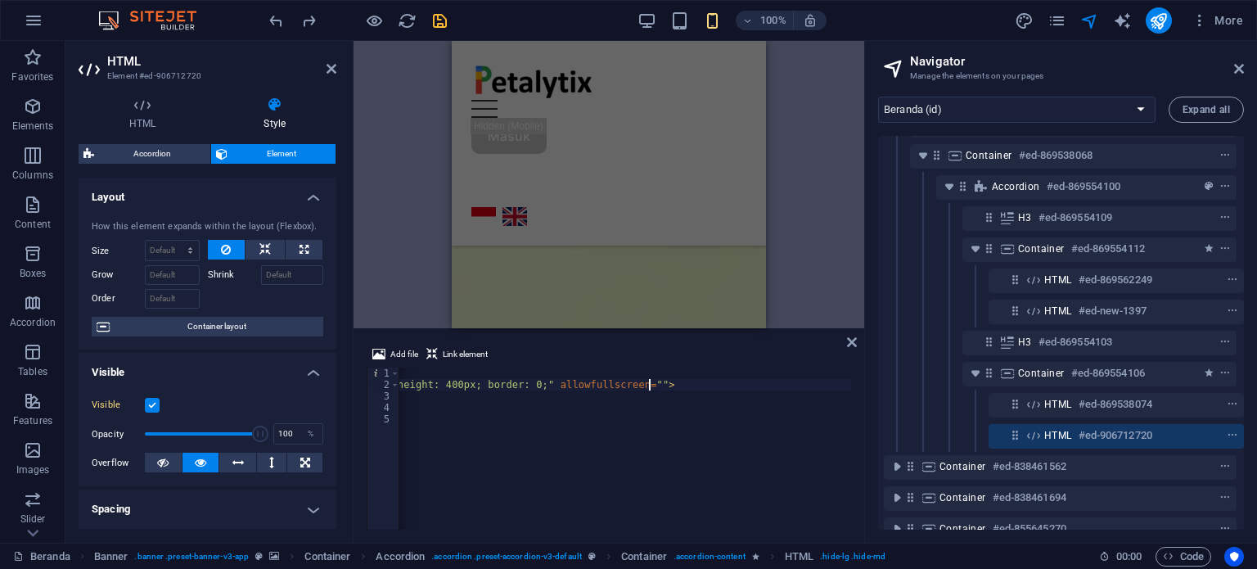
scroll to position [0, 501]
click at [436, 19] on icon "save" at bounding box center [439, 20] width 19 height 19
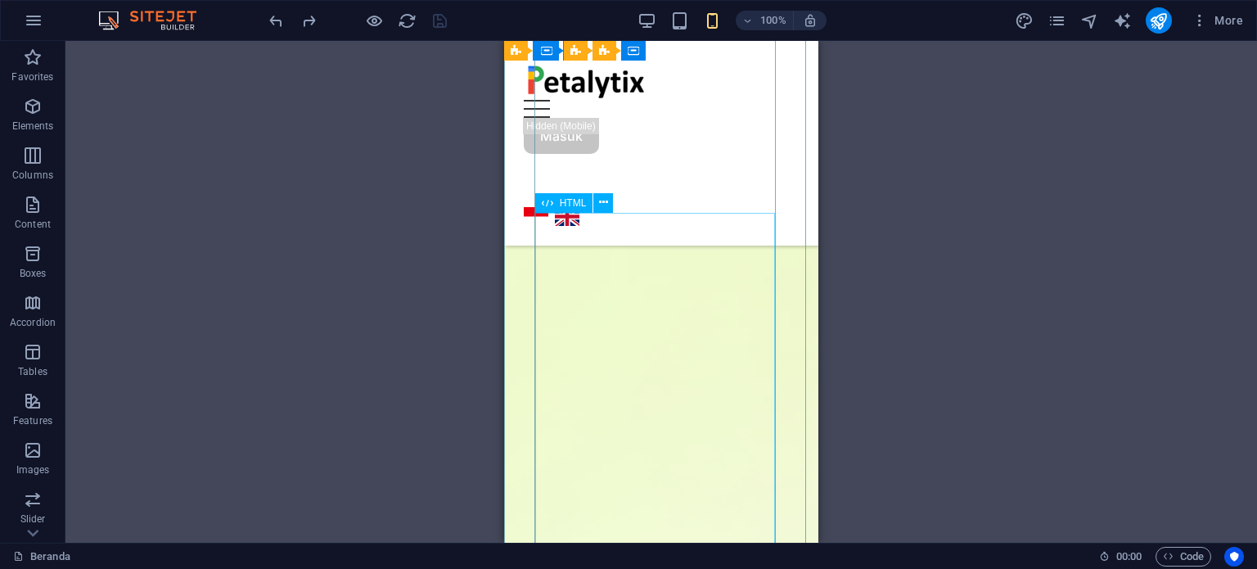
scroll to position [1146, 0]
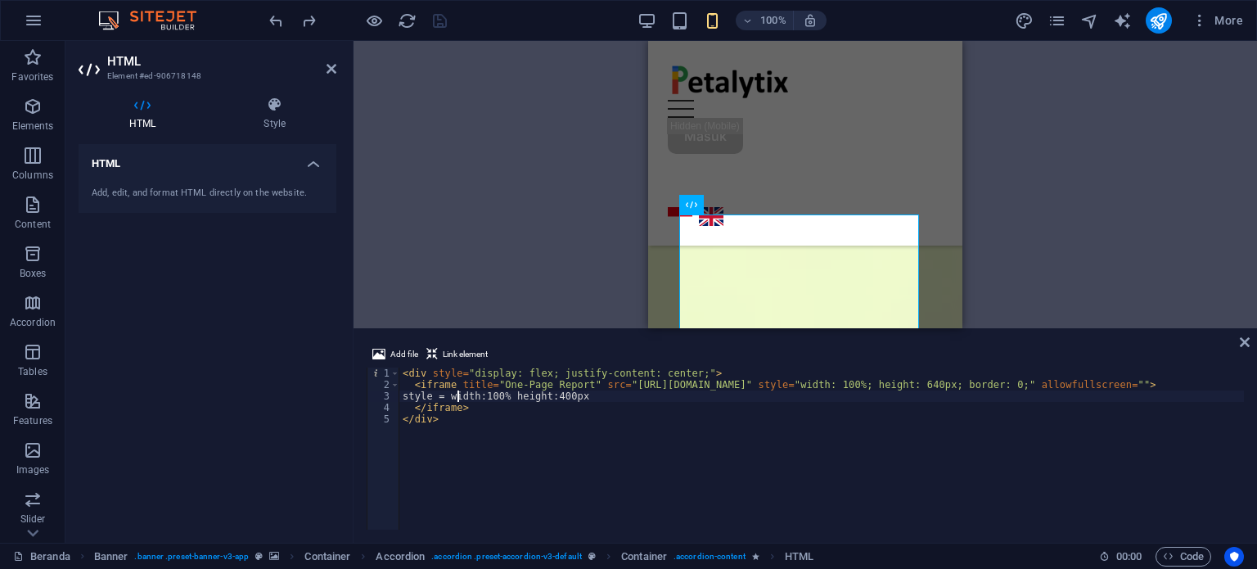
click at [458, 397] on div "< div style = "display: flex; justify-content: center;" > < iframe title = "One…" at bounding box center [978, 458] width 1159 height 182
click at [615, 399] on div "< div style = "display: flex; justify-content: center;" > < iframe title = "One…" at bounding box center [978, 458] width 1159 height 182
type textarea "style = "width:100% height:400px""
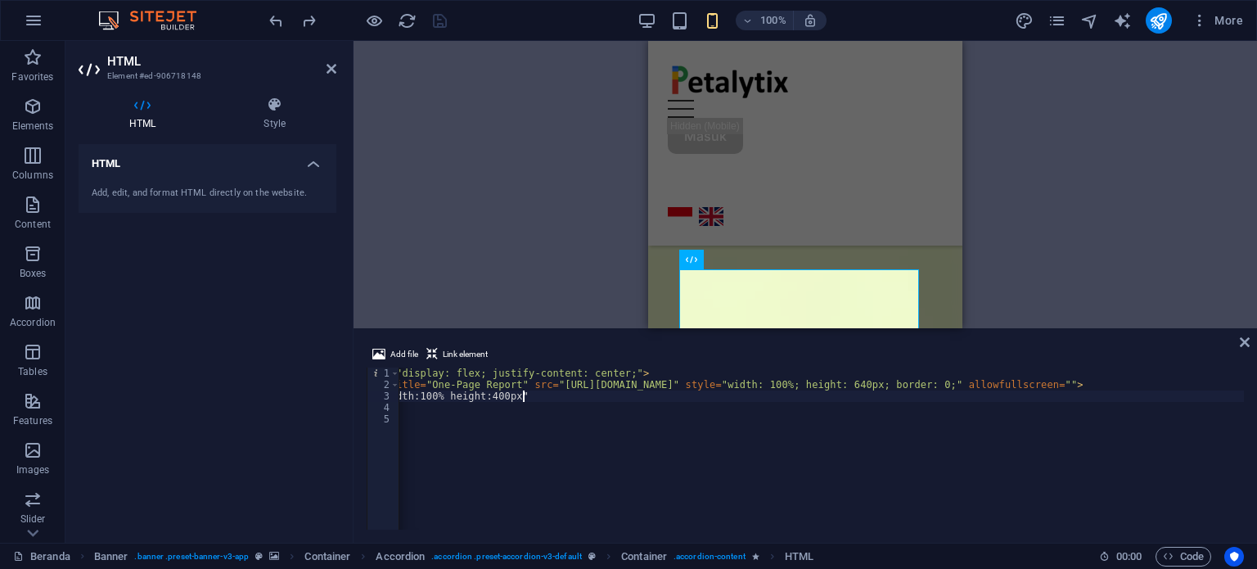
scroll to position [0, 0]
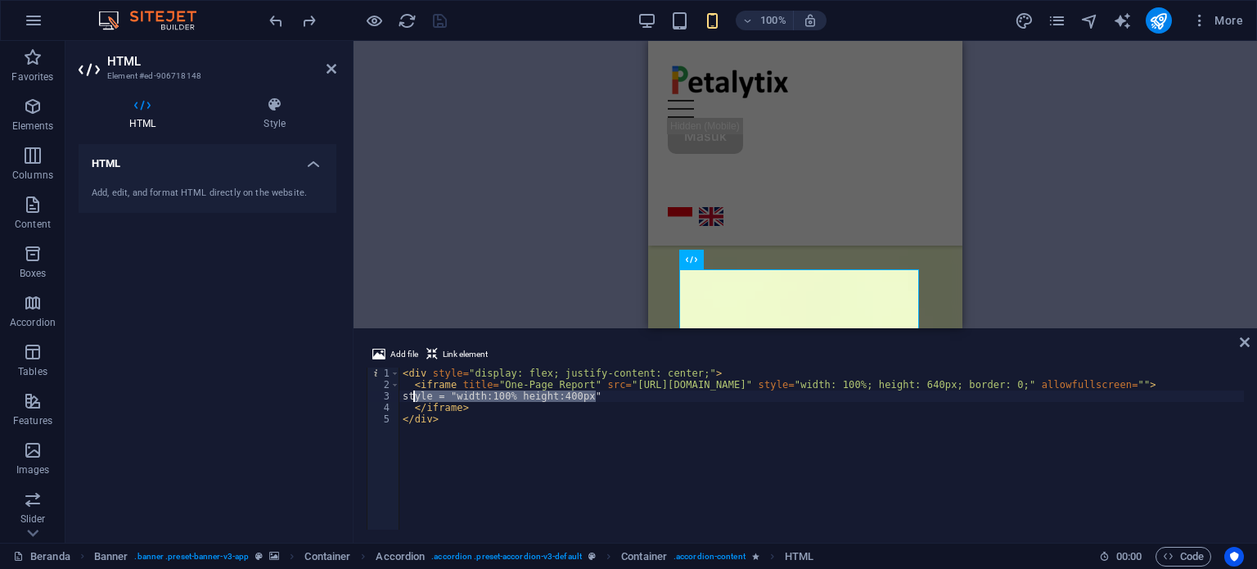
drag, startPoint x: 615, startPoint y: 397, endPoint x: 412, endPoint y: 395, distance: 202.9
click at [412, 395] on div "< div style = "display: flex; justify-content: center;" > < iframe title = "One…" at bounding box center [978, 458] width 1159 height 182
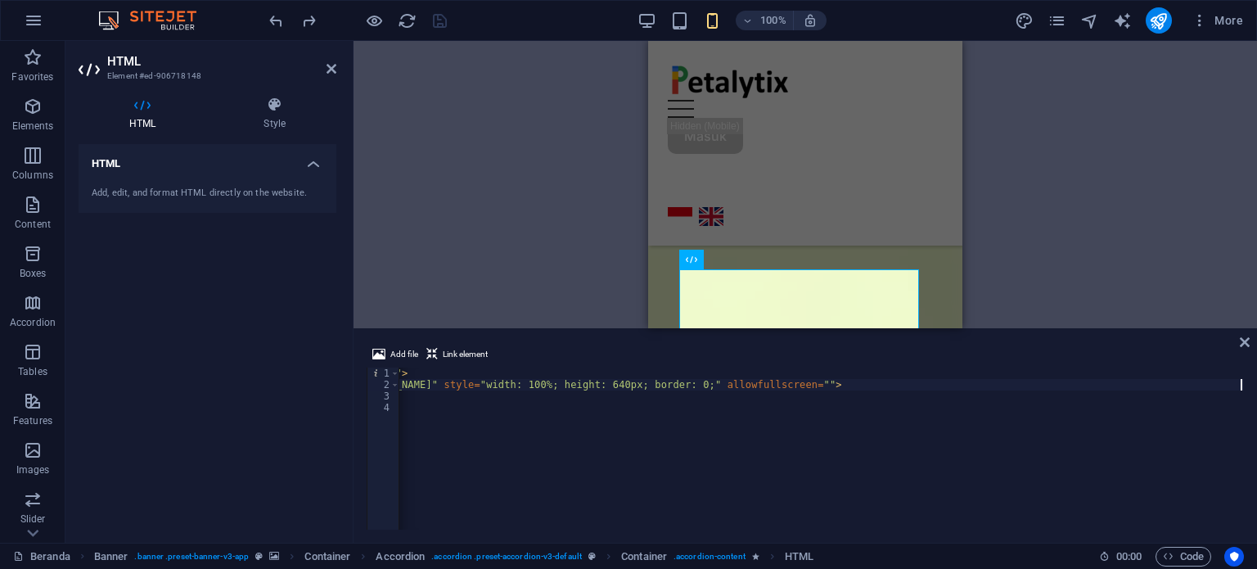
click at [1036, 387] on div "< div style = "display: flex; justify-content: center;" > < iframe title = "One…" at bounding box center [664, 458] width 1159 height 182
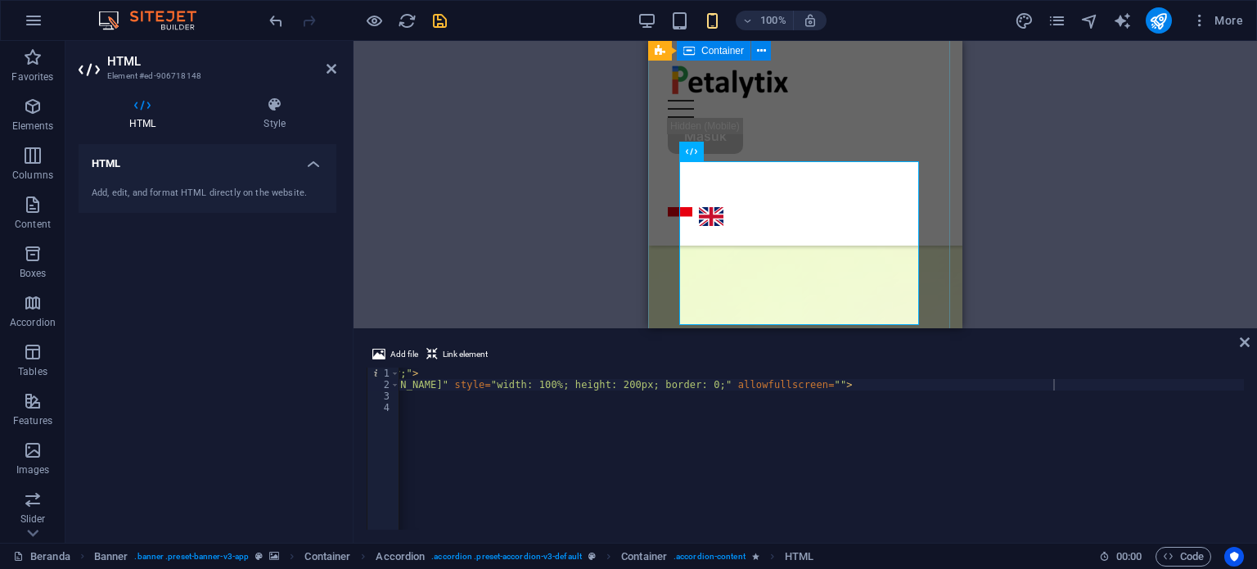
scroll to position [1211, 0]
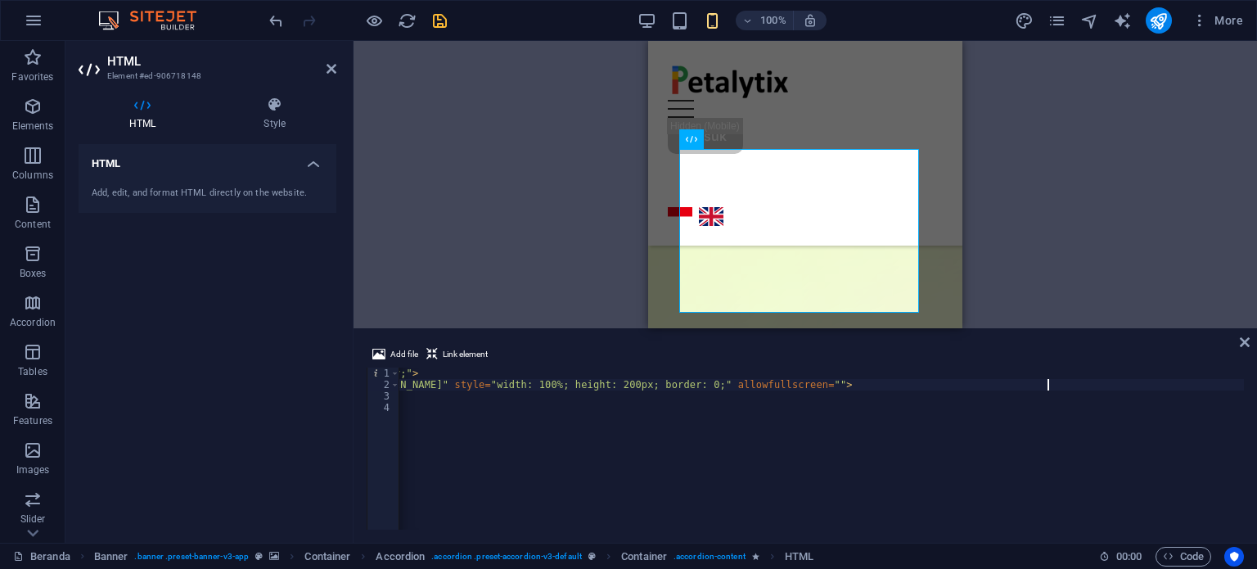
click at [1046, 384] on div "< div style = "display: flex; justify-content: center;" > < iframe title = "One…" at bounding box center [675, 458] width 1159 height 182
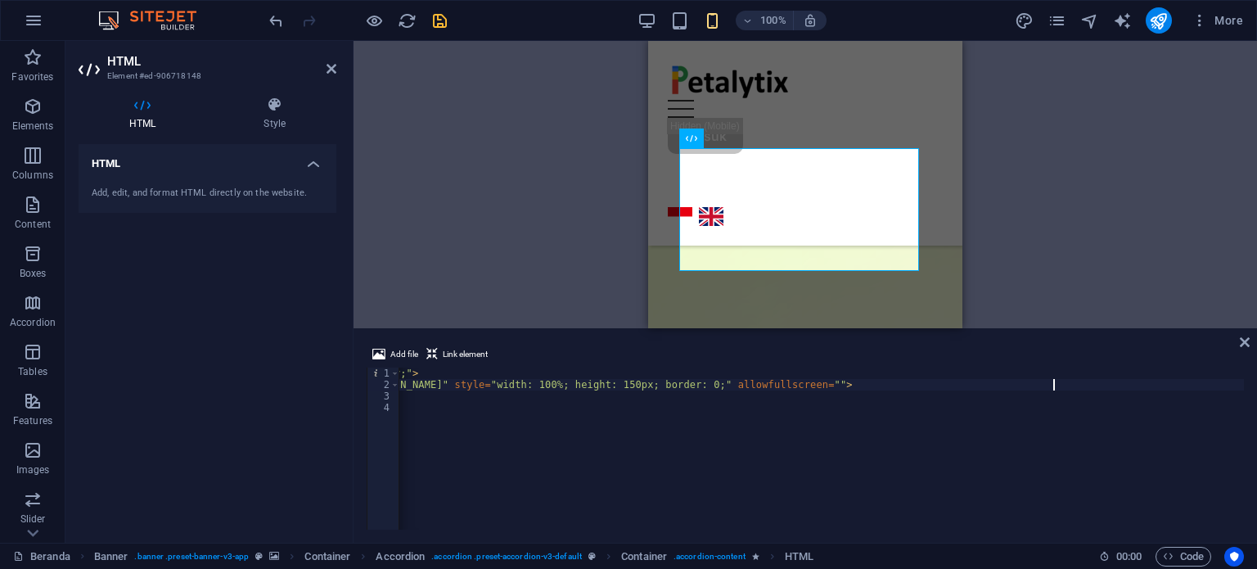
scroll to position [1214, 0]
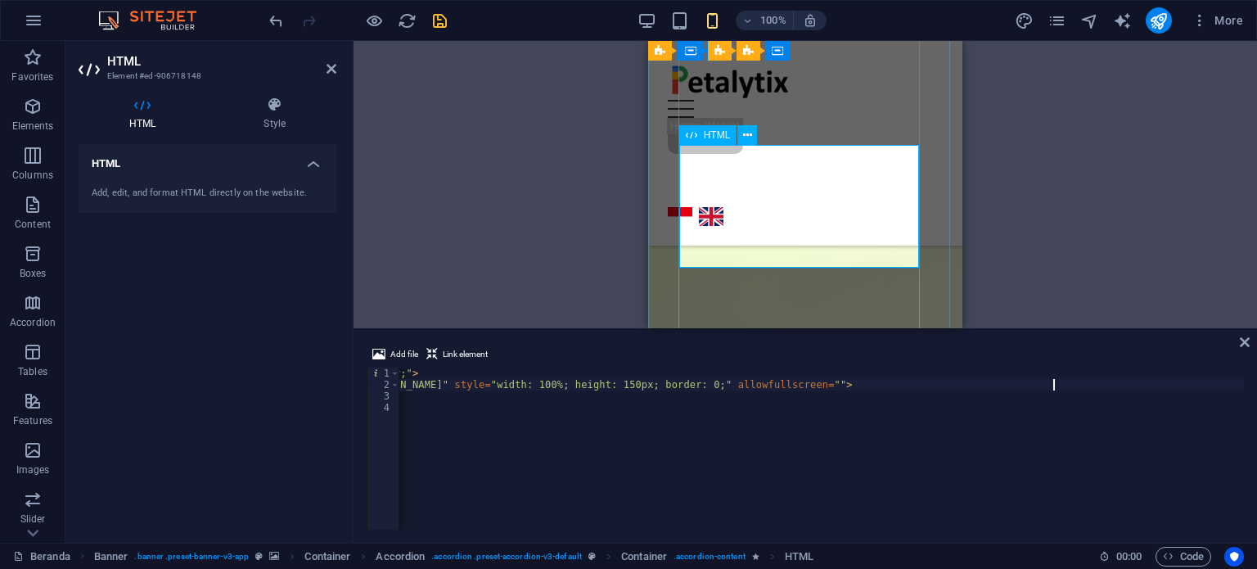
type textarea "<iframe title="One-Page Report" src="[URL][DOMAIN_NAME]" style="width: 100%; he…"
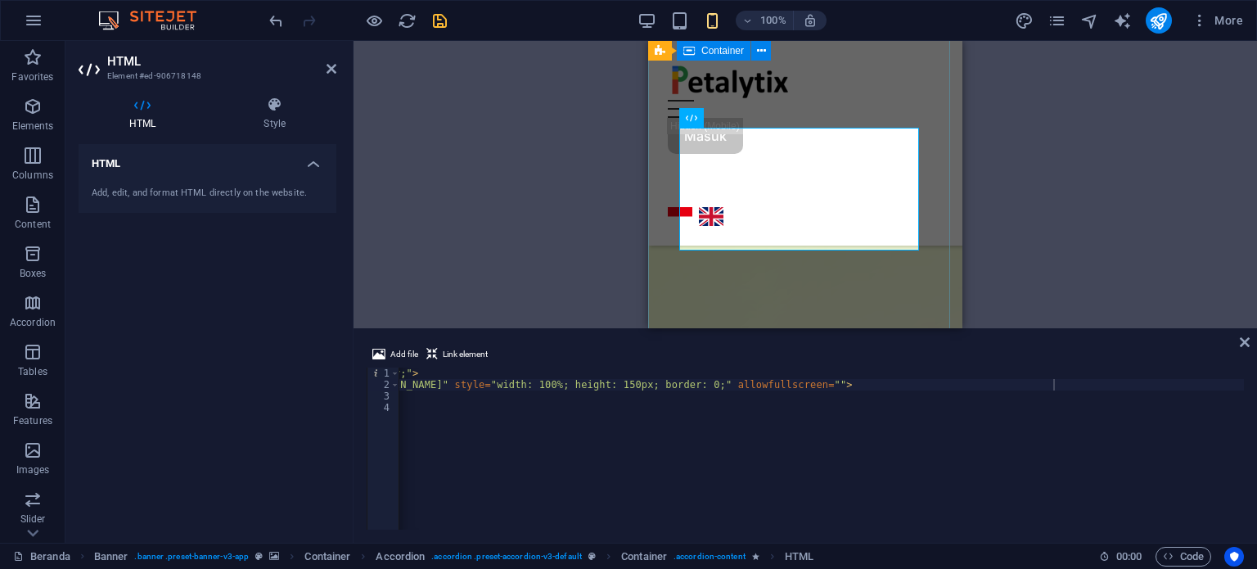
scroll to position [1221, 0]
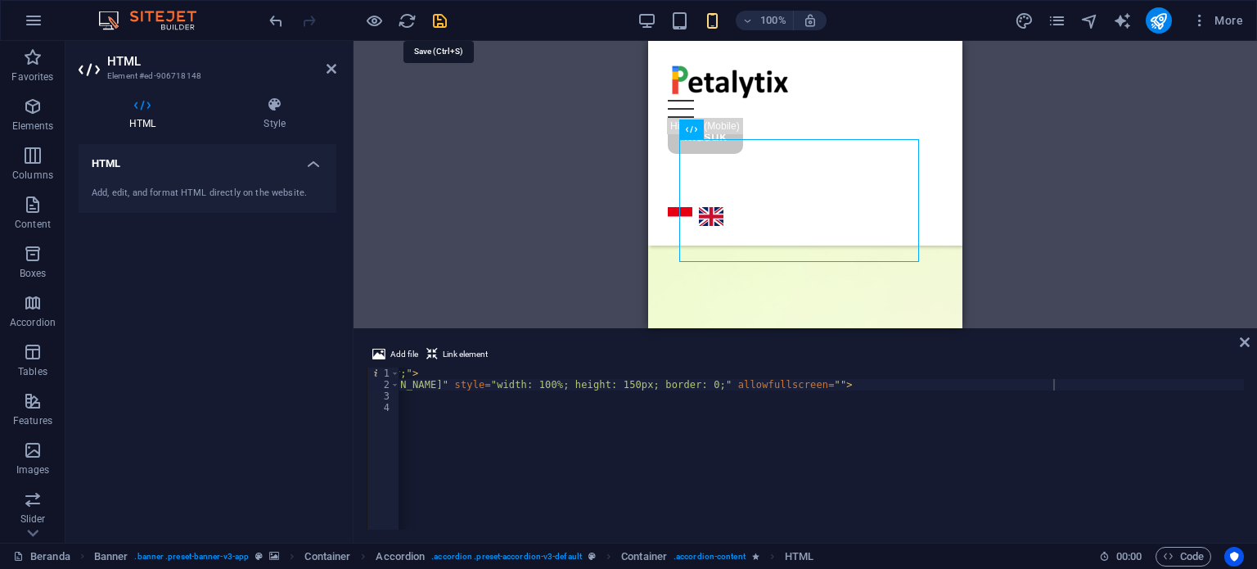
click at [440, 16] on icon "save" at bounding box center [439, 20] width 19 height 19
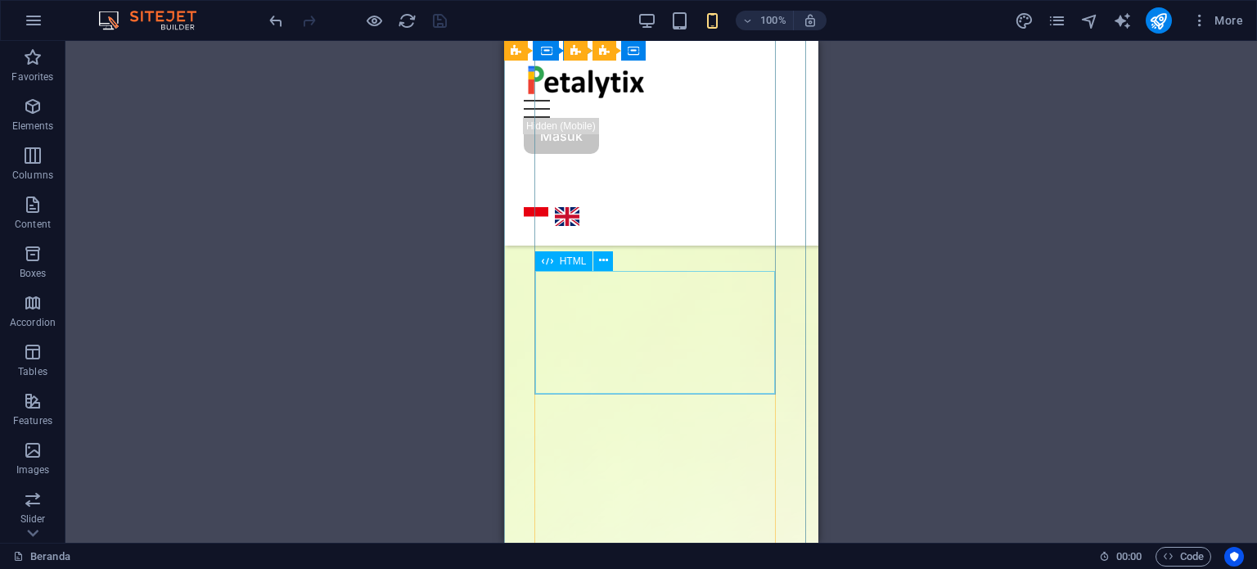
scroll to position [1002, 0]
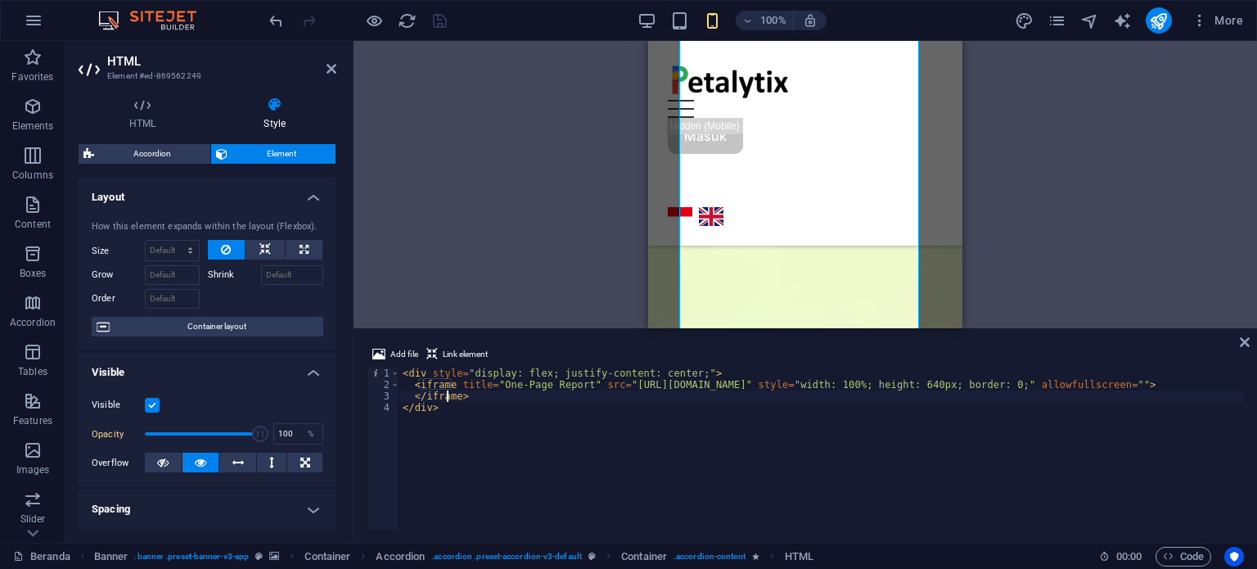
click at [153, 406] on label at bounding box center [152, 405] width 15 height 15
click at [0, 0] on input "Visible" at bounding box center [0, 0] width 0 height 0
click at [439, 16] on icon "save" at bounding box center [439, 20] width 19 height 19
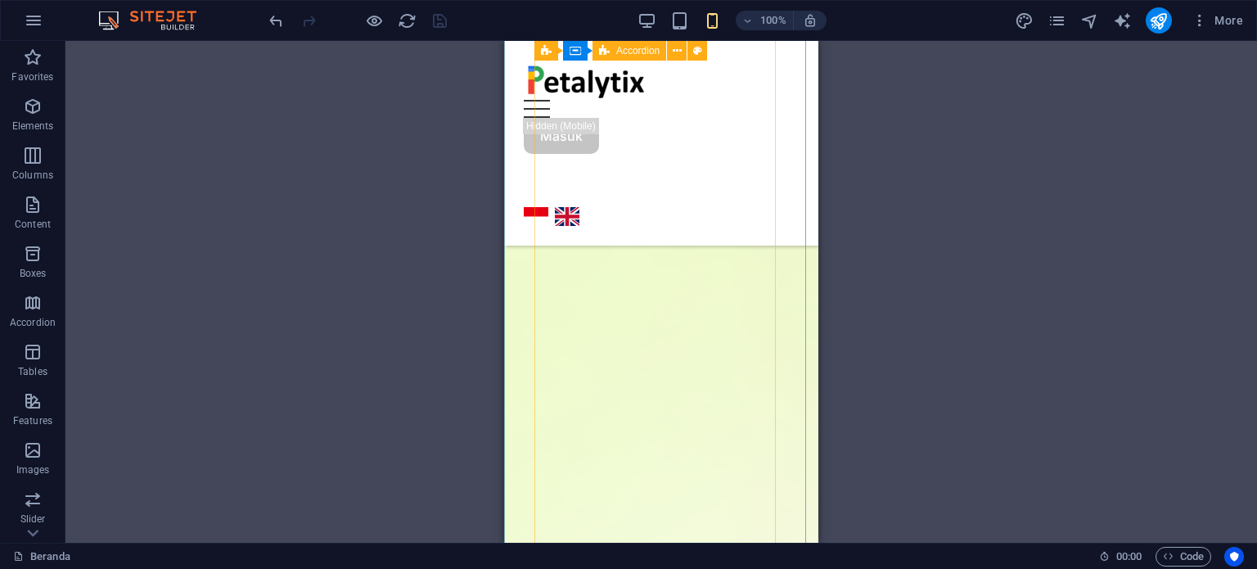
scroll to position [1042, 0]
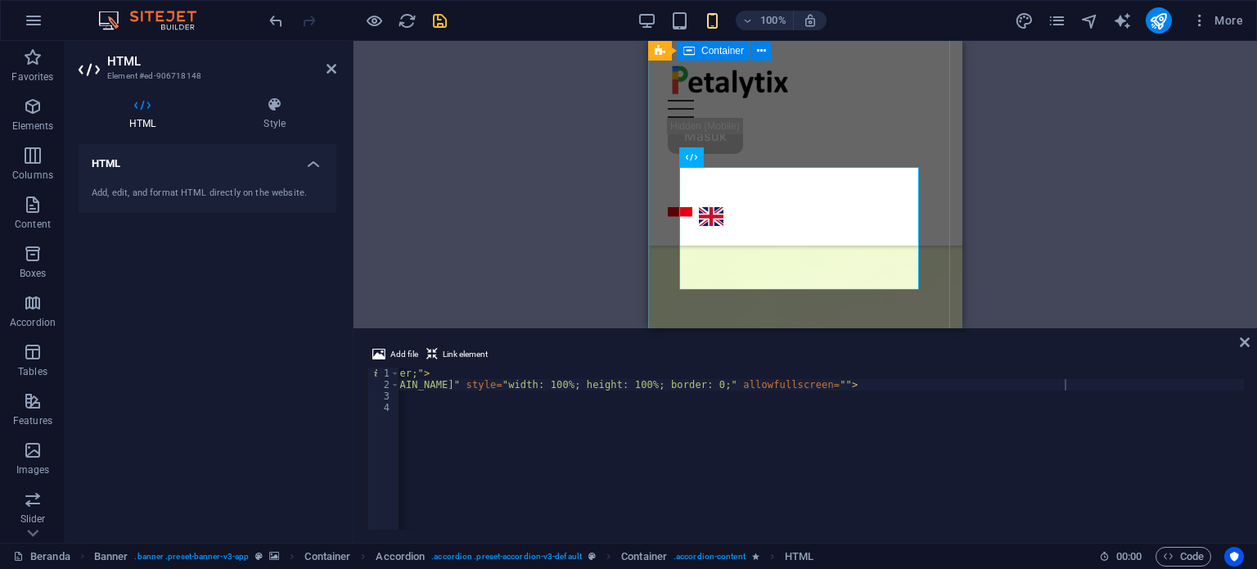
scroll to position [1214, 0]
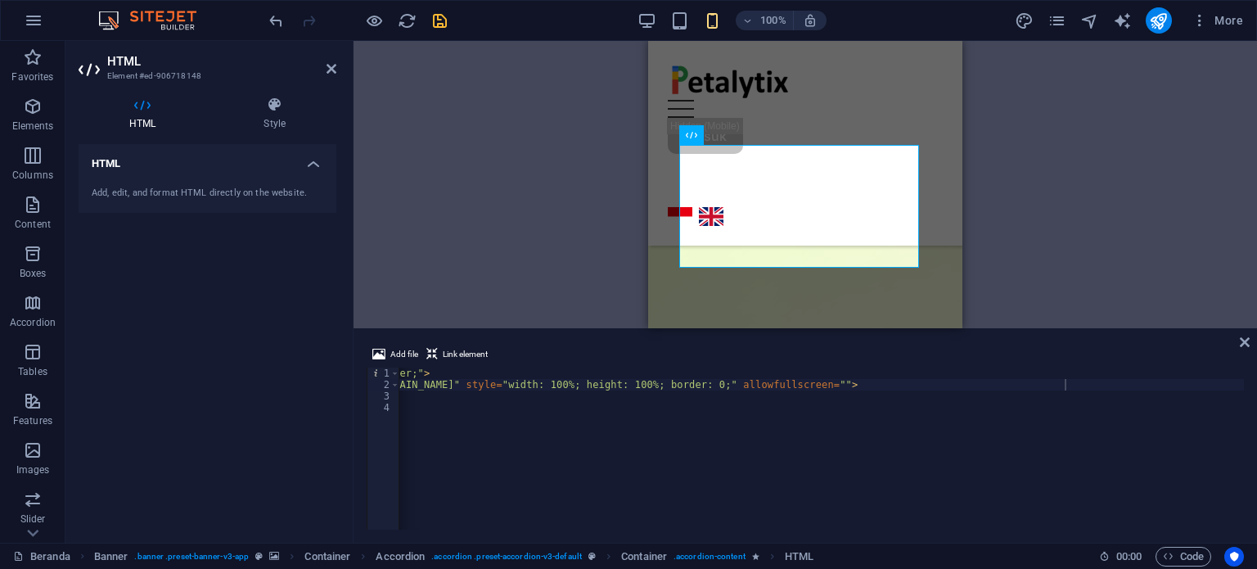
click at [882, 426] on div "< div style = "display: flex; justify-content: center;" > < iframe title = "One…" at bounding box center [684, 458] width 1154 height 182
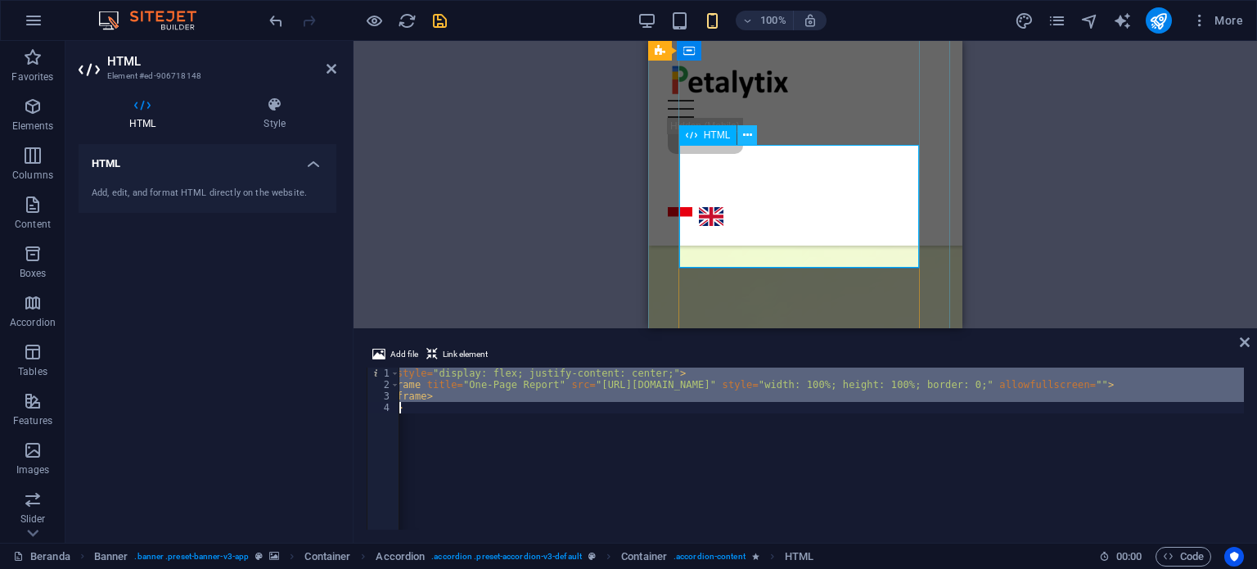
click at [746, 132] on icon at bounding box center [747, 135] width 9 height 17
click at [1229, 145] on div "H1 Banner Banner Container Menu Bar Menu Menu Spacer Banner Text Spacer Button …" at bounding box center [805, 184] width 903 height 287
click at [732, 397] on div "< div style = "display: flex; justify-content: center;" > < iframe title = "One…" at bounding box center [821, 448] width 845 height 162
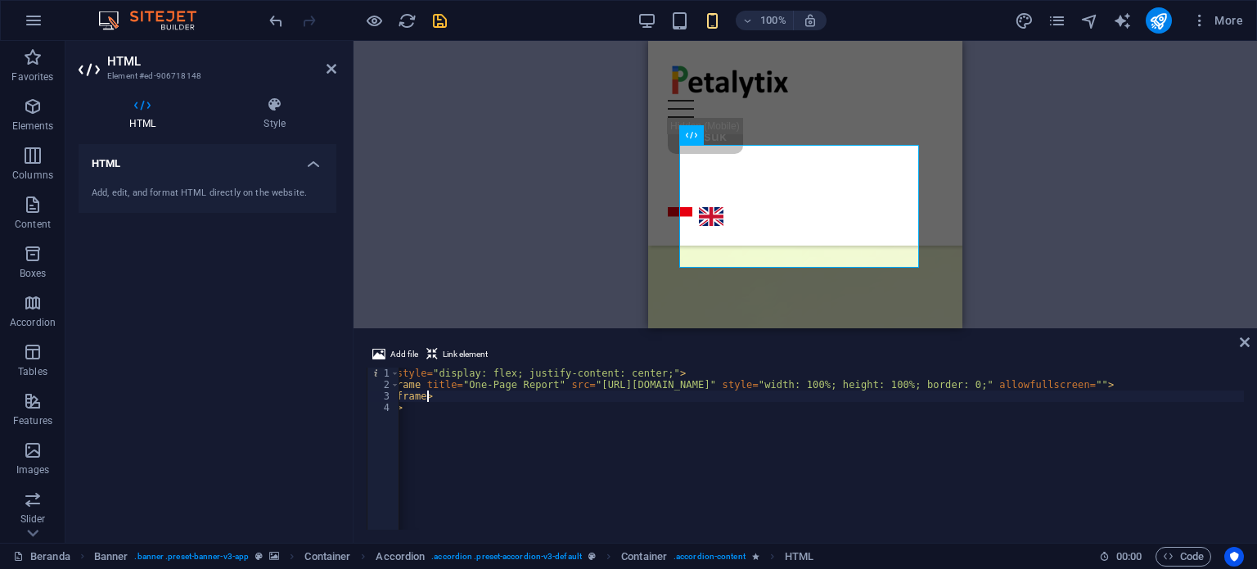
type textarea "</iframe> </div>"
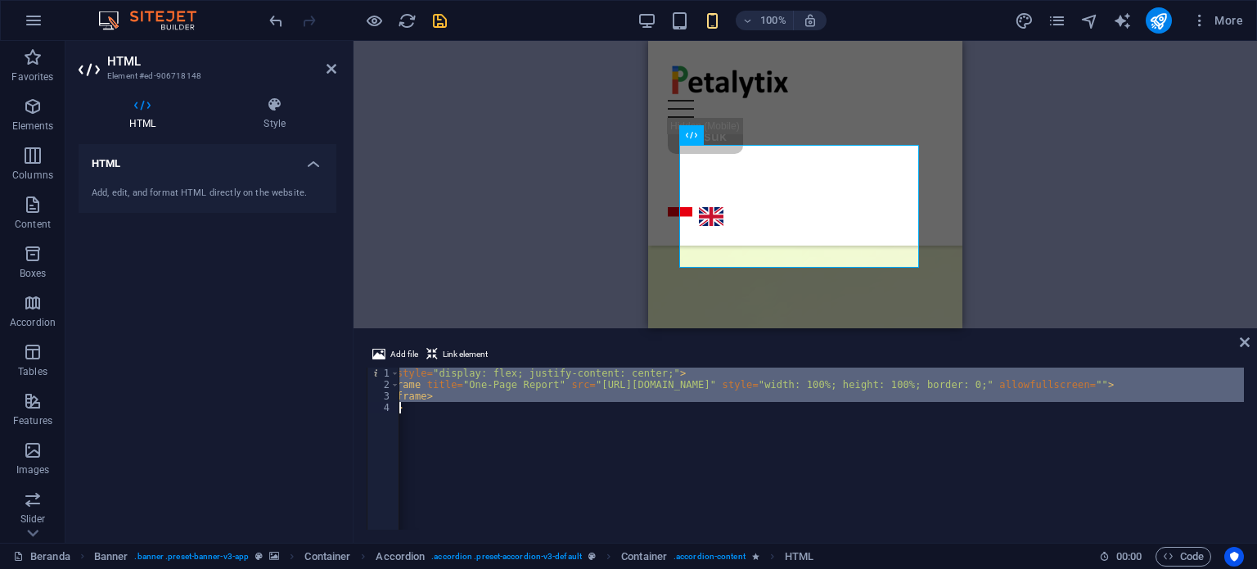
paste textarea
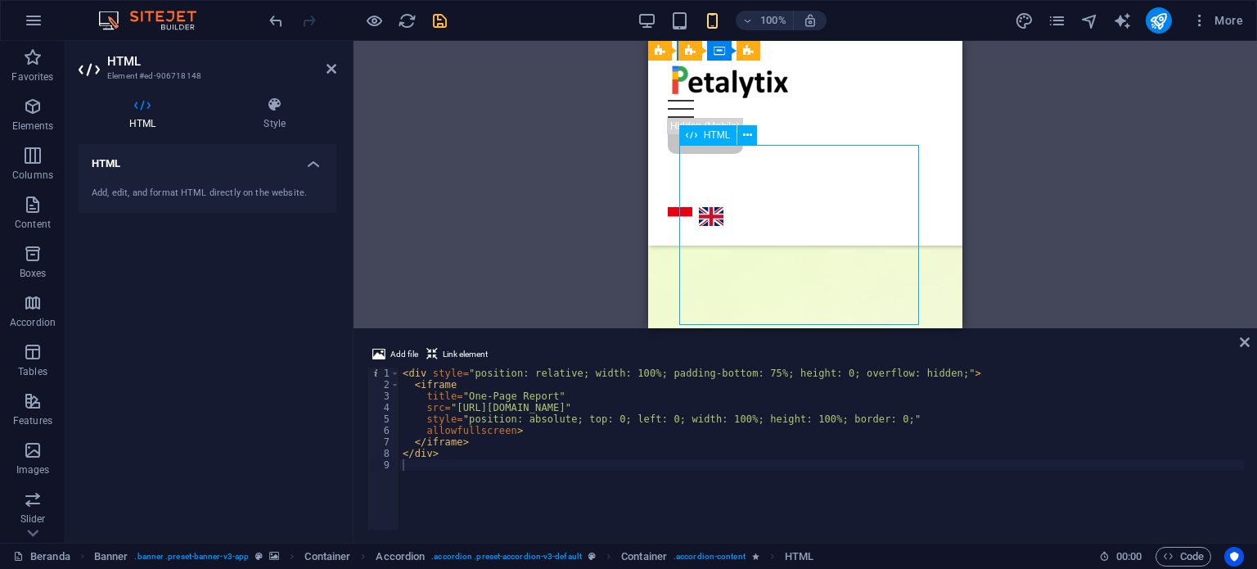
drag, startPoint x: 913, startPoint y: 186, endPoint x: 918, endPoint y: 218, distance: 32.3
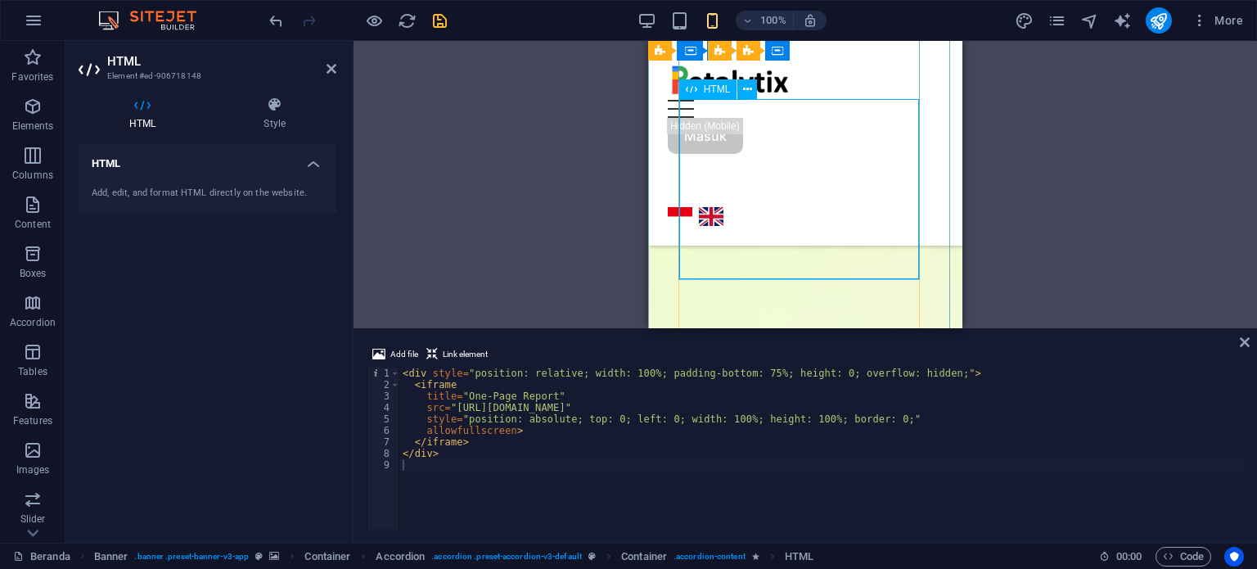
scroll to position [1214, 0]
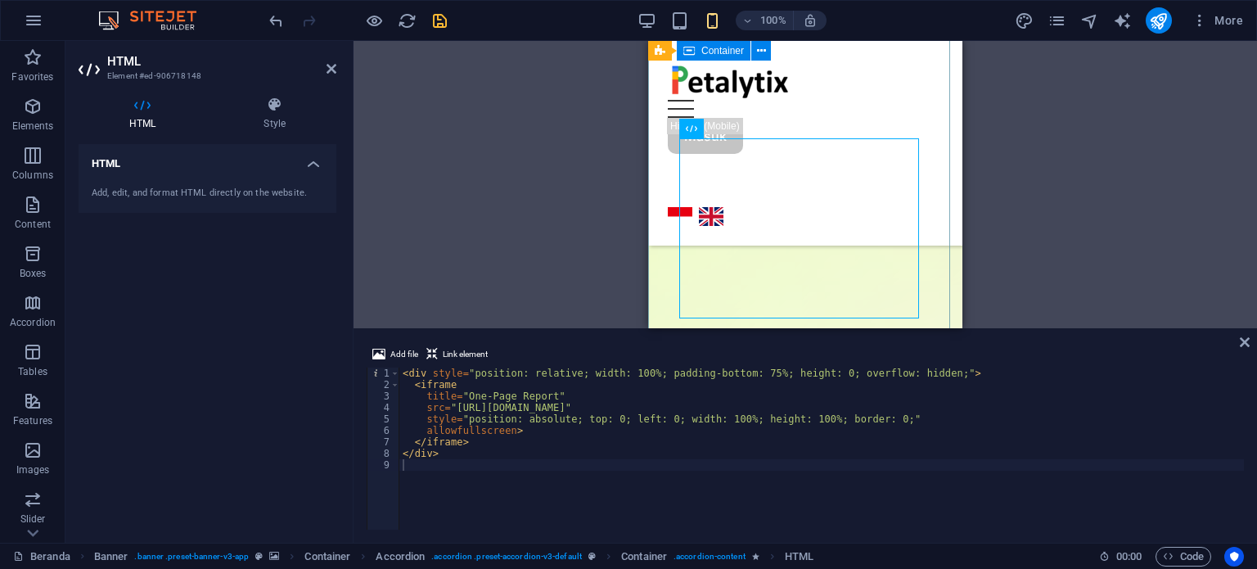
scroll to position [1172, 0]
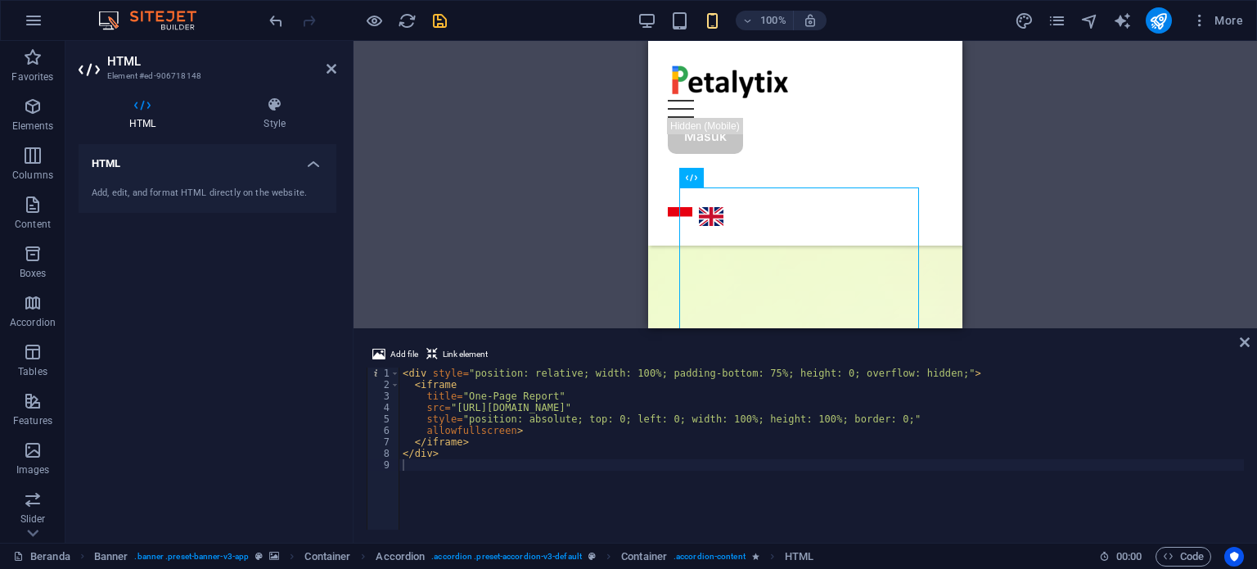
click at [616, 403] on div "< div style = "position: relative; width: 100%; padding-bottom: 75%; height: 0;…" at bounding box center [821, 458] width 845 height 182
type textarea "</div>"
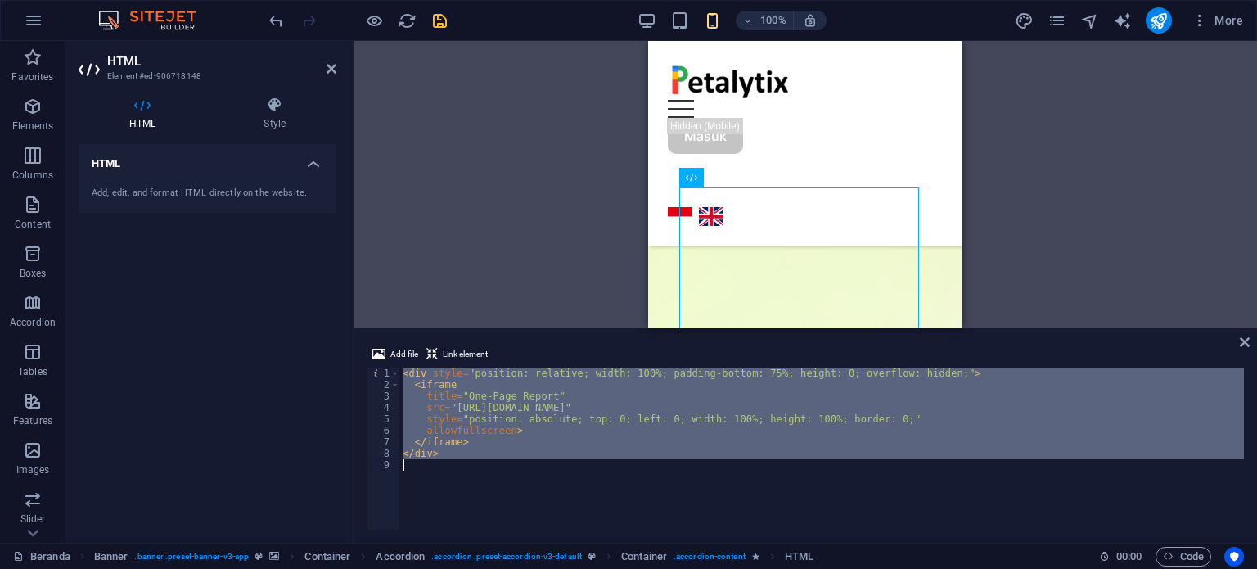
paste textarea
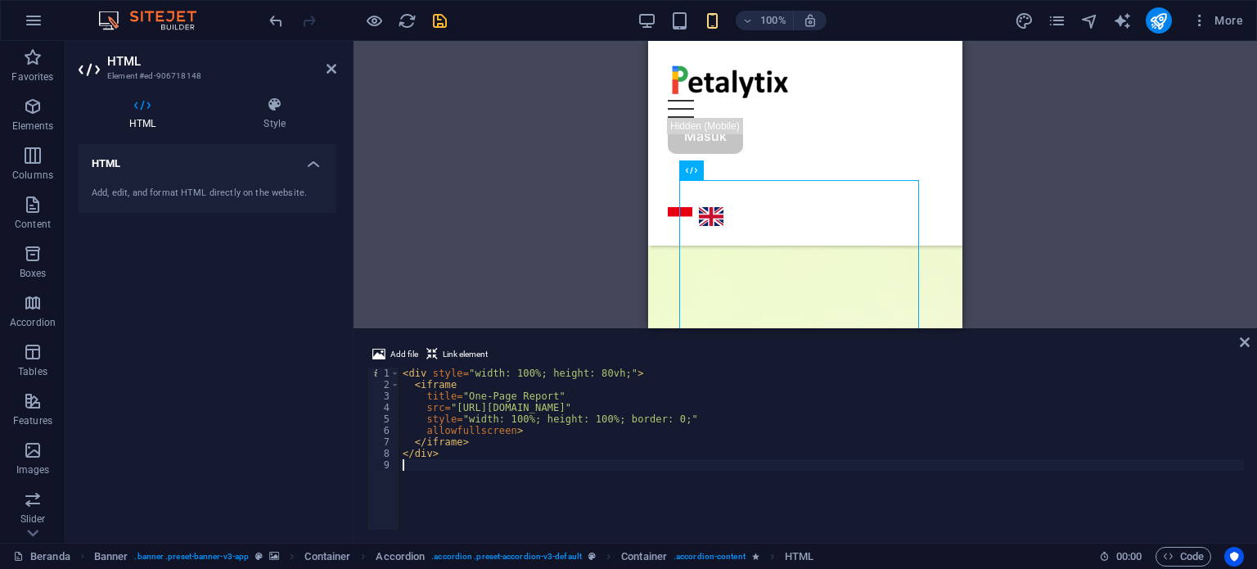
scroll to position [1182, 0]
click at [588, 374] on div "< div style = "width: 100%; height: 80vh;" > < iframe title = "One-Page Report"…" at bounding box center [821, 459] width 845 height 185
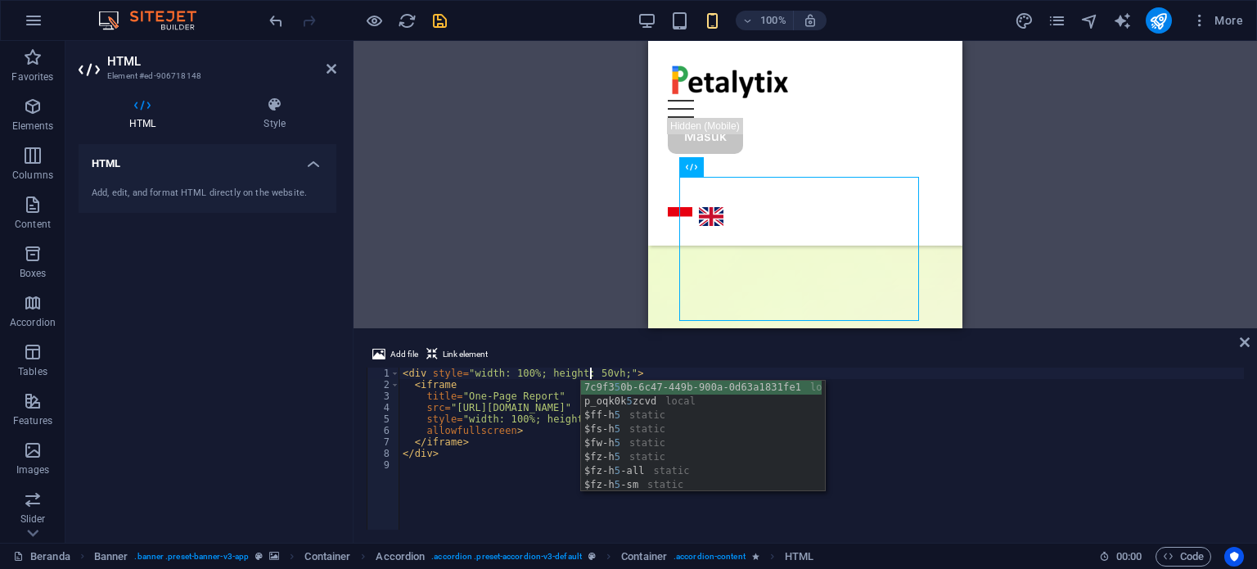
click at [920, 426] on div "< div style = "width: 100%; height: 50vh;" > < iframe title = "One-Page Report"…" at bounding box center [821, 459] width 845 height 185
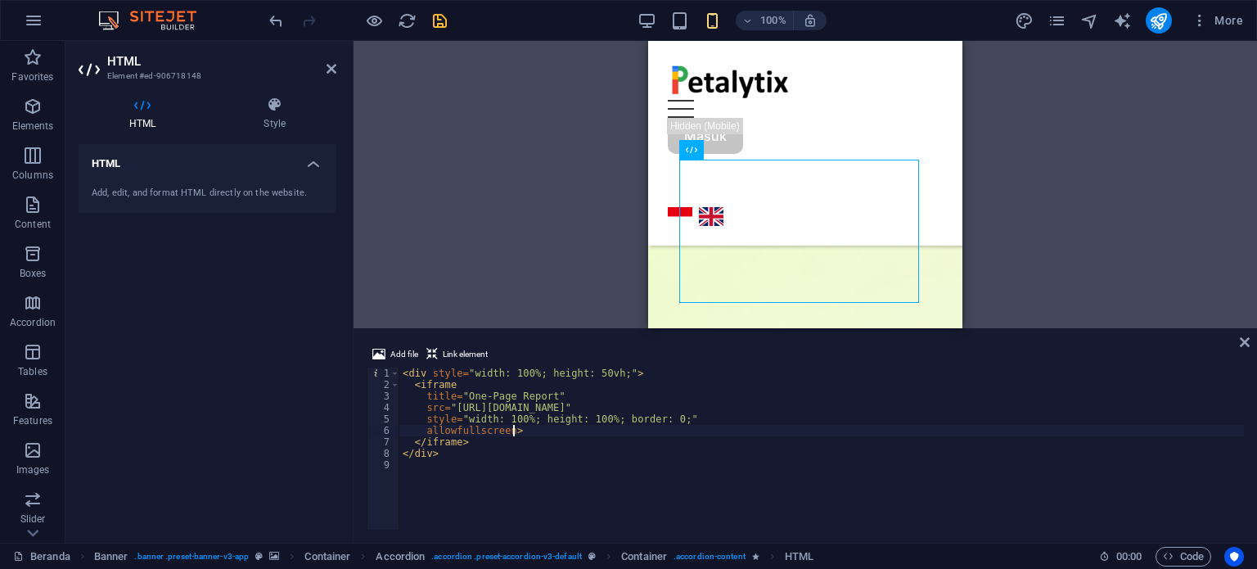
scroll to position [1205, 0]
click at [590, 369] on div "< div style = "width: 100%; height: 50vh;" > < iframe title = "One-Page Report"…" at bounding box center [821, 459] width 845 height 185
click at [643, 421] on div "< div style = "width: 100%; height: 100vh;" > < iframe title = "One-Page Report…" at bounding box center [821, 459] width 845 height 185
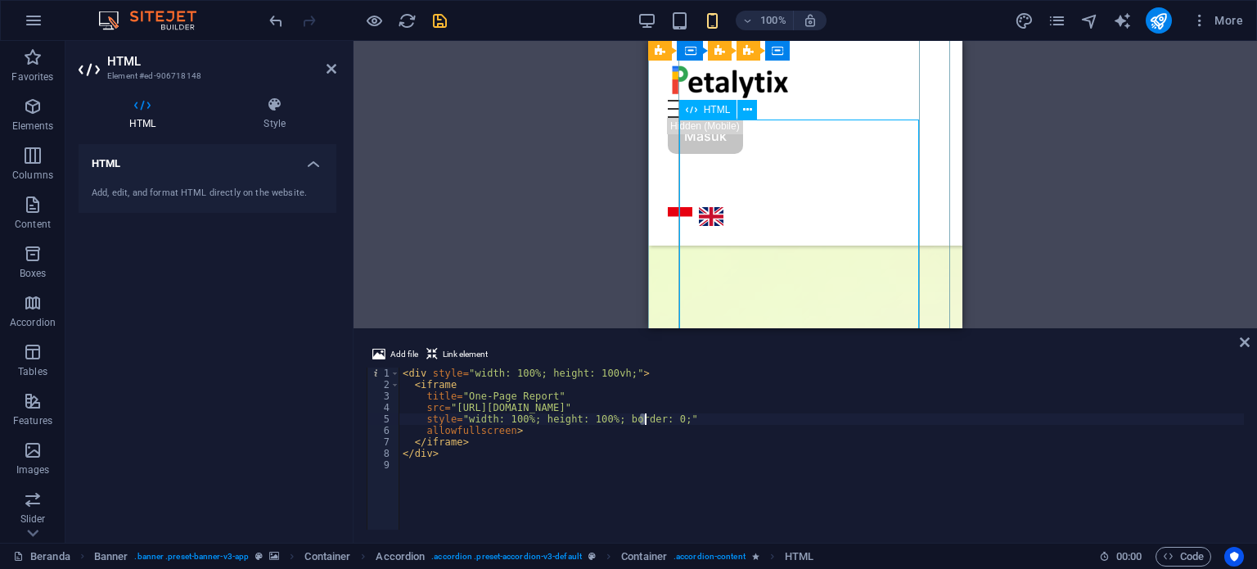
type textarea "style="width: 100%; height: 100%; border: 0;""
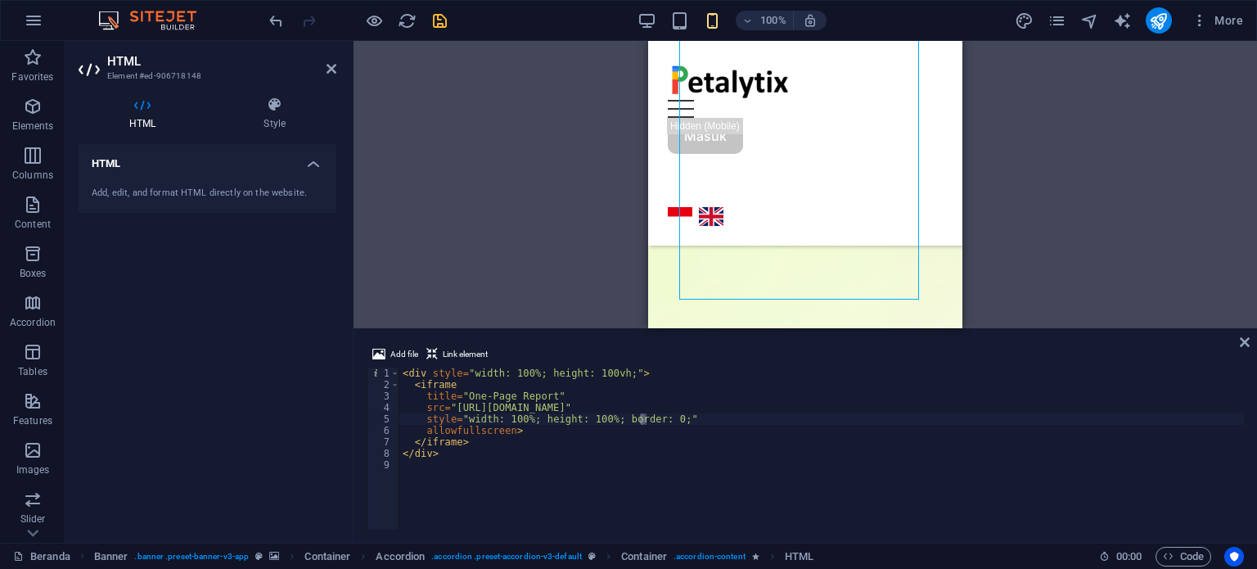
scroll to position [1372, 0]
click at [434, 23] on icon "save" at bounding box center [439, 20] width 19 height 19
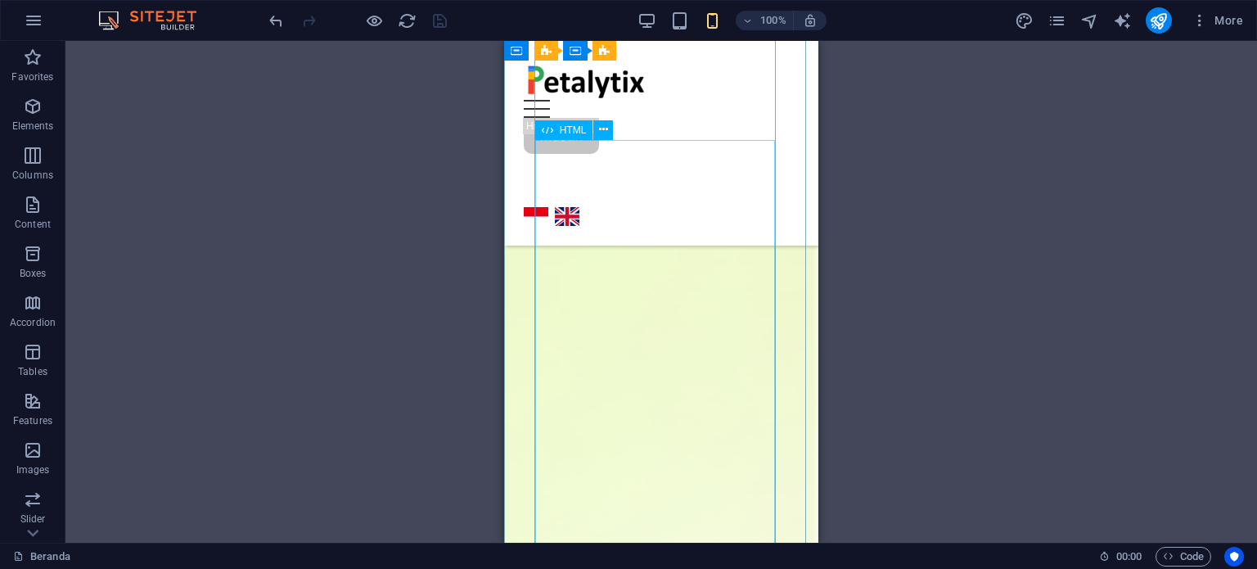
scroll to position [1299, 0]
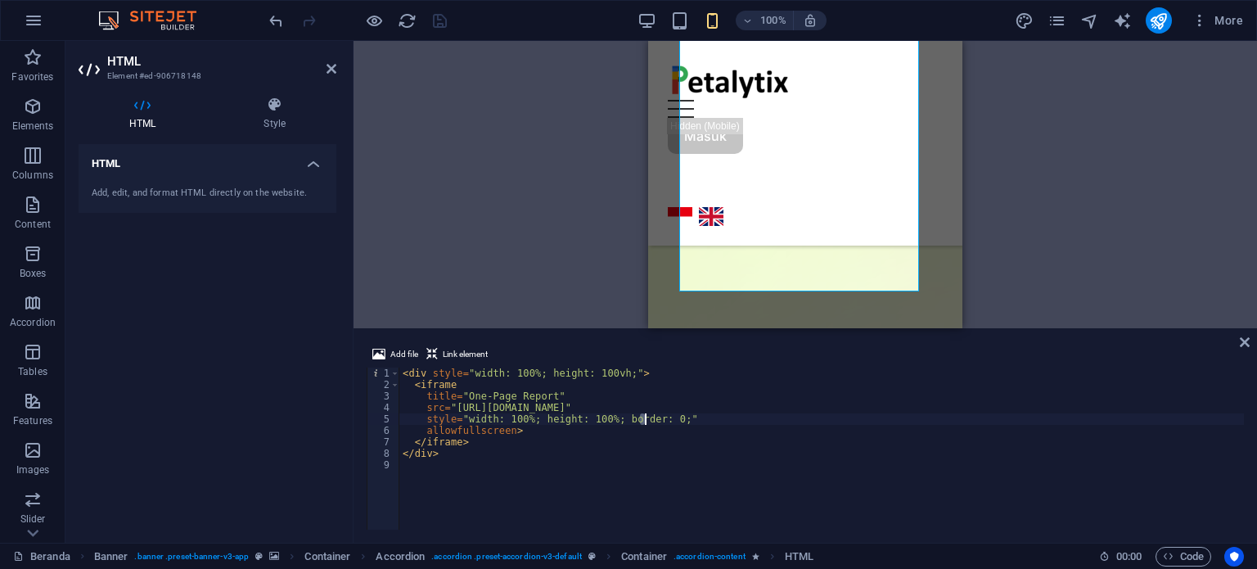
scroll to position [1352, 0]
click at [592, 372] on div "< div style = "width: 100%; height: 100vh;" > < iframe title = "One-Page Report…" at bounding box center [821, 459] width 845 height 185
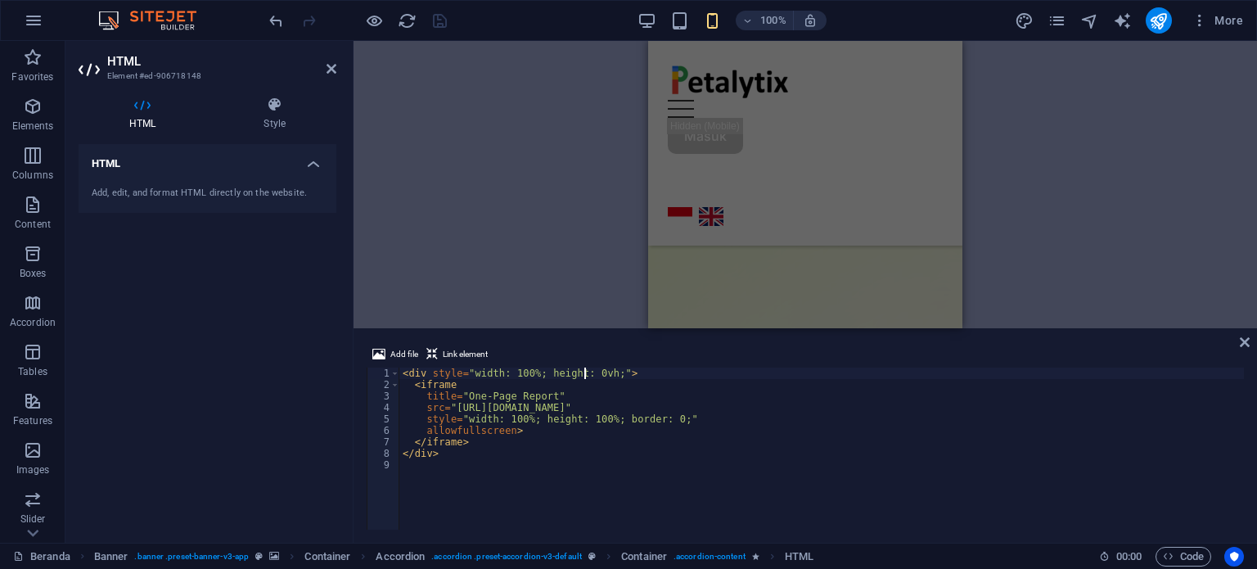
type textarea "<div style="width: 100%; height: 50vh;">"
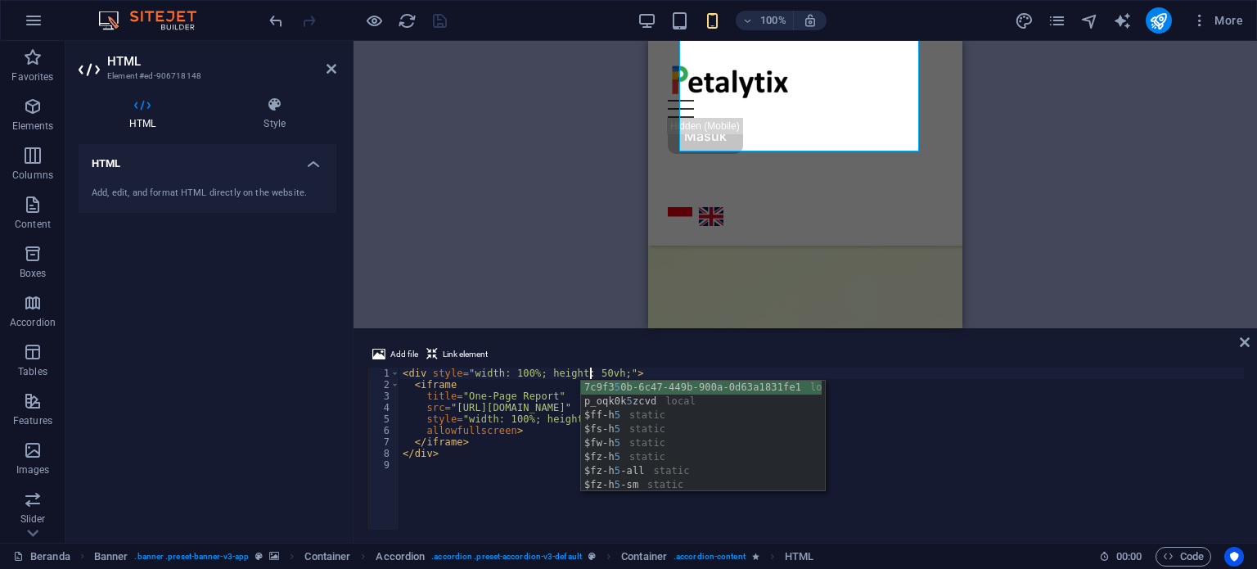
click at [510, 471] on div "< div style = "width: 100%; height: 50vh;" > < iframe title = "One-Page Report"…" at bounding box center [821, 459] width 845 height 185
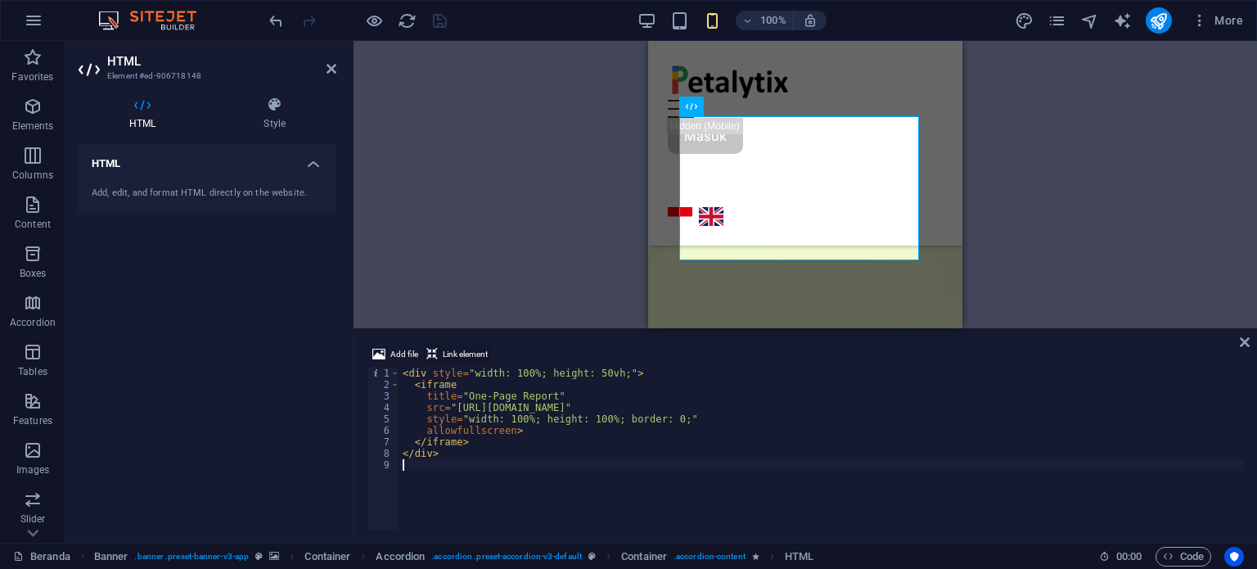
scroll to position [1090, 0]
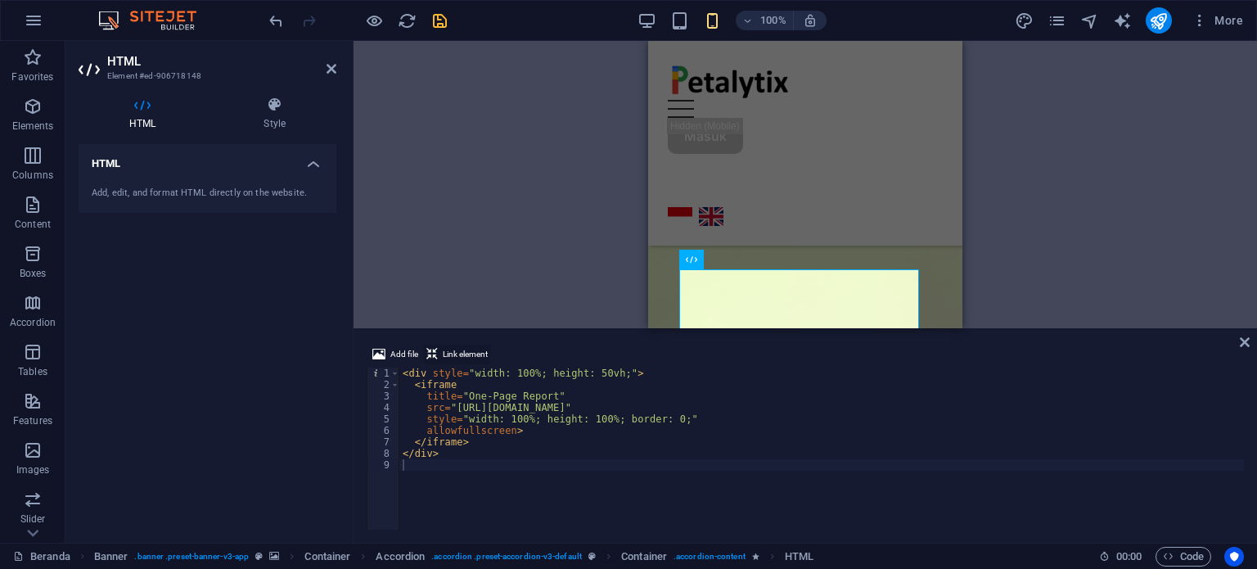
click at [461, 353] on span "Link element" at bounding box center [465, 355] width 45 height 20
click at [444, 16] on icon "save" at bounding box center [439, 20] width 19 height 19
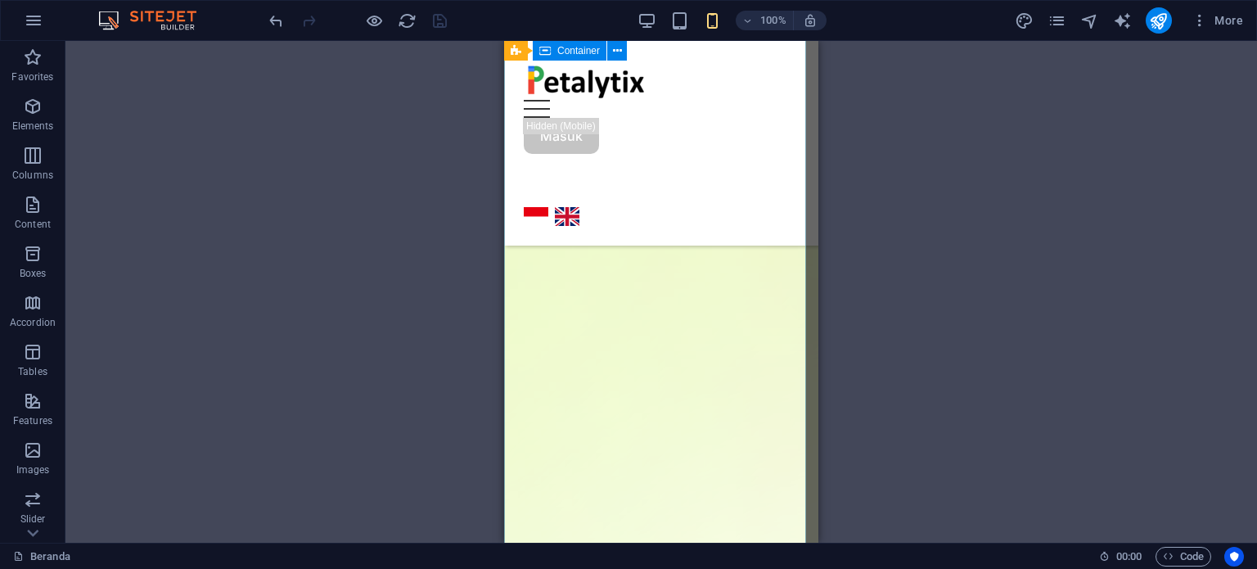
scroll to position [1172, 0]
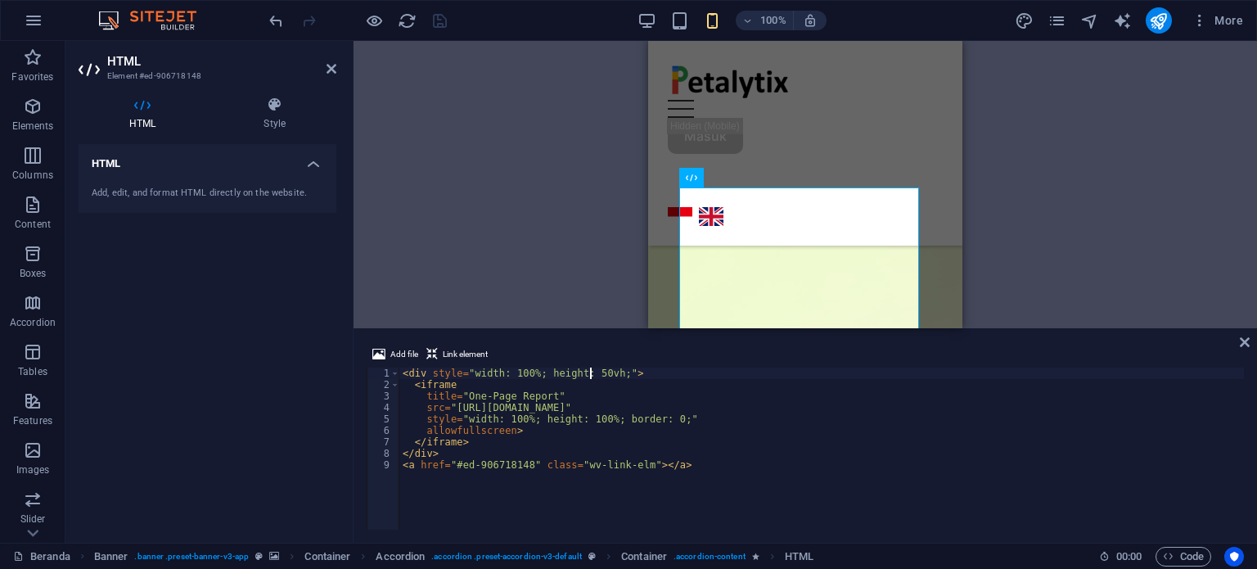
click at [592, 372] on div "< div style = "width: 100%; height: 50vh;" > < iframe title = "One-Page Report"…" at bounding box center [821, 459] width 845 height 185
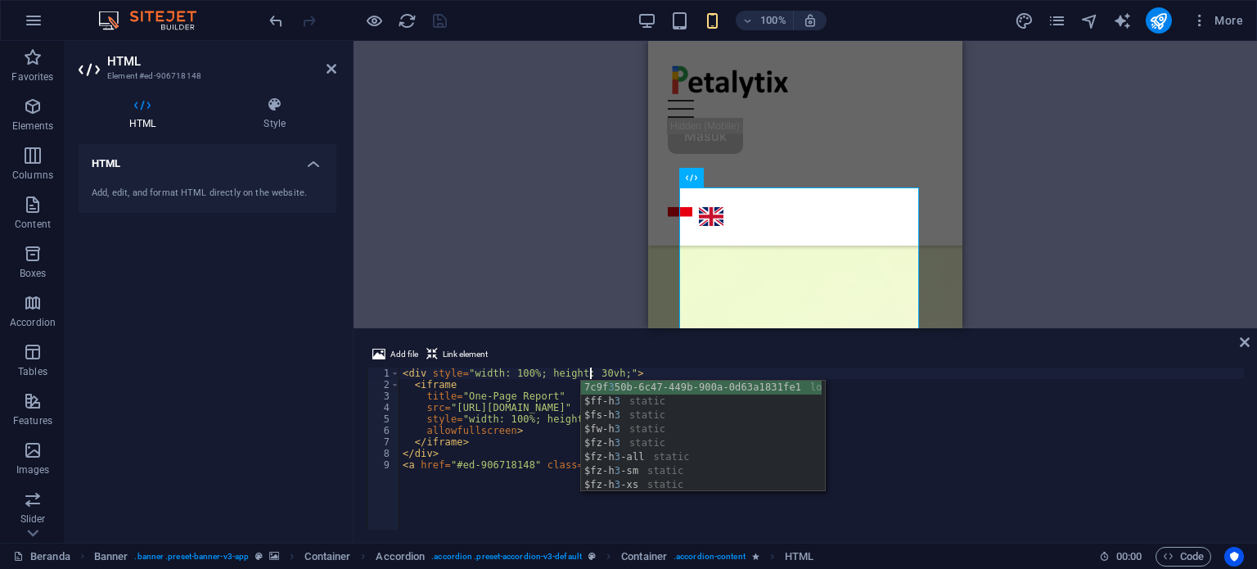
scroll to position [0, 15]
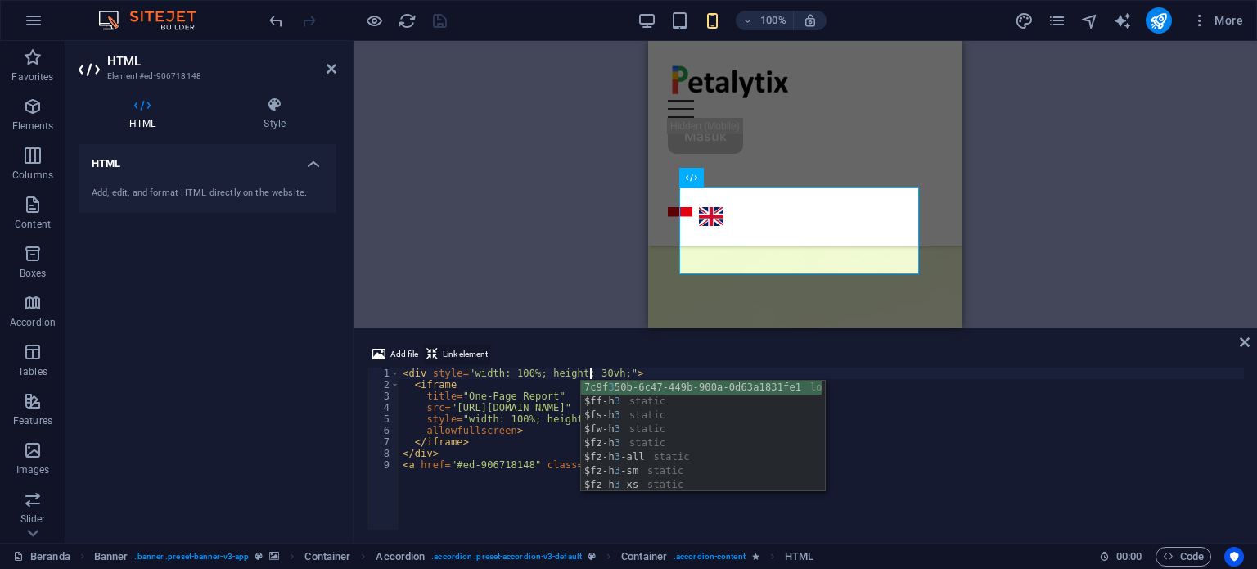
type textarea "<div style="width: 100%; height: 30vh;">"
click at [451, 356] on span "Link element" at bounding box center [465, 355] width 45 height 20
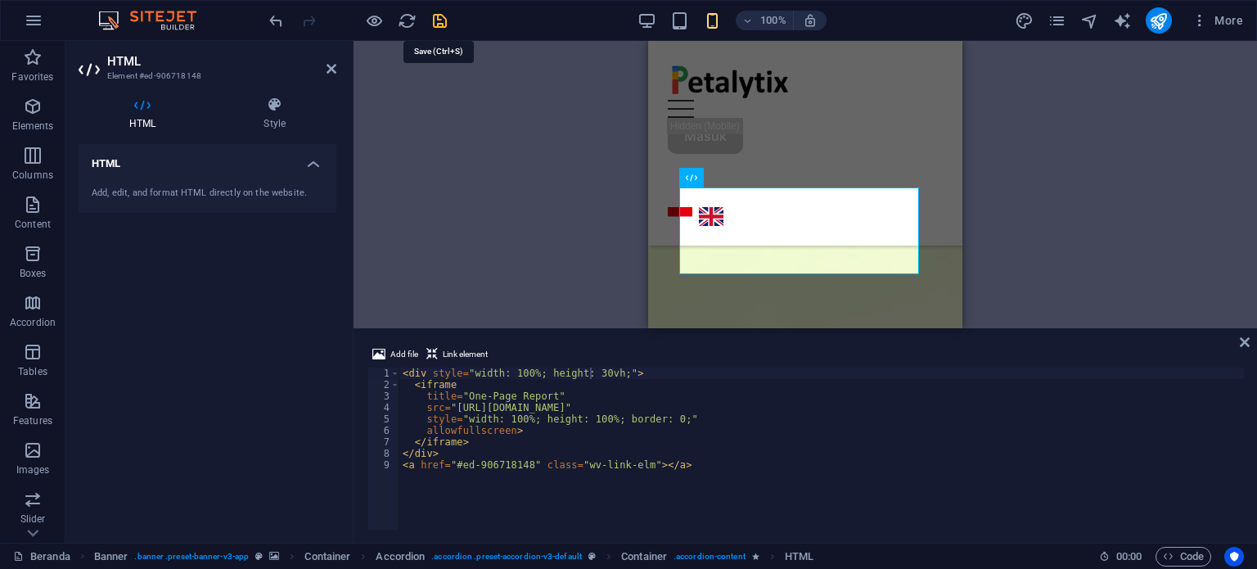
click at [439, 16] on icon "save" at bounding box center [439, 20] width 19 height 19
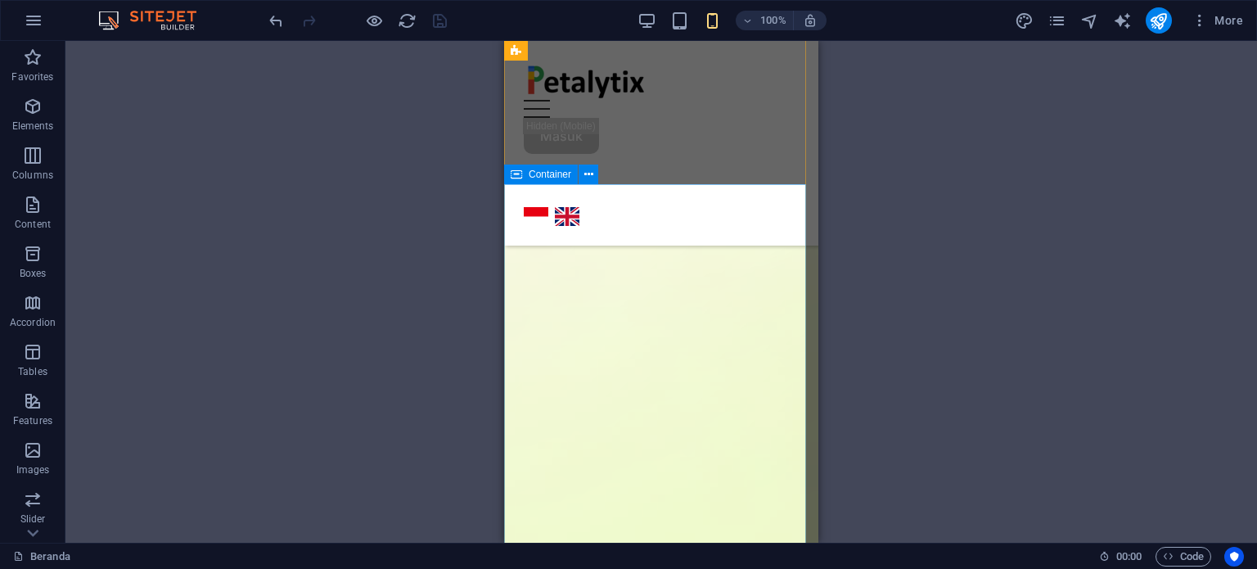
scroll to position [650, 0]
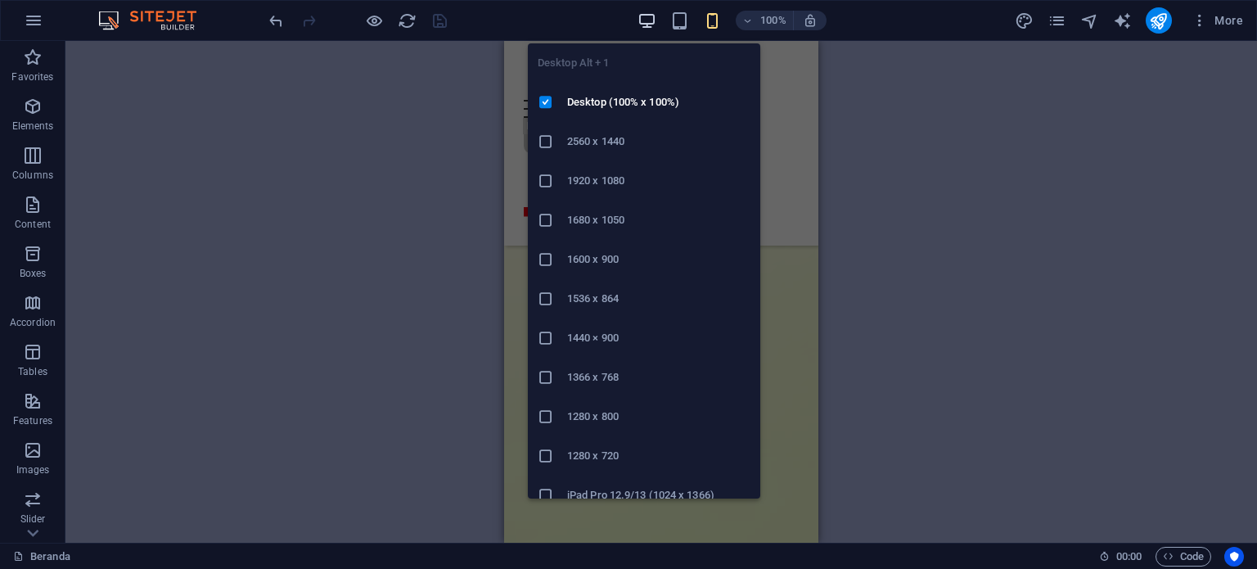
click at [0, 0] on icon "button" at bounding box center [0, 0] width 0 height 0
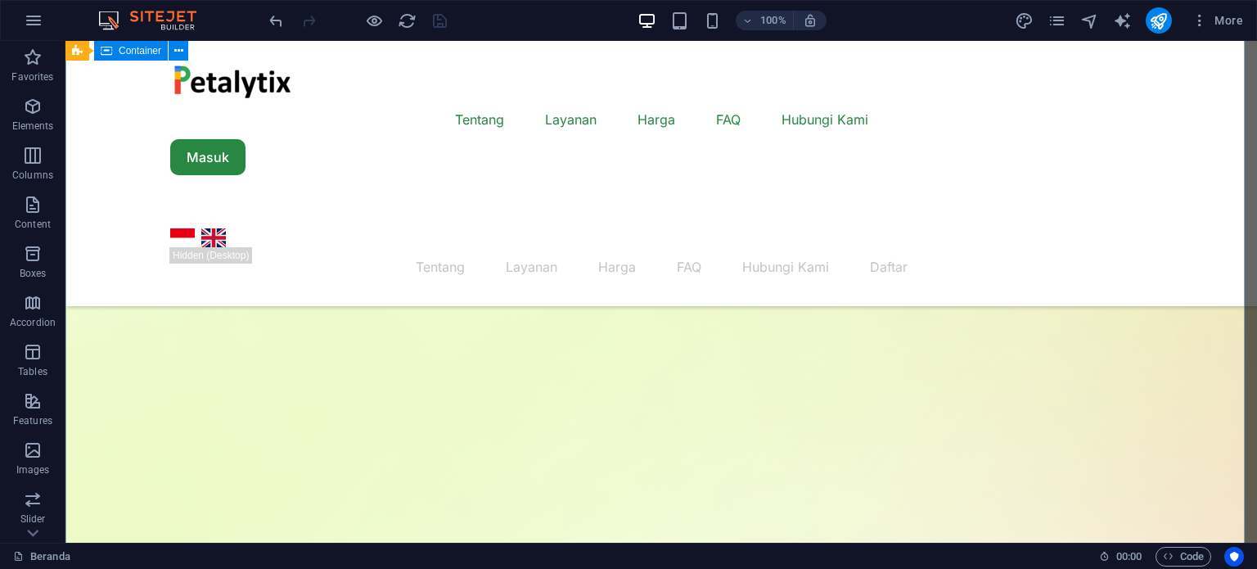
scroll to position [942, 0]
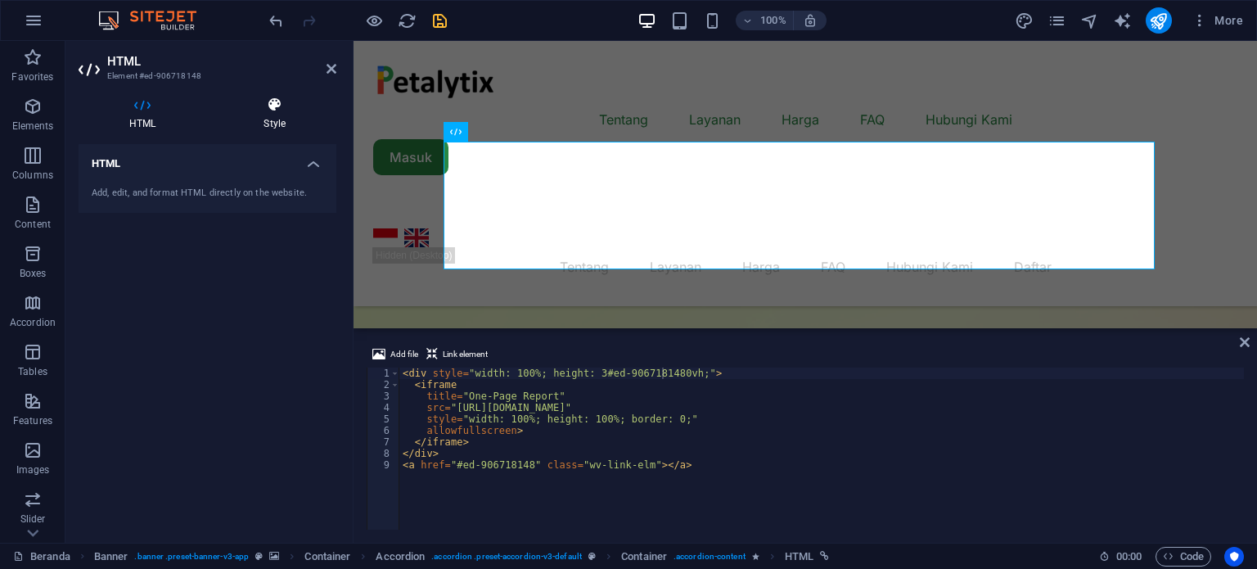
click at [285, 120] on h4 "Style" at bounding box center [275, 114] width 124 height 34
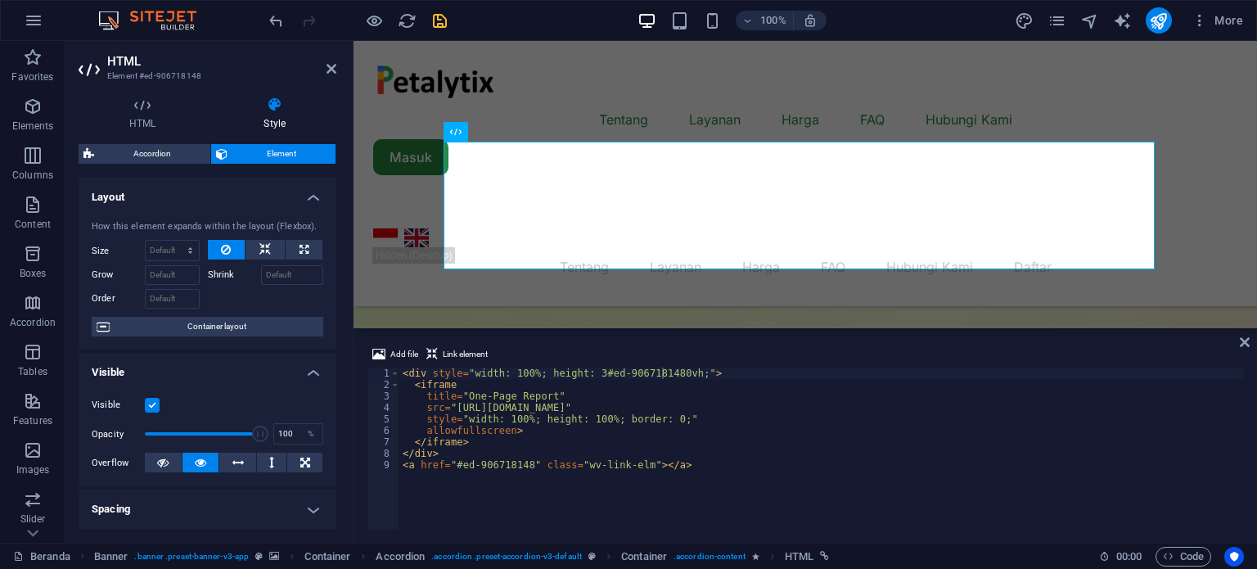
click at [155, 402] on label at bounding box center [152, 405] width 15 height 15
click at [0, 0] on input "Visible" at bounding box center [0, 0] width 0 height 0
click at [434, 19] on icon "save" at bounding box center [439, 20] width 19 height 19
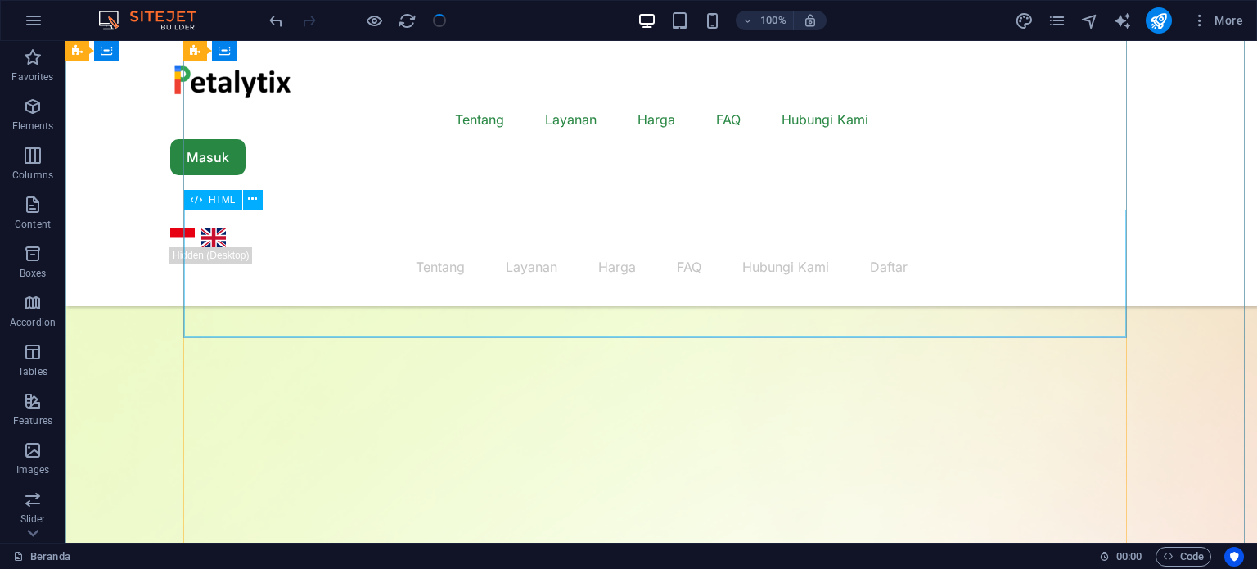
scroll to position [791, 0]
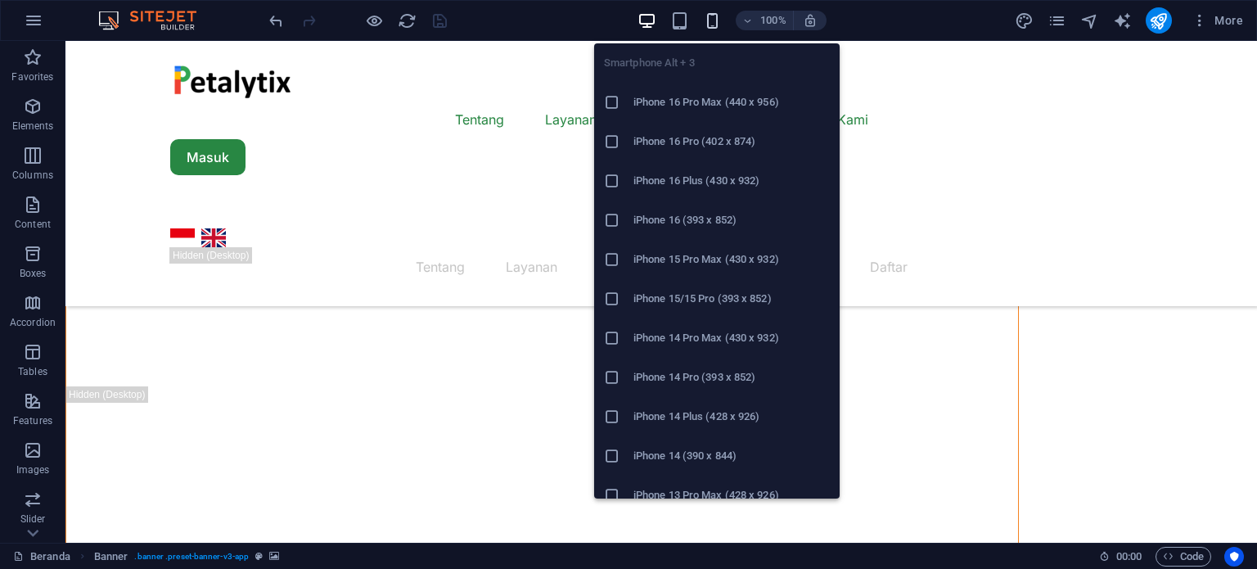
click at [711, 13] on icon "button" at bounding box center [712, 20] width 19 height 19
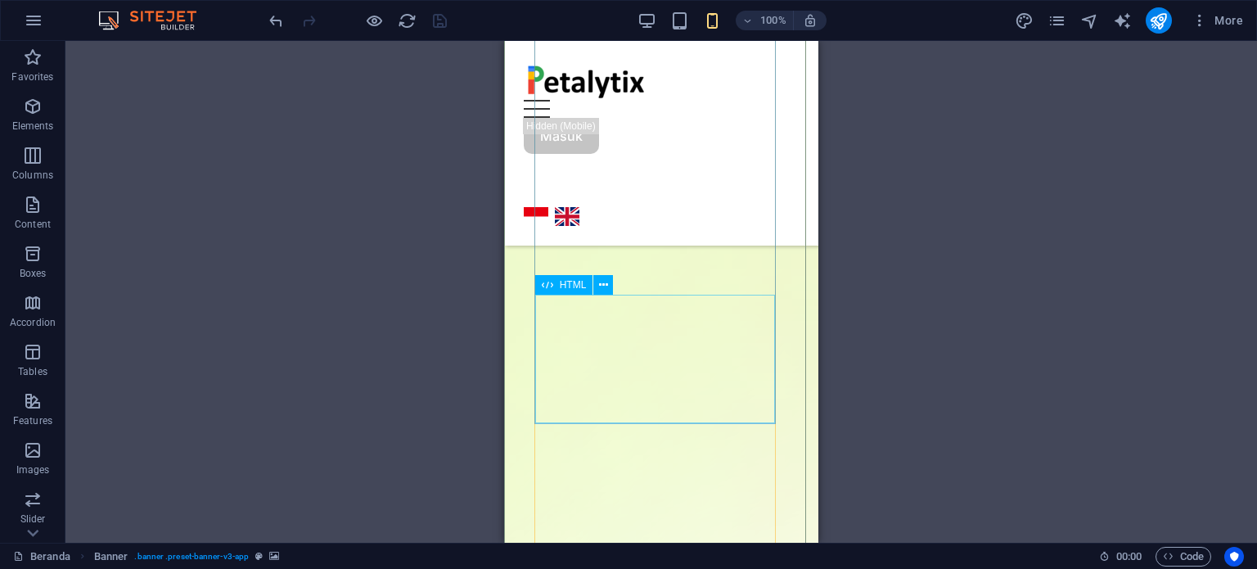
scroll to position [1065, 0]
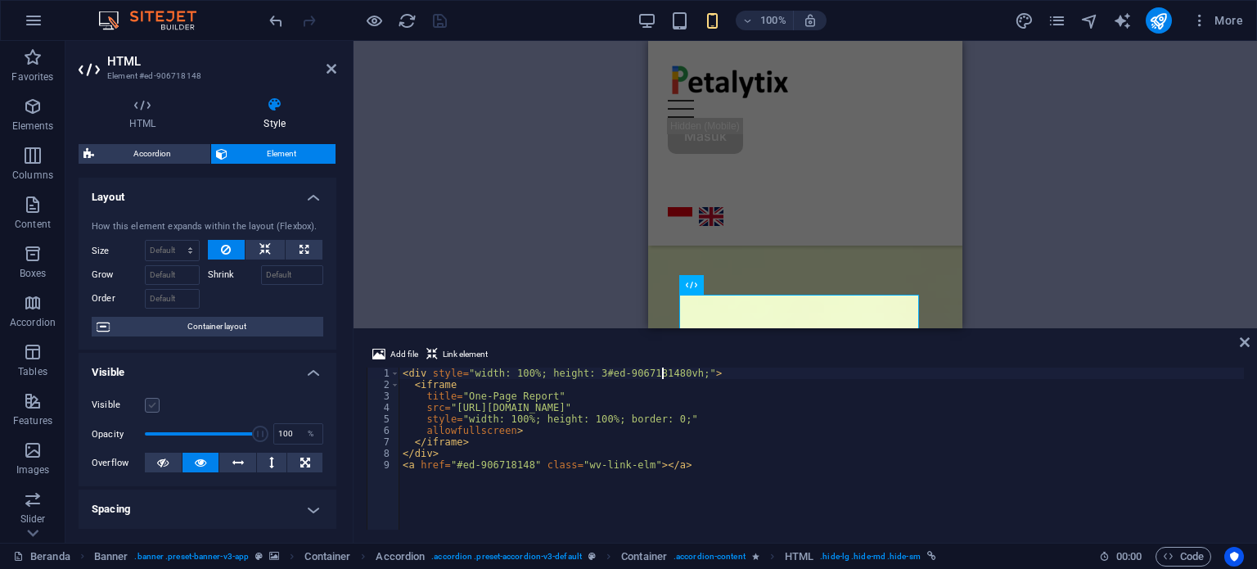
click at [154, 403] on label at bounding box center [152, 405] width 15 height 15
click at [0, 0] on input "Visible" at bounding box center [0, 0] width 0 height 0
click at [431, 12] on icon "save" at bounding box center [439, 20] width 19 height 19
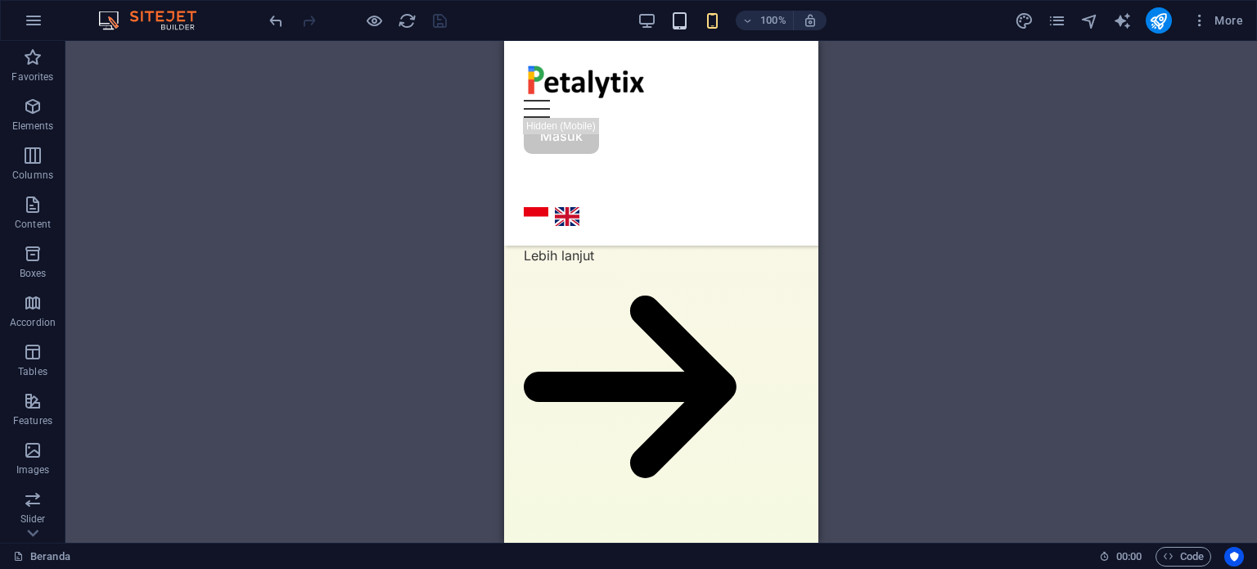
click at [232, 559] on icon "button" at bounding box center [126, 569] width 213 height 20
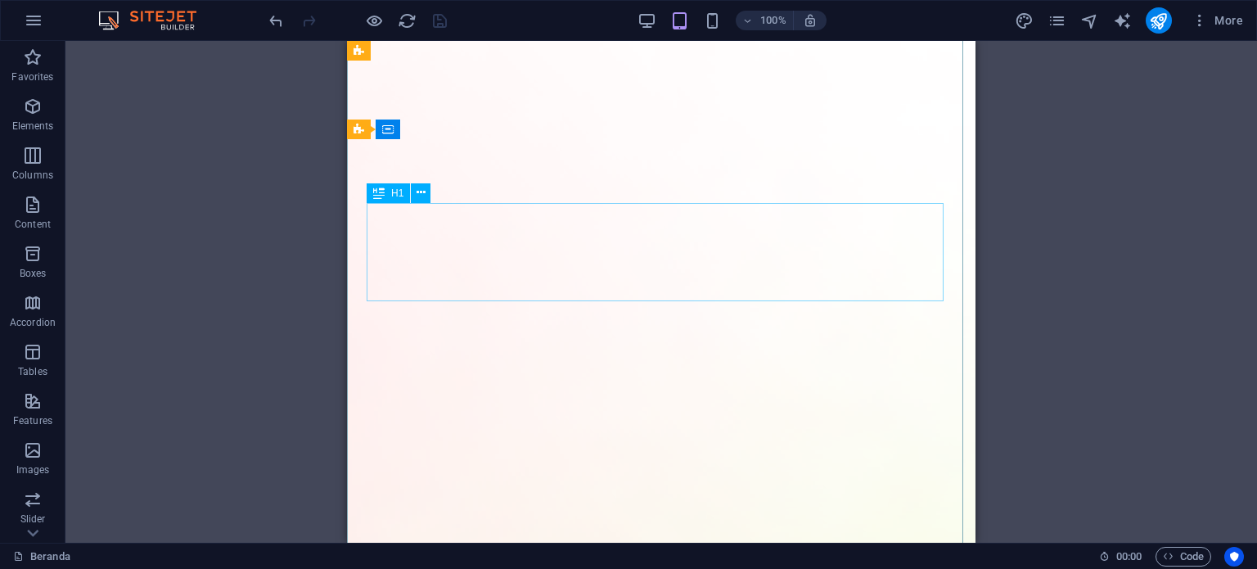
scroll to position [0, 0]
